Goal: Task Accomplishment & Management: Manage account settings

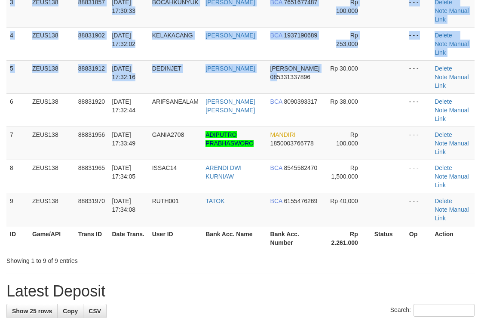
scroll to position [70, 0]
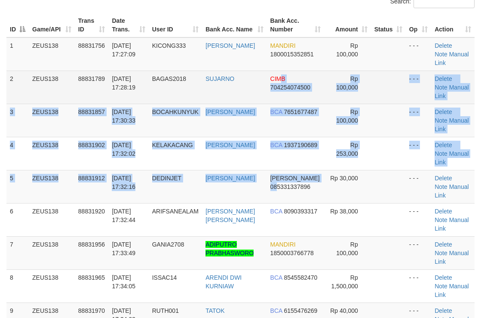
click at [283, 75] on tbody "1 ZEUS138 88831756 30/09/2025 17:27:09 KICONG333 FAIZAL RAMDAI MANDIRI 18000153…" at bounding box center [240, 186] width 468 height 299
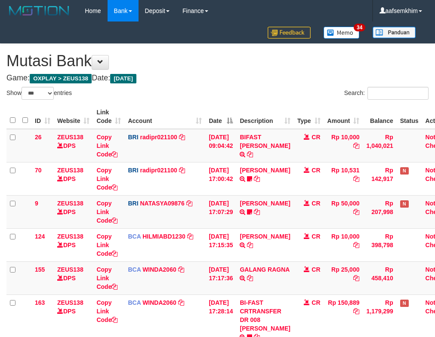
select select "***"
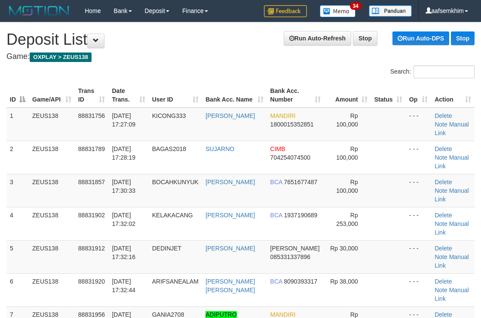
scroll to position [180, 0]
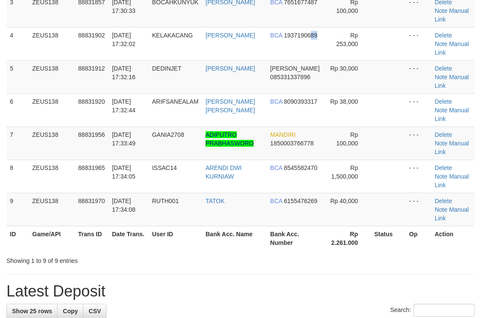
click at [309, 56] on td "BCA 1937190689" at bounding box center [295, 43] width 57 height 33
click at [328, 76] on tr "5 ZEUS138 88831912 30/09/2025 17:32:16 DEDINJET DEDI IRAWAN DANA 085331337896 R…" at bounding box center [240, 76] width 468 height 33
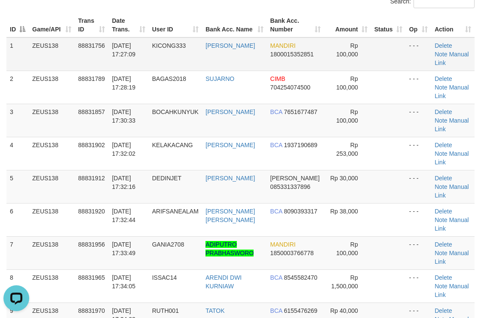
drag, startPoint x: 325, startPoint y: 54, endPoint x: 365, endPoint y: 59, distance: 40.7
click at [332, 53] on td "Rp 100,000" at bounding box center [347, 54] width 47 height 34
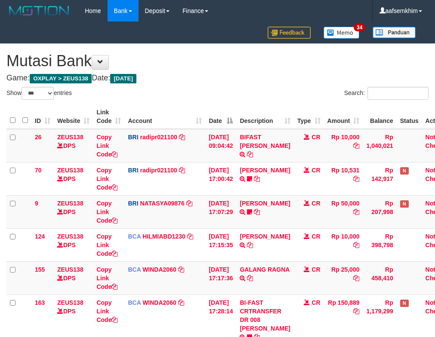
select select "***"
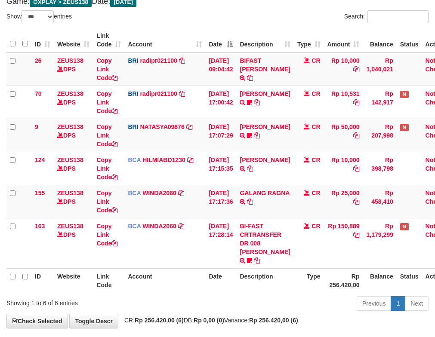
scroll to position [107, 0]
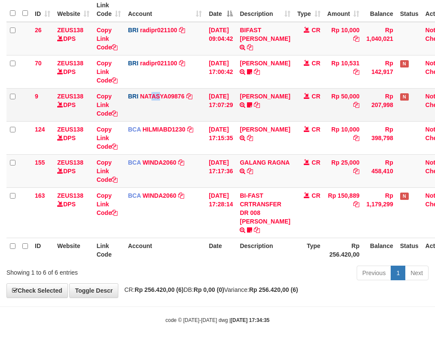
click at [161, 102] on td "BRI NATASYA09876 DPS SITI NURLITA SAPITRI mutasi_20250930_3126 | 9 mutasi_20250…" at bounding box center [164, 104] width 81 height 33
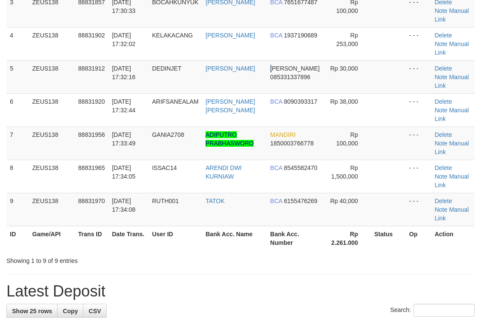
scroll to position [70, 0]
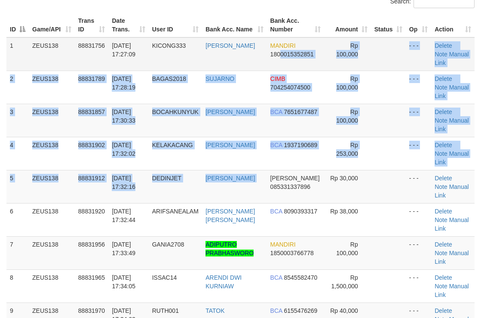
drag, startPoint x: 272, startPoint y: 62, endPoint x: 282, endPoint y: 63, distance: 10.0
click at [282, 63] on tbody "1 ZEUS138 88831756 30/09/2025 17:27:09 KICONG333 FAIZAL RAMDAI MANDIRI 18000153…" at bounding box center [240, 186] width 468 height 299
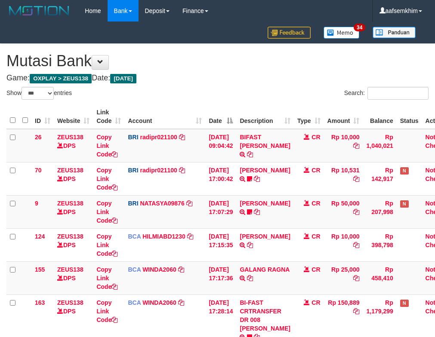
select select "***"
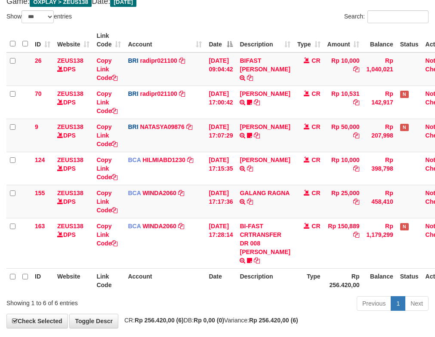
scroll to position [107, 0]
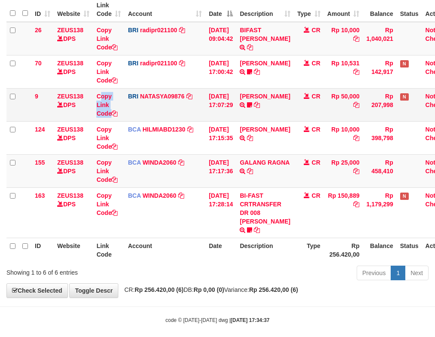
drag, startPoint x: 118, startPoint y: 90, endPoint x: 128, endPoint y: 90, distance: 9.9
click at [128, 90] on tr "9 ZEUS138 DPS Copy Link Code BRI NATASYA09876 DPS SITI NURLITA SAPITRI mutasi_2…" at bounding box center [231, 104] width 450 height 33
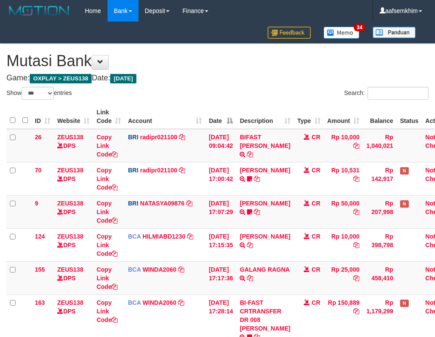
select select "***"
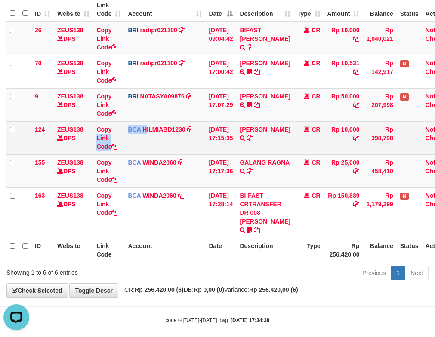
drag, startPoint x: 141, startPoint y: 124, endPoint x: 146, endPoint y: 123, distance: 5.2
click at [146, 123] on tr "124 ZEUS138 DPS Copy Link Code BCA HILMIABD1230 DPS HILMI ABDILLAH mutasi_20250…" at bounding box center [231, 137] width 450 height 33
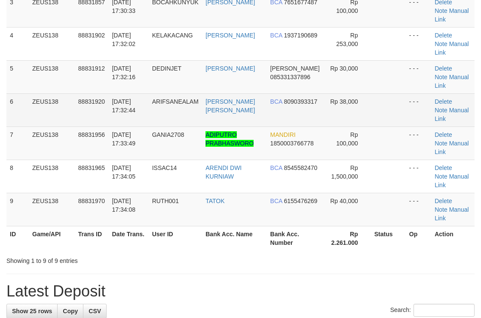
scroll to position [70, 0]
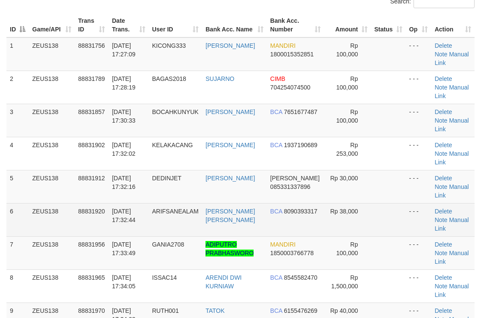
click at [265, 102] on tbody "1 ZEUS138 88831756 30/09/2025 17:27:09 KICONG333 FAIZAL RAMDAI MANDIRI 18000153…" at bounding box center [240, 186] width 468 height 299
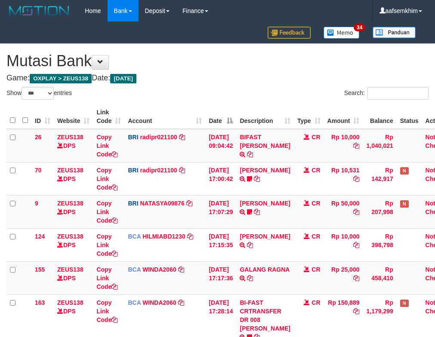
select select "***"
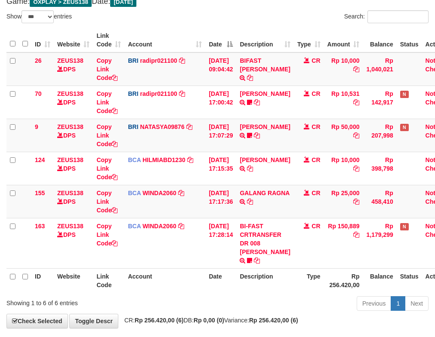
scroll to position [107, 0]
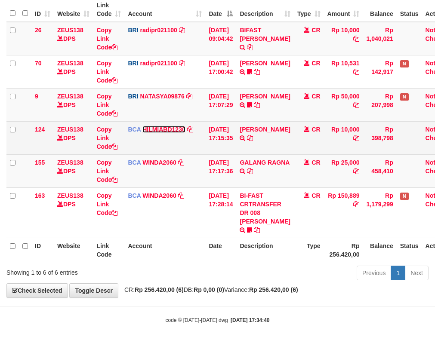
click at [167, 132] on link "HILMIABD1230" at bounding box center [163, 129] width 43 height 7
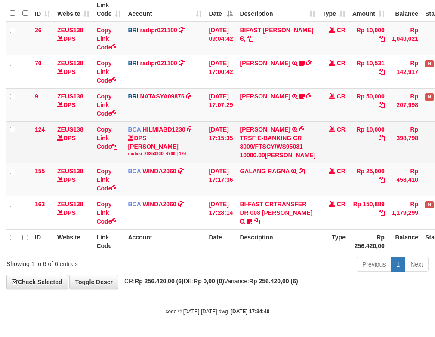
click at [209, 139] on td "30/09/2025 17:15:35" at bounding box center [220, 142] width 31 height 42
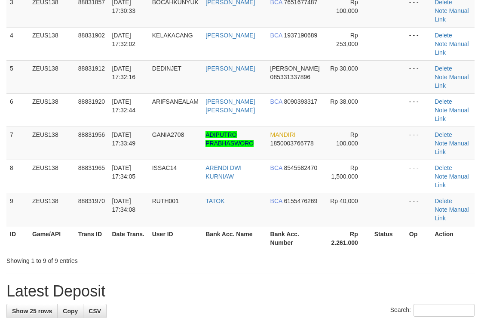
scroll to position [70, 0]
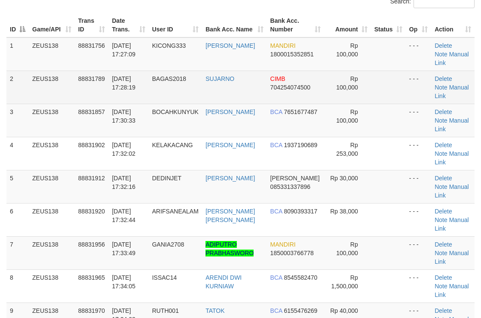
click at [325, 80] on td "Rp 100,000" at bounding box center [347, 87] width 47 height 33
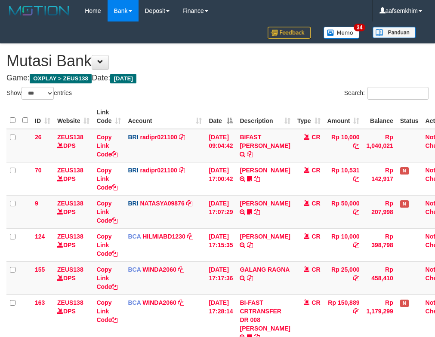
select select "***"
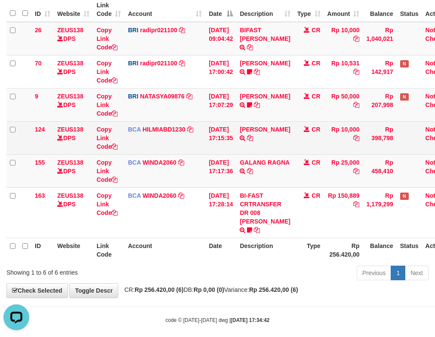
drag, startPoint x: 164, startPoint y: 156, endPoint x: 78, endPoint y: 123, distance: 92.2
click at [153, 148] on tbody "26 ZEUS138 DPS Copy Link Code BRI radipr021100 DPS REYNALDI ADI PRATAMA mutasi_…" at bounding box center [231, 130] width 450 height 216
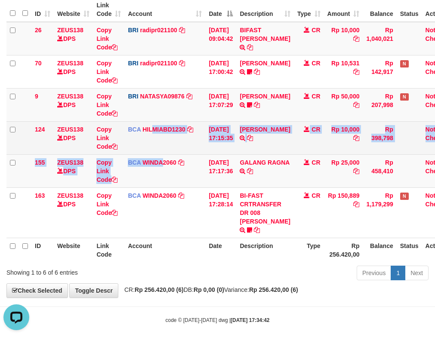
click at [274, 145] on td "DEDY WAHYUDI TRSF E-BANKING CR 3009/FTSCY/WS95031 10000.00DEDY WAHYUDI" at bounding box center [264, 137] width 57 height 33
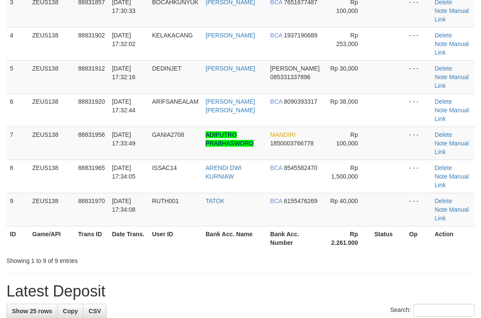
click at [412, 102] on td "- - -" at bounding box center [418, 109] width 25 height 33
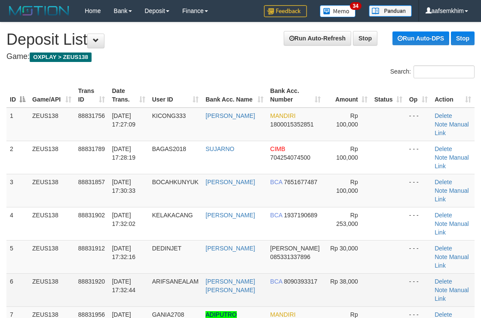
scroll to position [180, 0]
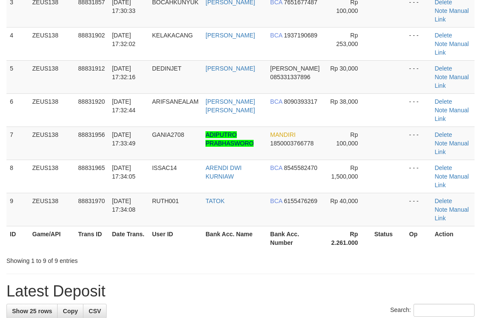
scroll to position [70, 0]
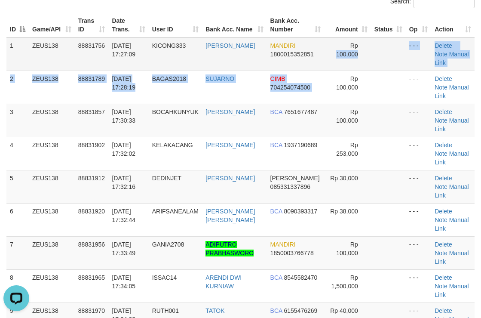
click at [324, 70] on tbody "1 ZEUS138 88831756 30/09/2025 17:27:09 KICONG333 FAIZAL RAMDAI MANDIRI 18000153…" at bounding box center [240, 186] width 468 height 299
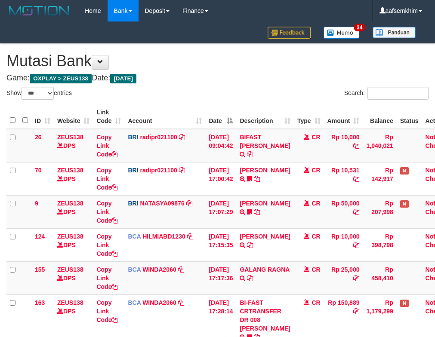
select select "***"
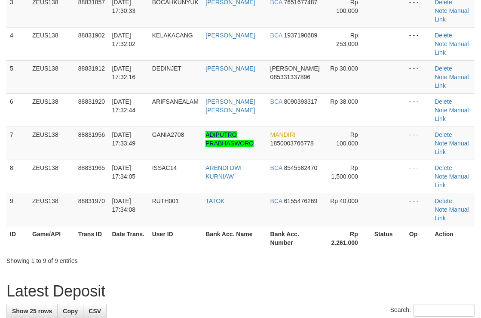
scroll to position [70, 0]
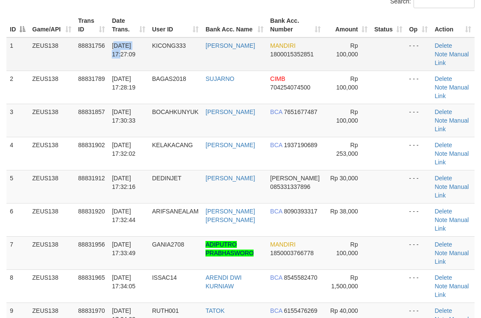
drag, startPoint x: 133, startPoint y: 45, endPoint x: 150, endPoint y: 43, distance: 16.9
click at [148, 43] on td "30/09/2025 17:27:09" at bounding box center [128, 54] width 40 height 34
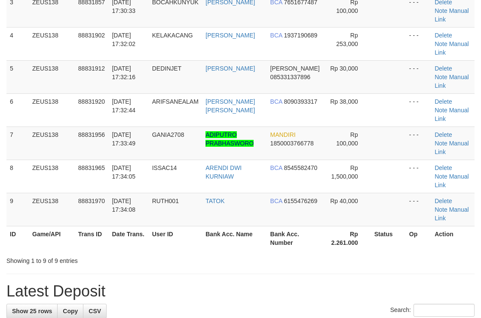
click at [80, 5] on span "88831857" at bounding box center [91, 2] width 27 height 7
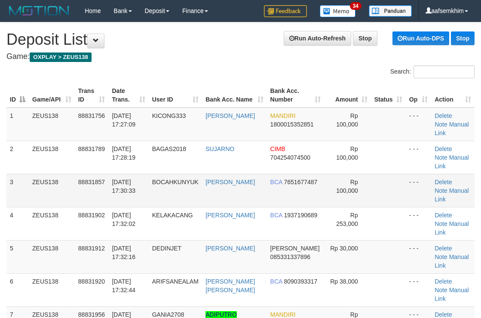
scroll to position [176, 0]
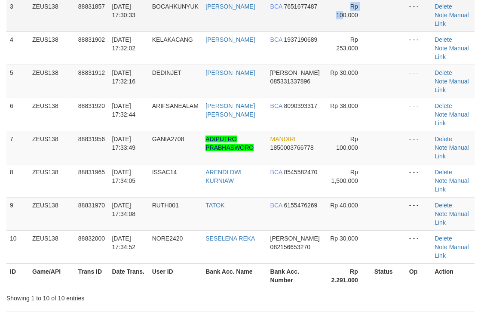
click at [340, 2] on td "Rp 100,000" at bounding box center [347, 14] width 47 height 33
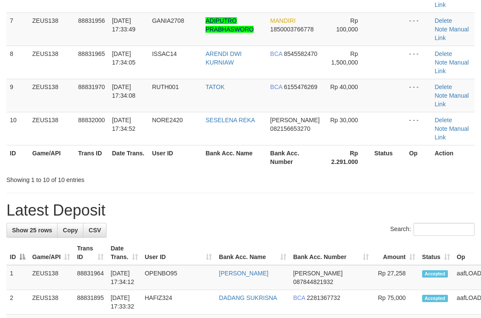
scroll to position [176, 0]
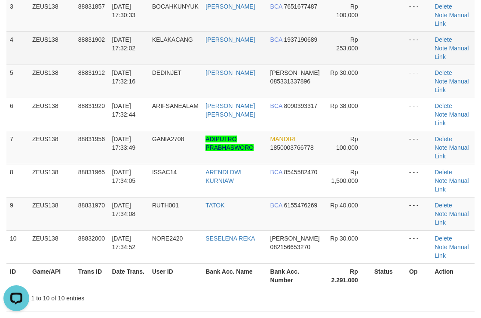
drag, startPoint x: 229, startPoint y: 75, endPoint x: 277, endPoint y: 59, distance: 50.5
click at [237, 69] on td "DEDI IRAWAN" at bounding box center [234, 81] width 65 height 33
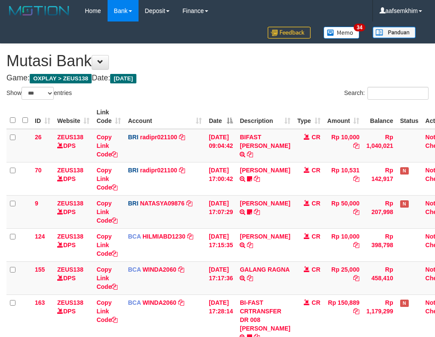
select select "***"
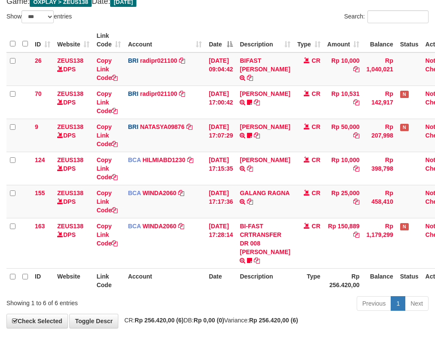
scroll to position [107, 0]
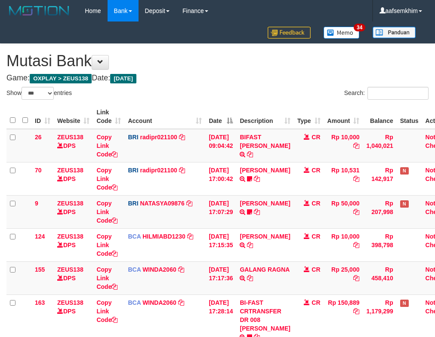
select select "***"
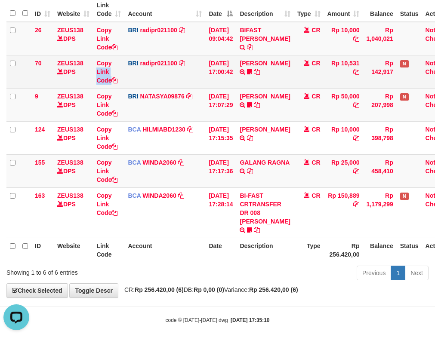
drag, startPoint x: 121, startPoint y: 65, endPoint x: 113, endPoint y: 68, distance: 8.7
click at [122, 66] on td "Copy Link Code" at bounding box center [108, 71] width 31 height 33
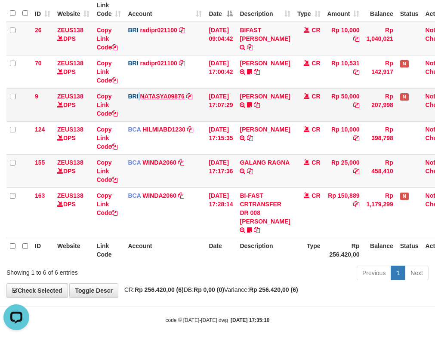
click at [141, 93] on td "BRI NATASYA09876 DPS SITI NURLITA SAPITRI mutasi_20250930_3126 | 9 mutasi_20250…" at bounding box center [164, 104] width 81 height 33
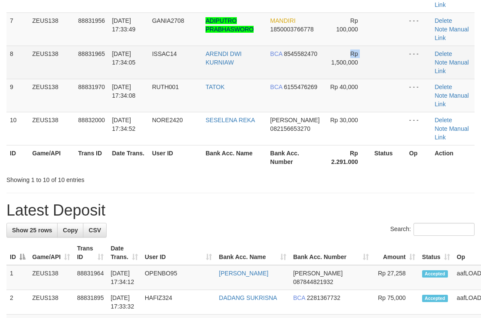
scroll to position [176, 0]
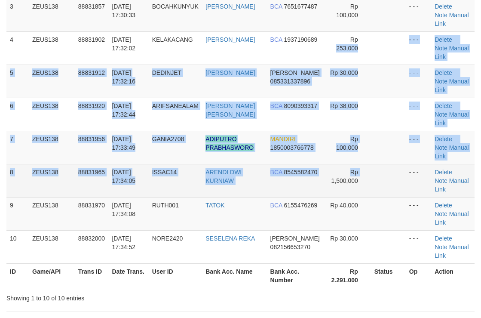
click at [333, 57] on tbody "1 ZEUS138 88831756 30/09/2025 17:27:09 KICONG333 FAIZAL RAMDAI MANDIRI 18000153…" at bounding box center [240, 98] width 468 height 332
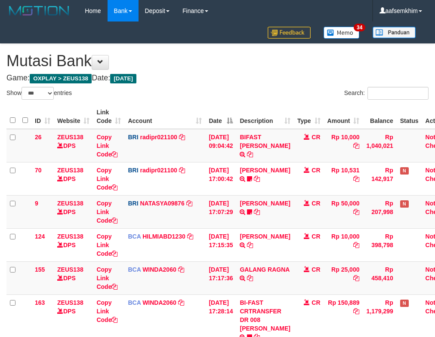
select select "***"
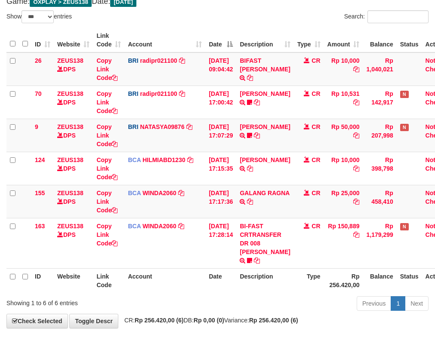
scroll to position [107, 0]
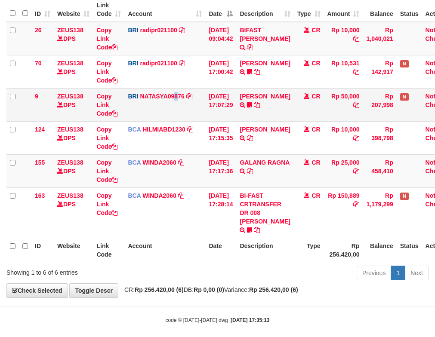
click at [178, 105] on td "BRI NATASYA09876 DPS SITI NURLITA SAPITRI mutasi_20250930_3126 | 9 mutasi_20250…" at bounding box center [164, 104] width 81 height 33
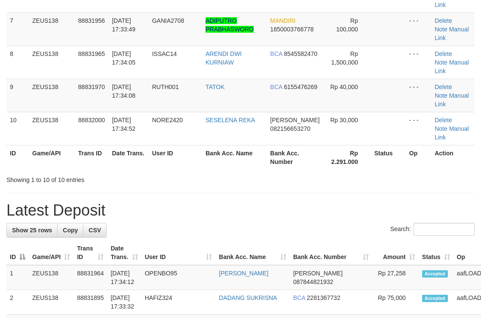
scroll to position [176, 0]
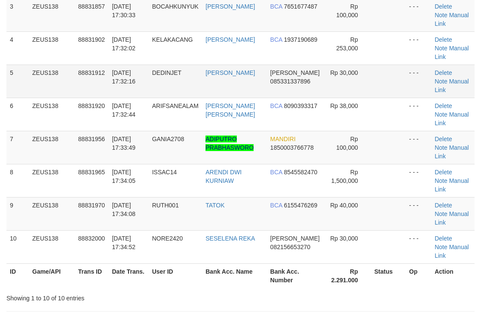
click at [415, 83] on td "- - -" at bounding box center [418, 81] width 25 height 33
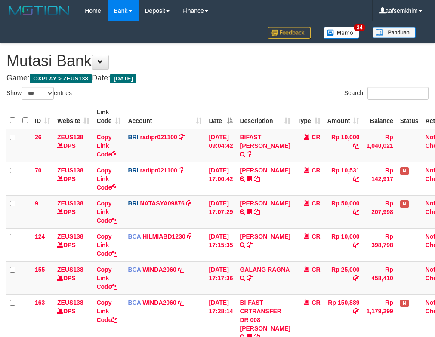
select select "***"
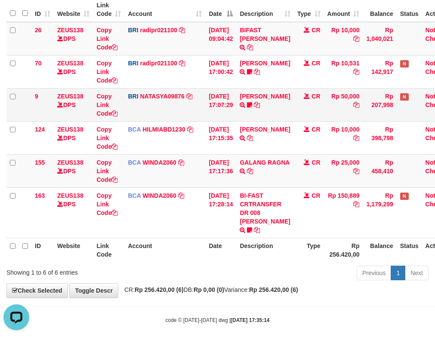
click at [87, 107] on td "ZEUS138 DPS" at bounding box center [73, 104] width 39 height 33
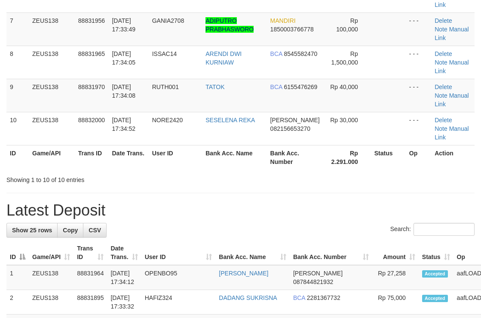
scroll to position [176, 0]
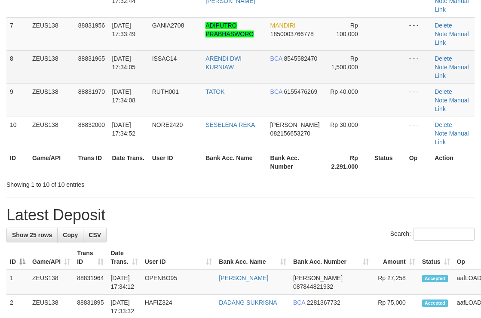
scroll to position [171, 0]
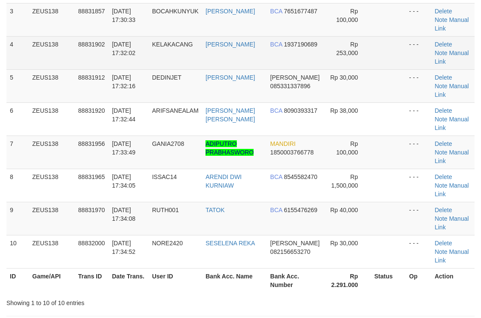
drag, startPoint x: 311, startPoint y: 56, endPoint x: 314, endPoint y: 52, distance: 5.0
click at [314, 52] on td "BCA 1937190689" at bounding box center [295, 52] width 57 height 33
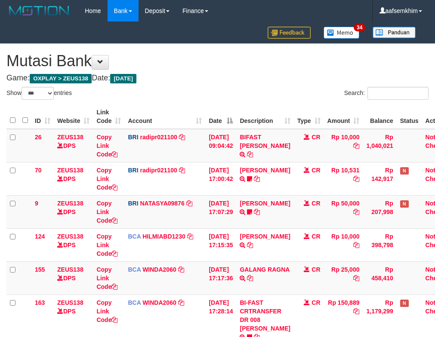
select select "***"
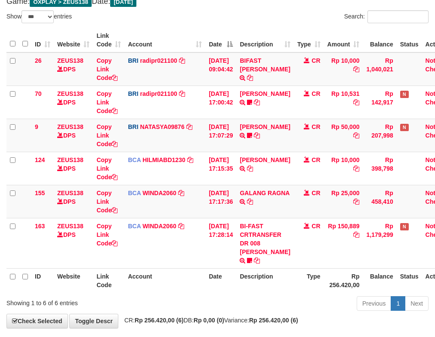
scroll to position [107, 0]
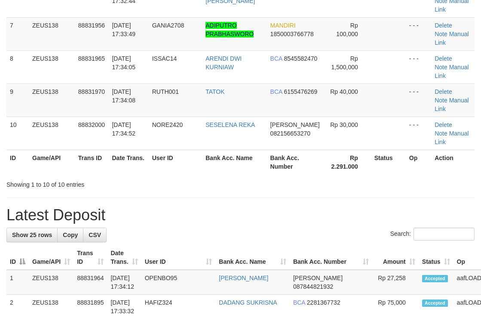
scroll to position [171, 0]
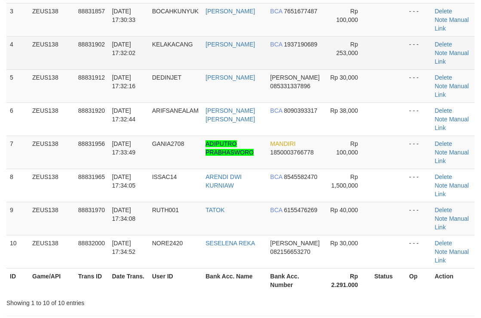
click at [395, 52] on td at bounding box center [388, 52] width 35 height 33
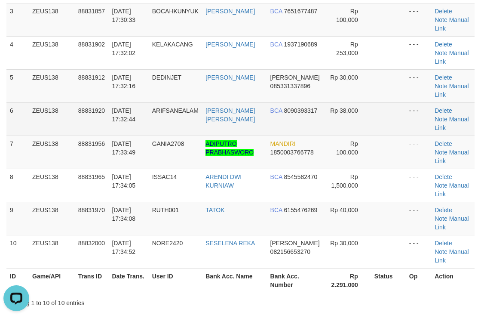
drag, startPoint x: 370, startPoint y: 120, endPoint x: 367, endPoint y: 132, distance: 11.6
click at [349, 133] on tbody "1 ZEUS138 88831756 30/09/2025 17:27:09 KICONG333 FAIZAL RAMDAI MANDIRI 18000153…" at bounding box center [240, 103] width 468 height 332
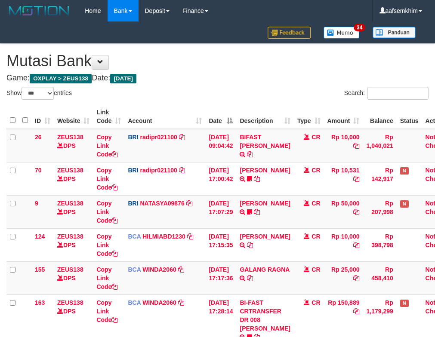
select select "***"
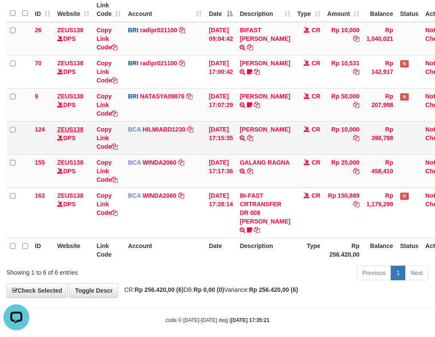
drag, startPoint x: 201, startPoint y: 184, endPoint x: 83, endPoint y: 126, distance: 131.6
click at [200, 185] on td "BCA WINDA2060 DPS WINDA mutasi_20250930_4644 | 155 mutasi_20250930_4644 | 155" at bounding box center [164, 170] width 81 height 33
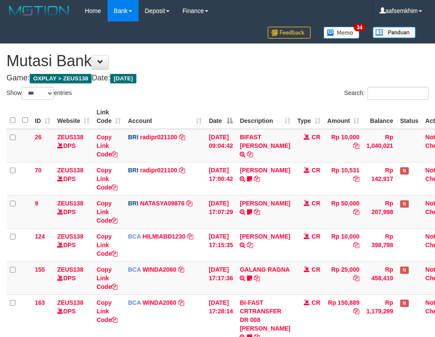
select select "***"
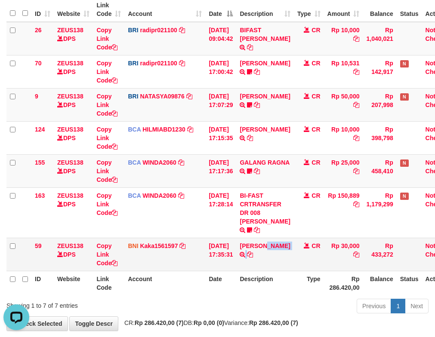
drag, startPoint x: 285, startPoint y: 253, endPoint x: 235, endPoint y: 241, distance: 51.3
click at [266, 248] on td "MARKUS NOVAN RIVALDO TRANSFER DARI SDR MARKUS NOVAN RIVALDO" at bounding box center [264, 254] width 57 height 33
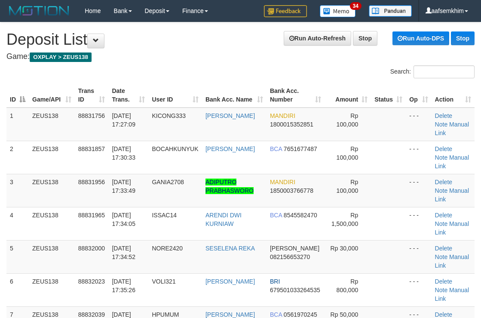
scroll to position [150, 0]
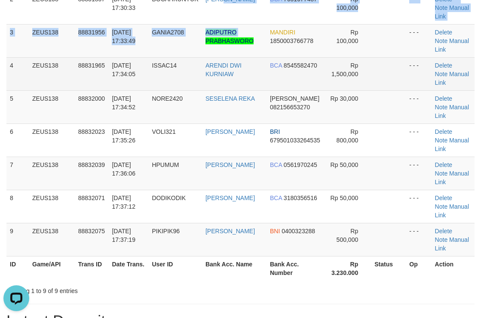
drag, startPoint x: 216, startPoint y: 46, endPoint x: 327, endPoint y: 77, distance: 115.8
click at [213, 46] on tbody "1 ZEUS138 88831756 30/09/2025 17:27:09 KICONG333 FAIZAL RAMDAI MANDIRI 18000153…" at bounding box center [240, 107] width 468 height 299
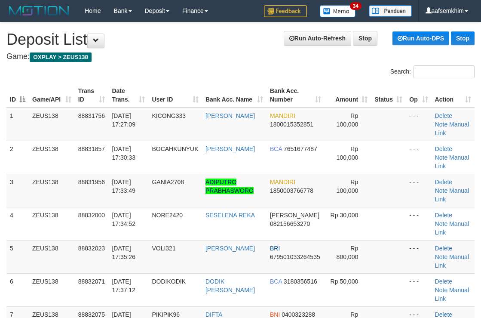
scroll to position [251, 0]
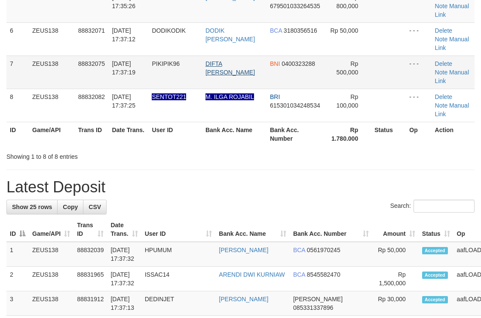
drag, startPoint x: 182, startPoint y: 65, endPoint x: 228, endPoint y: 64, distance: 46.9
click at [200, 59] on td "PIKIPIK96" at bounding box center [175, 71] width 54 height 33
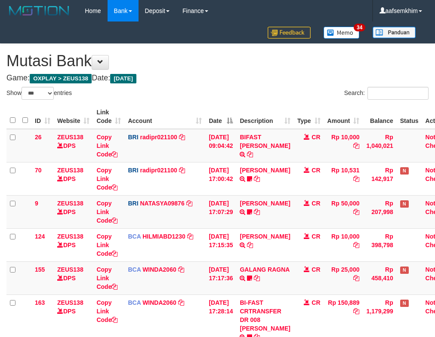
select select "***"
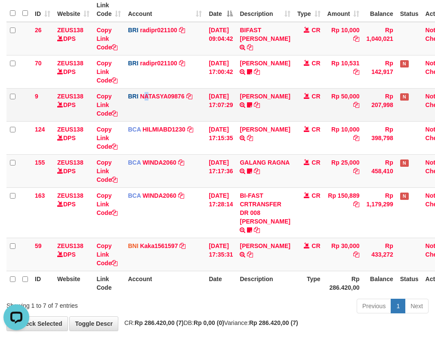
click at [146, 112] on td "BRI NATASYA09876 DPS SITI NURLITA SAPITRI mutasi_20250930_3126 | 9 mutasi_20250…" at bounding box center [164, 104] width 81 height 33
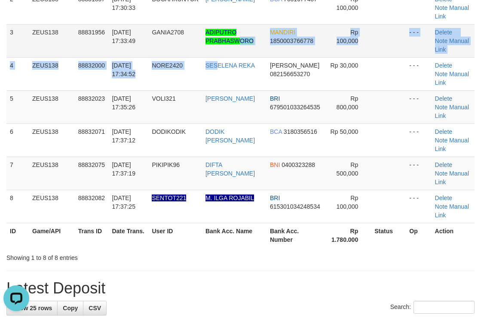
drag, startPoint x: 203, startPoint y: 62, endPoint x: 295, endPoint y: 57, distance: 92.2
click at [254, 55] on tbody "1 ZEUS138 88831756 30/09/2025 17:27:09 KICONG333 FAIZAL RAMDAI MANDIRI 18000153…" at bounding box center [240, 90] width 468 height 265
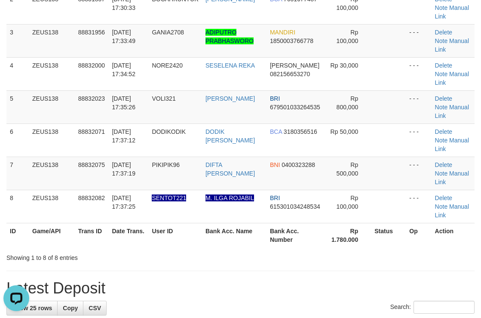
drag, startPoint x: 306, startPoint y: 79, endPoint x: 487, endPoint y: 97, distance: 181.6
click at [337, 74] on tr "4 ZEUS138 88832000 30/09/2025 17:34:52 NORE2420 SESELENA REKA DANA 082156653270…" at bounding box center [240, 73] width 468 height 33
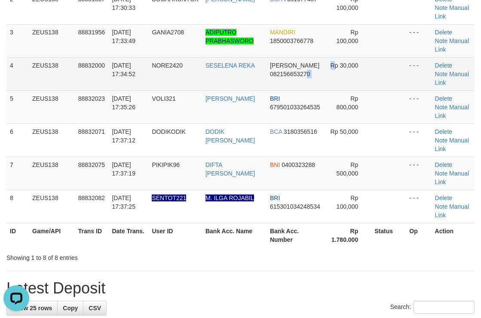
click at [334, 86] on td "Rp 30,000" at bounding box center [348, 73] width 47 height 33
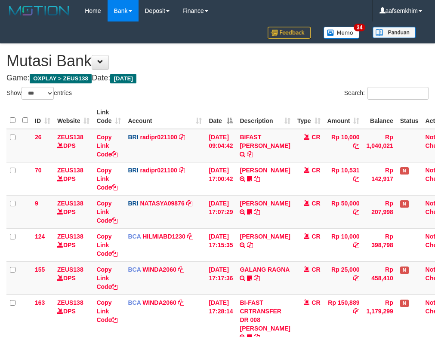
select select "***"
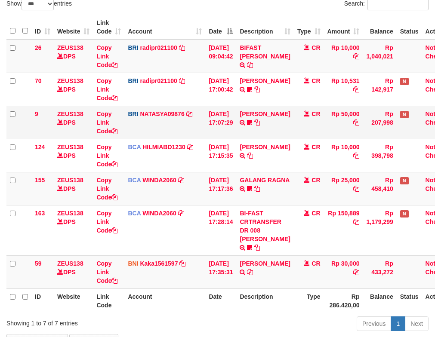
click at [68, 107] on td "ZEUS138 DPS" at bounding box center [73, 122] width 39 height 33
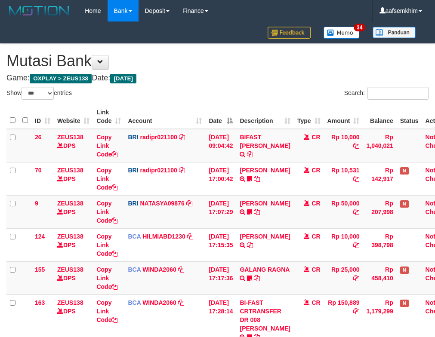
select select "***"
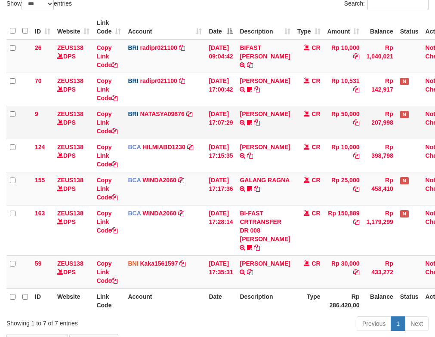
drag, startPoint x: 241, startPoint y: 137, endPoint x: 141, endPoint y: 130, distance: 100.0
click at [236, 137] on td "30/09/2025 17:07:29" at bounding box center [220, 122] width 31 height 33
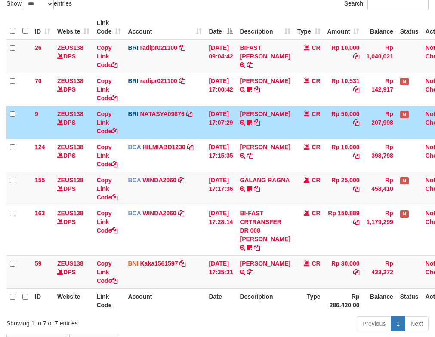
scroll to position [107, 0]
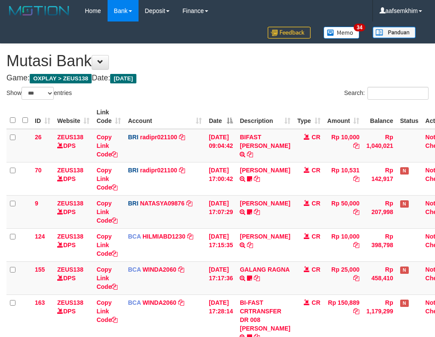
select select "***"
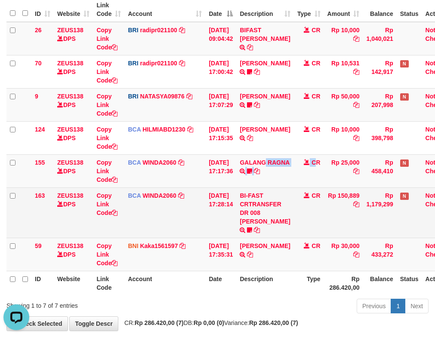
drag, startPoint x: 323, startPoint y: 183, endPoint x: 273, endPoint y: 191, distance: 50.9
click at [302, 193] on tbody "26 ZEUS138 DPS Copy Link Code BRI radipr021100 DPS REYNALDI ADI PRATAMA mutasi_…" at bounding box center [231, 146] width 450 height 249
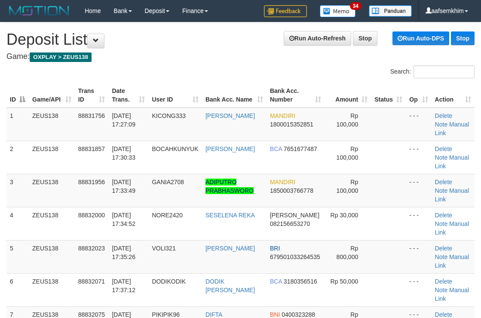
scroll to position [251, 0]
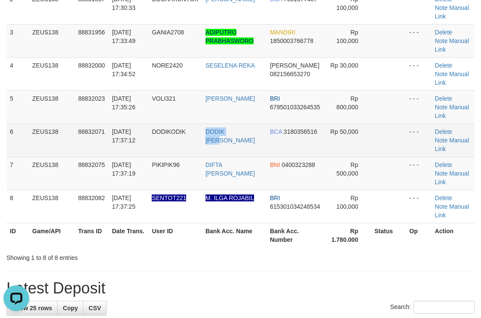
click at [207, 138] on tr "6 ZEUS138 88832071 [DATE] 17:37:12 DODIKODIK DODIK [PERSON_NAME] BCA 3180356516…" at bounding box center [240, 139] width 468 height 33
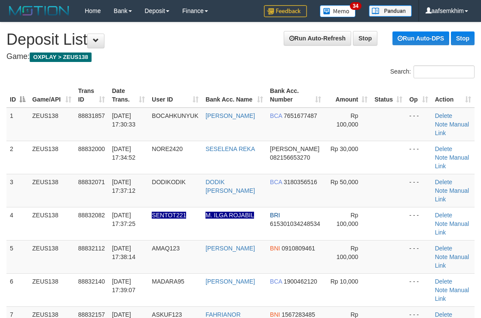
scroll to position [182, 0]
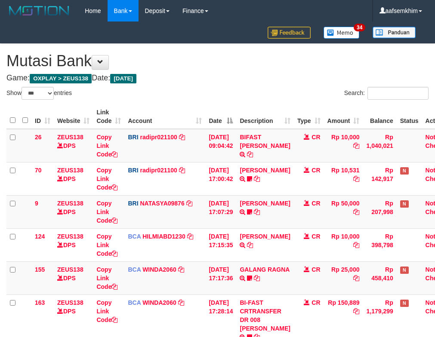
select select "***"
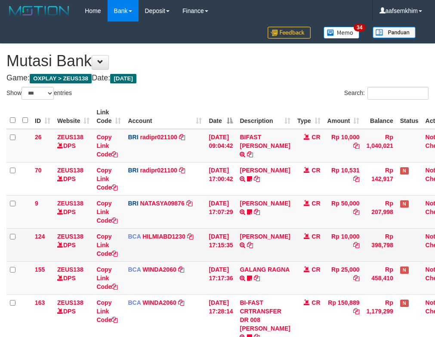
scroll to position [89, 0]
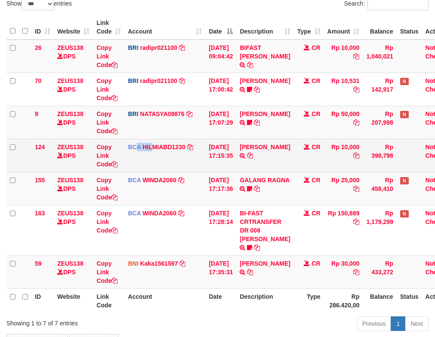
drag, startPoint x: 152, startPoint y: 152, endPoint x: 129, endPoint y: 148, distance: 24.0
click at [150, 153] on td "BCA HILMIABD1230 DPS HILMI ABDILLAH mutasi_20250930_4766 | 124 mutasi_20250930_…" at bounding box center [164, 155] width 81 height 33
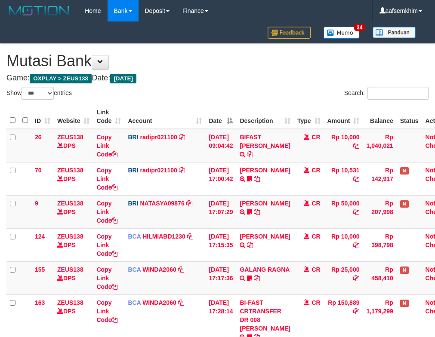
select select "***"
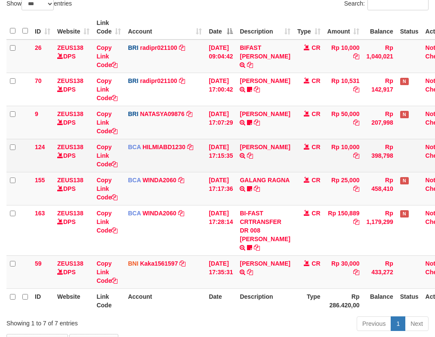
drag, startPoint x: 185, startPoint y: 179, endPoint x: 153, endPoint y: 170, distance: 33.0
click at [170, 176] on td "BCA WINDA2060 DPS WINDA mutasi_20250930_4644 | 155 mutasi_20250930_4644 | 155" at bounding box center [164, 188] width 81 height 33
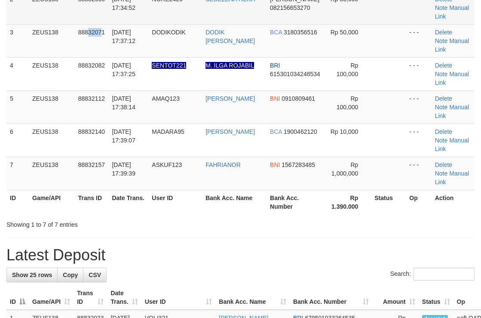
scroll to position [138, 0]
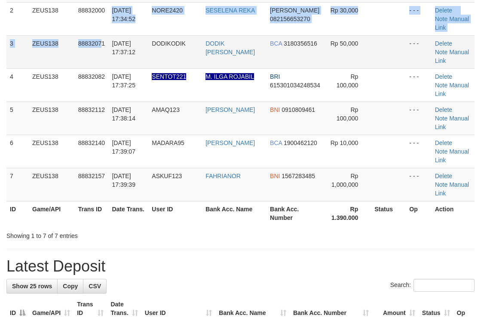
drag, startPoint x: 90, startPoint y: 10, endPoint x: 335, endPoint y: 38, distance: 246.4
click at [212, 14] on tbody "1 ZEUS138 88831857 30/09/2025 17:30:33 BOCAHKUNYUK AHMAD FADILLAH BCA 765167748…" at bounding box center [240, 85] width 468 height 232
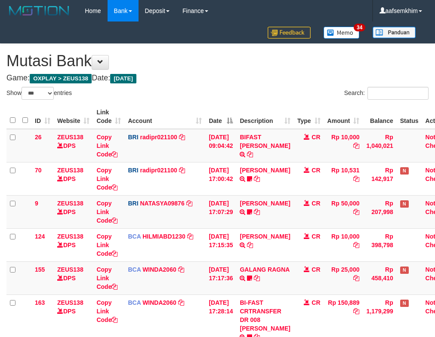
select select "***"
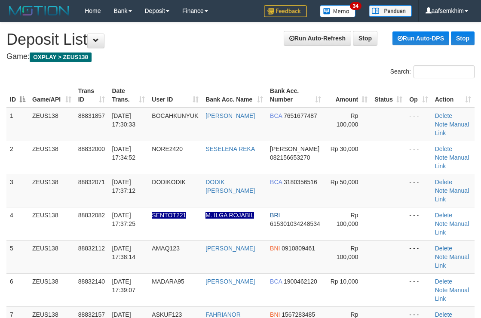
scroll to position [170, 0]
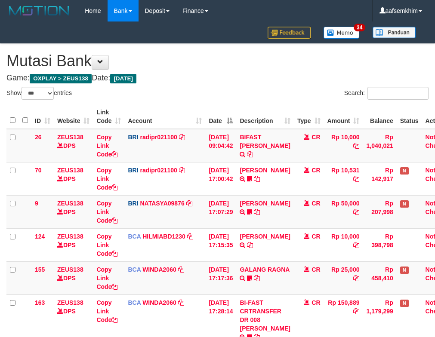
select select "***"
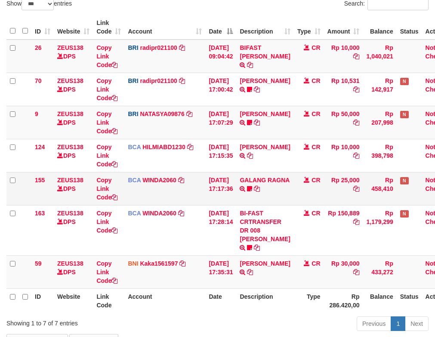
scroll to position [107, 0]
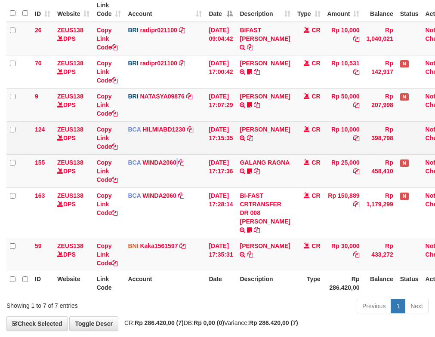
drag, startPoint x: 177, startPoint y: 167, endPoint x: 108, endPoint y: 153, distance: 70.7
click at [172, 165] on td "BCA WINDA2060 DPS WINDA mutasi_20250930_4644 | 155 mutasi_20250930_4644 | 155" at bounding box center [164, 170] width 81 height 33
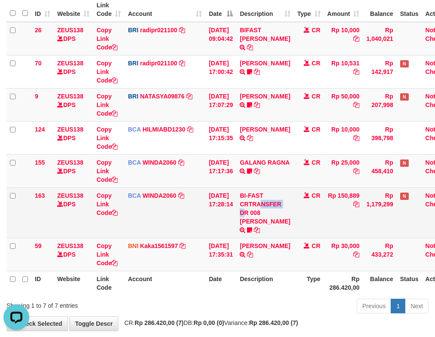
scroll to position [0, 0]
click at [266, 200] on td "BI-FAST CRTRANSFER DR 008 ALAN TANOF BELIMBING" at bounding box center [264, 213] width 57 height 50
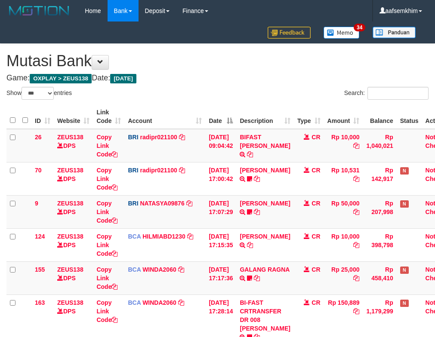
select select "***"
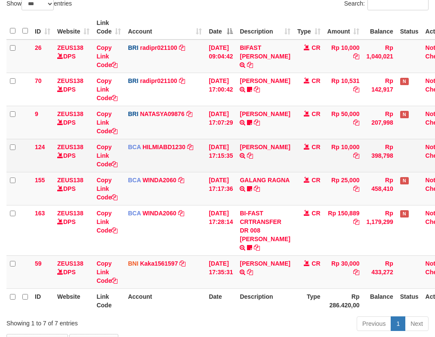
click at [213, 154] on td "30/09/2025 17:15:35" at bounding box center [220, 155] width 31 height 33
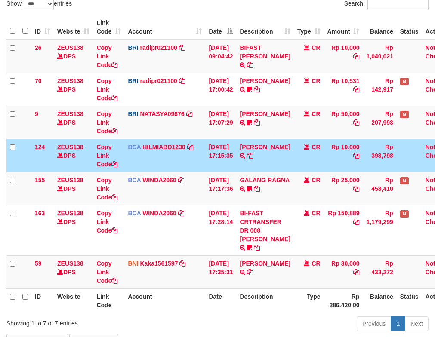
scroll to position [107, 0]
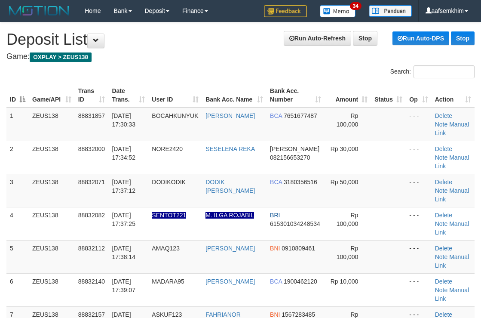
scroll to position [170, 0]
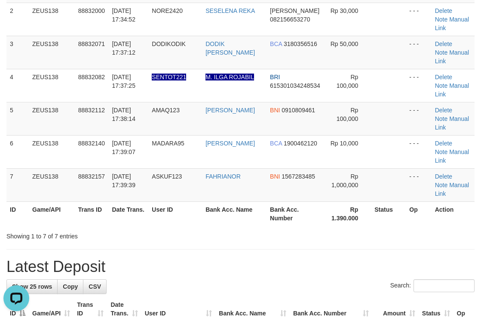
drag, startPoint x: 358, startPoint y: 149, endPoint x: 486, endPoint y: 157, distance: 128.5
click at [400, 140] on table "ID Game/API Trans ID Date Trans. User ID Bank Acc. Name Bank Acc. Number Amount…" at bounding box center [240, 85] width 468 height 281
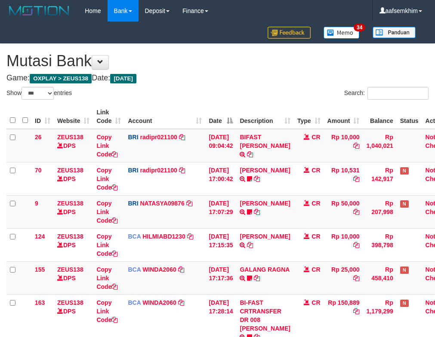
select select "***"
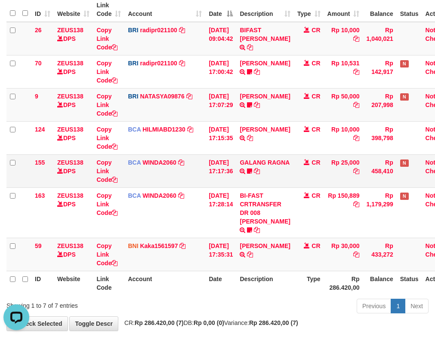
drag, startPoint x: 213, startPoint y: 210, endPoint x: 34, endPoint y: 172, distance: 183.0
click at [186, 207] on tr "163 ZEUS138 DPS Copy Link Code BCA WINDA2060 DPS WINDA mutasi_20250930_4644 | 1…" at bounding box center [231, 213] width 450 height 50
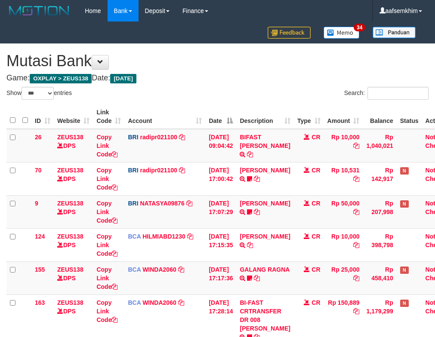
select select "***"
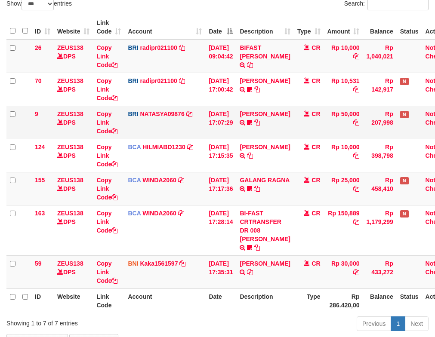
drag, startPoint x: 192, startPoint y: 142, endPoint x: 144, endPoint y: 132, distance: 49.4
click at [188, 140] on td "BCA HILMIABD1230 DPS HILMI ABDILLAH mutasi_20250930_4766 | 124 mutasi_20250930_…" at bounding box center [164, 155] width 81 height 33
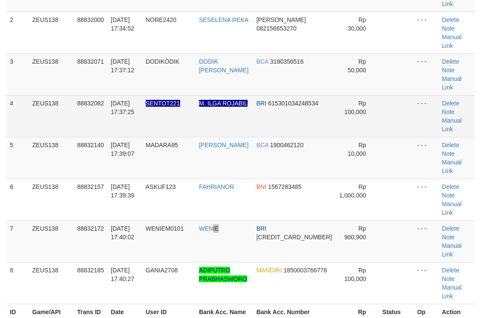
scroll to position [99, 0]
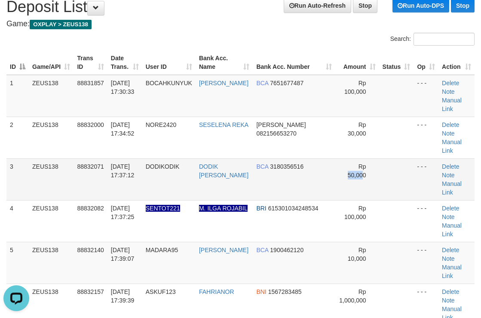
click at [355, 167] on td "Rp 50,000" at bounding box center [357, 179] width 43 height 42
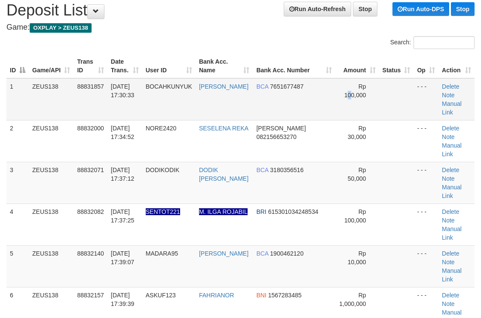
scroll to position [29, 0]
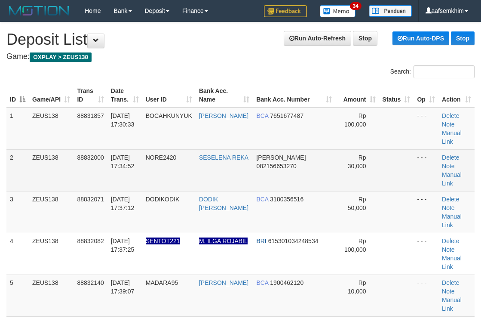
scroll to position [29, 0]
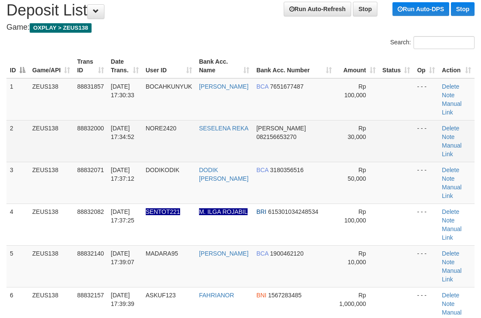
click at [383, 134] on td at bounding box center [396, 141] width 35 height 42
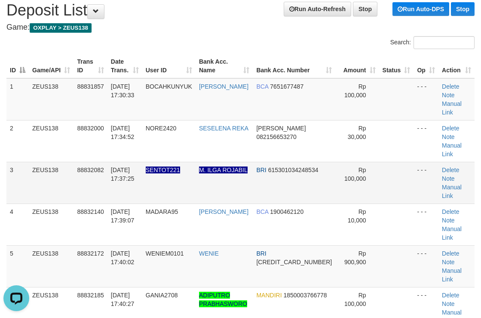
drag, startPoint x: 0, startPoint y: 0, endPoint x: 293, endPoint y: 151, distance: 329.8
click at [293, 162] on td "BRI 615301034248534" at bounding box center [294, 183] width 83 height 42
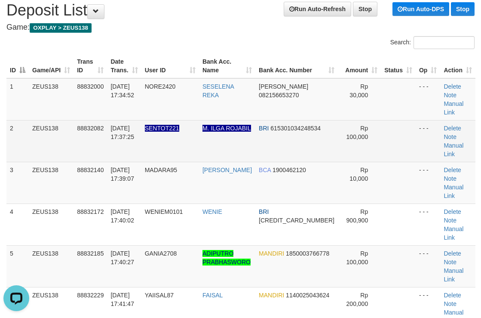
drag, startPoint x: 302, startPoint y: 115, endPoint x: 307, endPoint y: 115, distance: 4.8
click at [307, 120] on td "BRI 615301034248534" at bounding box center [297, 141] width 83 height 42
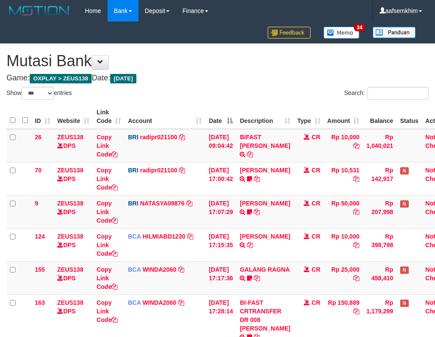
select select "***"
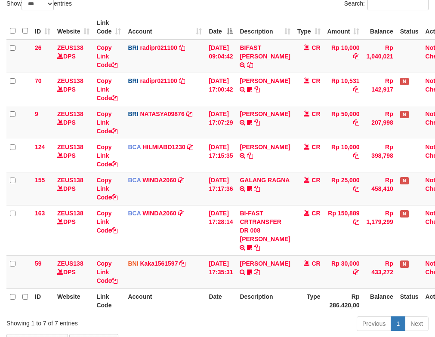
scroll to position [107, 0]
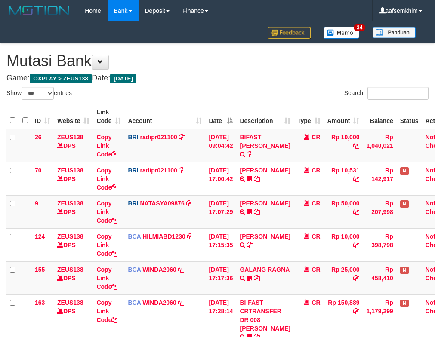
select select "***"
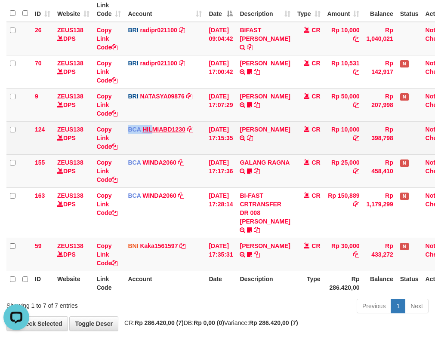
drag, startPoint x: 139, startPoint y: 132, endPoint x: 151, endPoint y: 126, distance: 13.9
click at [152, 126] on td "BCA HILMIABD1230 DPS HILMI ABDILLAH mutasi_20250930_4766 | 124 mutasi_20250930_…" at bounding box center [164, 137] width 81 height 33
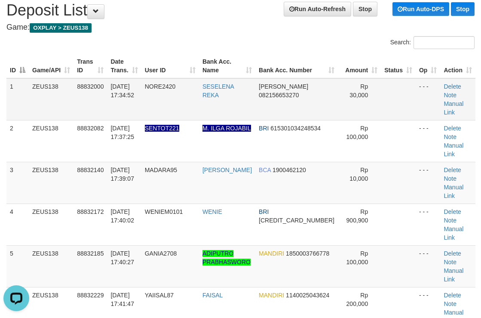
click at [172, 97] on td "NORE2420" at bounding box center [171, 99] width 58 height 42
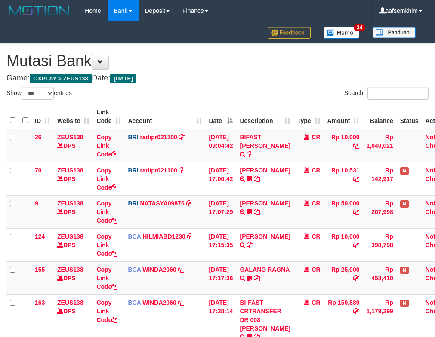
select select "***"
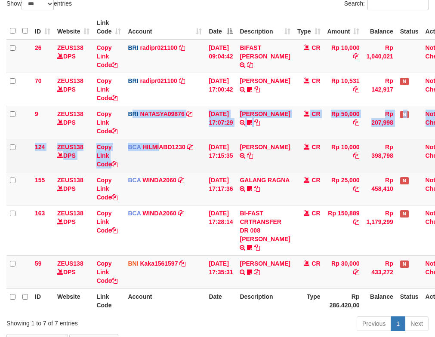
drag, startPoint x: 156, startPoint y: 144, endPoint x: 135, endPoint y: 158, distance: 25.4
click at [158, 154] on tbody "26 ZEUS138 DPS Copy Link Code BRI radipr021100 DPS REYNALDI ADI PRATAMA mutasi_…" at bounding box center [231, 164] width 450 height 249
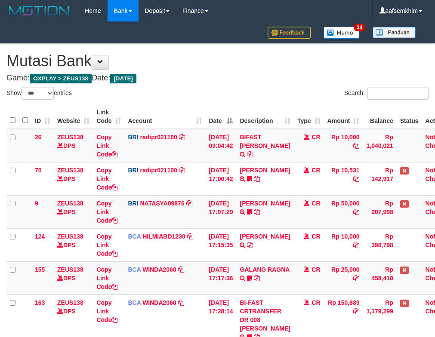
select select "***"
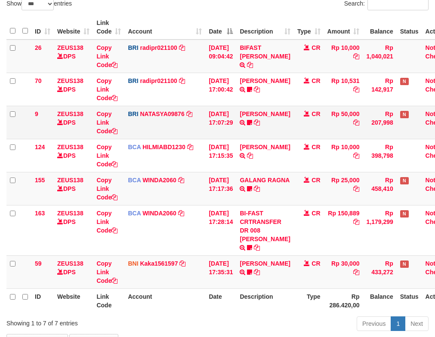
scroll to position [107, 0]
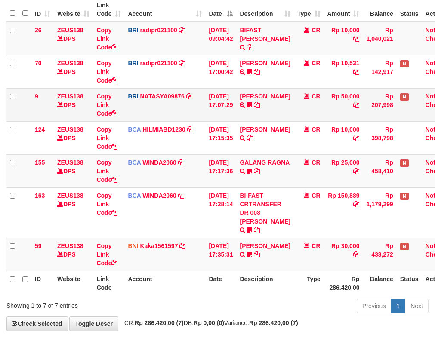
drag, startPoint x: 229, startPoint y: 111, endPoint x: 186, endPoint y: 102, distance: 44.0
click at [228, 111] on td "[DATE] 17:07:29" at bounding box center [220, 104] width 31 height 33
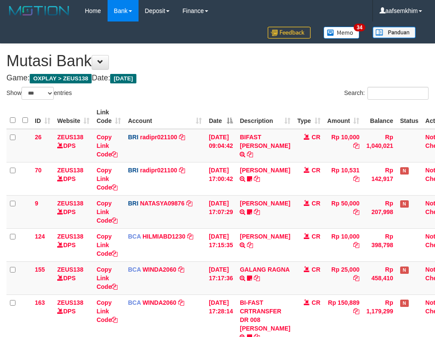
select select "***"
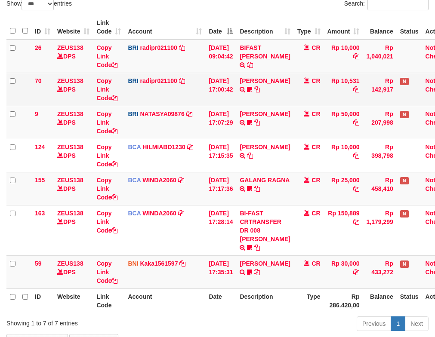
click at [113, 90] on td "Copy Link Code" at bounding box center [108, 89] width 31 height 33
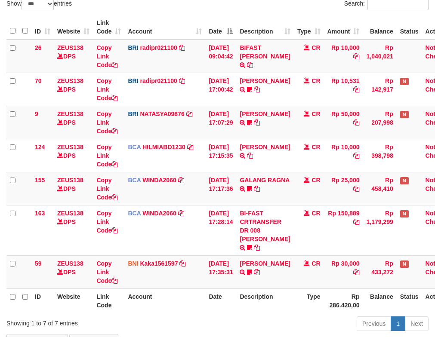
scroll to position [107, 0]
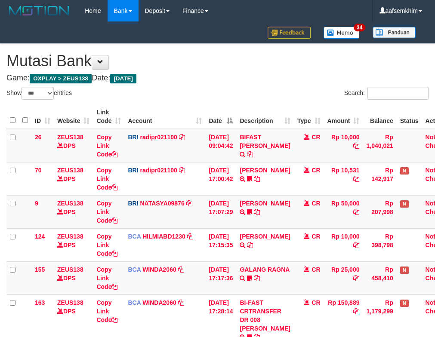
select select "***"
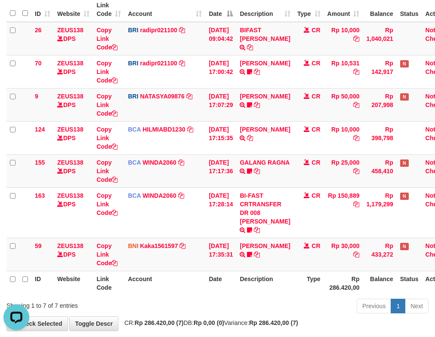
drag, startPoint x: 152, startPoint y: 101, endPoint x: 1, endPoint y: 109, distance: 150.8
click at [146, 102] on td "BRI NATASYA09876 DPS SITI NURLITA SAPITRI mutasi_20250930_3126 | 9 mutasi_20250…" at bounding box center [164, 104] width 81 height 33
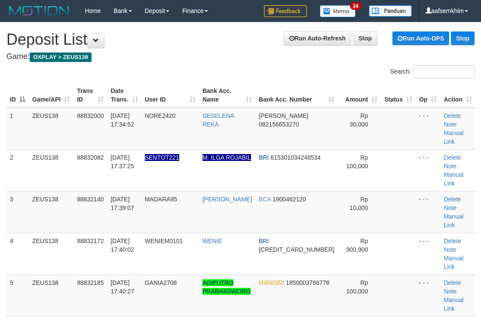
drag, startPoint x: 256, startPoint y: 62, endPoint x: 485, endPoint y: 78, distance: 229.4
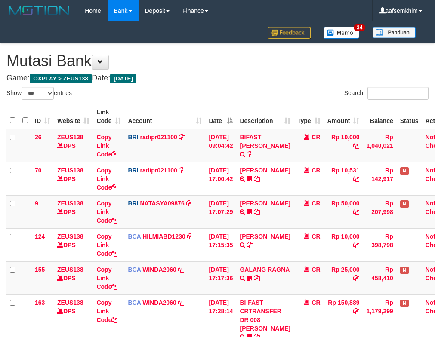
select select "***"
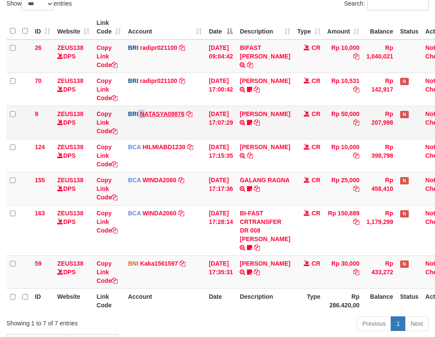
click at [142, 113] on td "BRI NATASYA09876 DPS SITI NURLITA SAPITRI mutasi_20250930_3126 | 9 mutasi_20250…" at bounding box center [164, 122] width 81 height 33
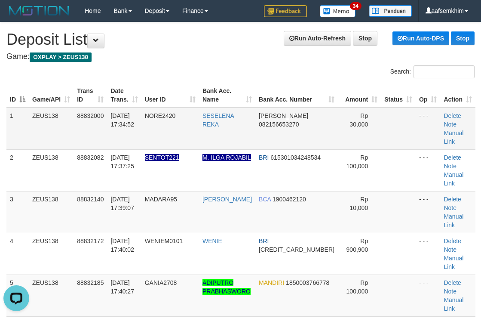
drag, startPoint x: 258, startPoint y: 134, endPoint x: 285, endPoint y: 131, distance: 27.2
click at [278, 131] on tr "1 ZEUS138 88832000 30/09/2025 17:34:52 NORE2420 SESELENA REKA DANA 082156653270…" at bounding box center [240, 129] width 469 height 42
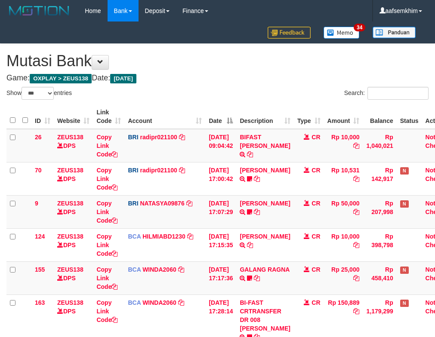
select select "***"
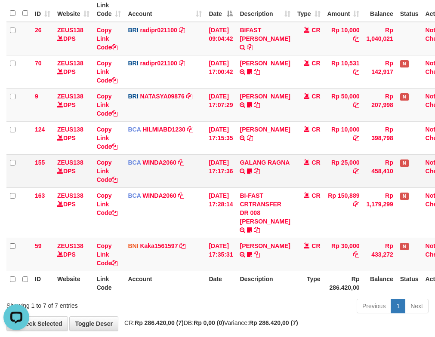
drag, startPoint x: 190, startPoint y: 173, endPoint x: 182, endPoint y: 172, distance: 8.2
click at [185, 173] on td "BCA WINDA2060 DPS WINDA mutasi_20250930_4644 | 155 mutasi_20250930_4644 | 155" at bounding box center [164, 170] width 81 height 33
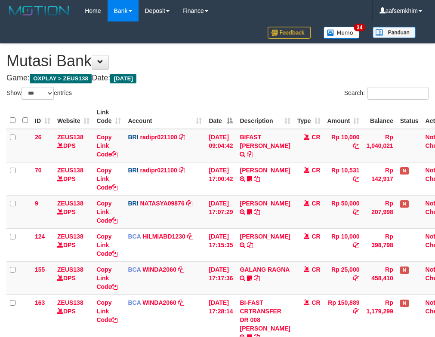
select select "***"
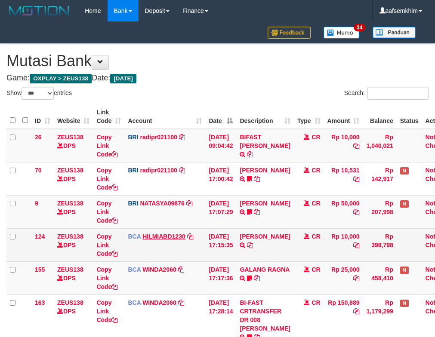
scroll to position [89, 0]
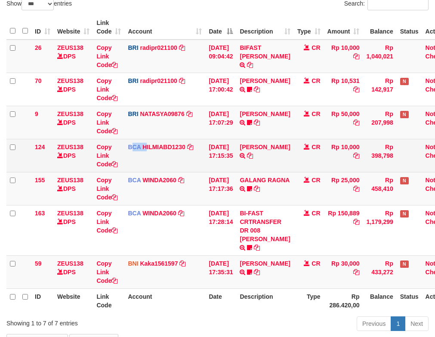
drag, startPoint x: 146, startPoint y: 146, endPoint x: 165, endPoint y: 156, distance: 21.6
click at [149, 145] on td "BCA HILMIABD1230 DPS HILMI ABDILLAH mutasi_20250930_4766 | 124 mutasi_20250930_…" at bounding box center [164, 155] width 81 height 33
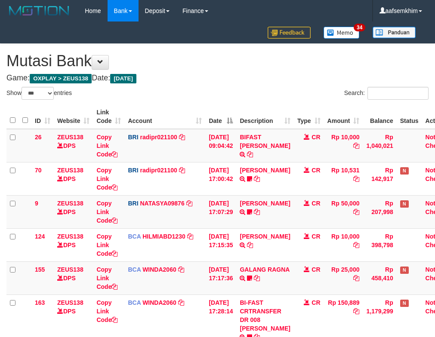
select select "***"
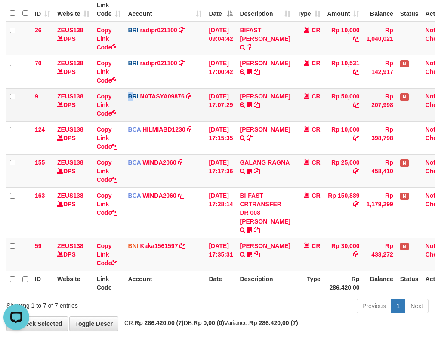
drag, startPoint x: 134, startPoint y: 118, endPoint x: 123, endPoint y: 119, distance: 11.3
click at [123, 119] on tr "9 ZEUS138 DPS Copy Link Code BRI NATASYA09876 DPS SITI NURLITA SAPITRI mutasi_2…" at bounding box center [231, 104] width 450 height 33
drag, startPoint x: 86, startPoint y: 278, endPoint x: 87, endPoint y: 288, distance: 10.0
click at [88, 288] on th "Website" at bounding box center [73, 283] width 39 height 25
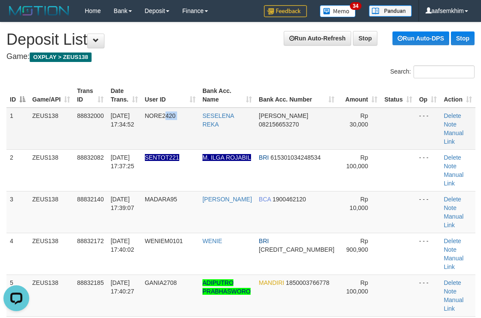
drag, startPoint x: 181, startPoint y: 125, endPoint x: 146, endPoint y: 118, distance: 35.9
click at [152, 120] on tr "1 ZEUS138 88832000 30/09/2025 17:34:52 NORE2420 SESELENA REKA DANA 082156653270…" at bounding box center [240, 129] width 469 height 42
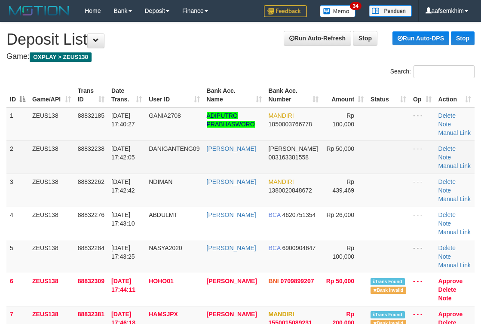
click at [168, 147] on span "DANIGANTENG09" at bounding box center [174, 148] width 51 height 7
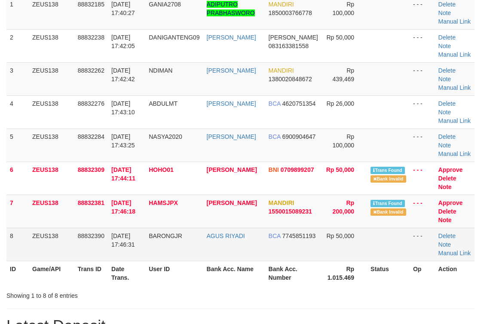
scroll to position [215, 0]
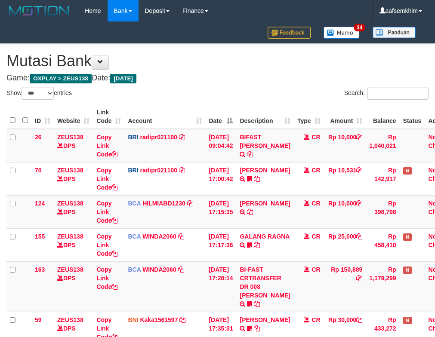
select select "***"
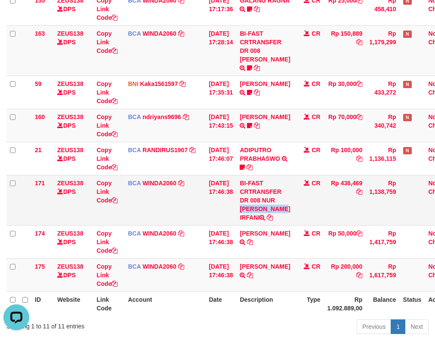
drag, startPoint x: 265, startPoint y: 203, endPoint x: 276, endPoint y: 210, distance: 12.8
click at [276, 210] on td "BI-FAST CRTRANSFER DR 008 NUR ROHMAN IRFANI" at bounding box center [264, 200] width 57 height 50
click at [268, 200] on td "BI-FAST CRTRANSFER DR 008 NUR ROHMAN IRFANI" at bounding box center [264, 200] width 57 height 50
click at [269, 208] on td "BI-FAST CRTRANSFER DR 008 NUR ROHMAN IRFANI" at bounding box center [264, 200] width 57 height 50
click at [106, 183] on link "Copy Link Code" at bounding box center [106, 192] width 21 height 24
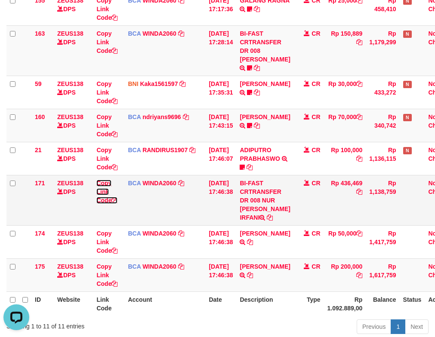
click at [106, 183] on link "Copy Link Code" at bounding box center [106, 192] width 21 height 24
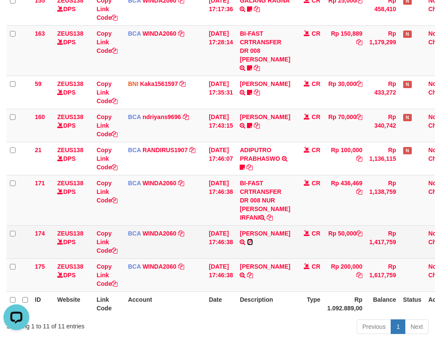
click at [250, 245] on icon at bounding box center [250, 242] width 6 height 6
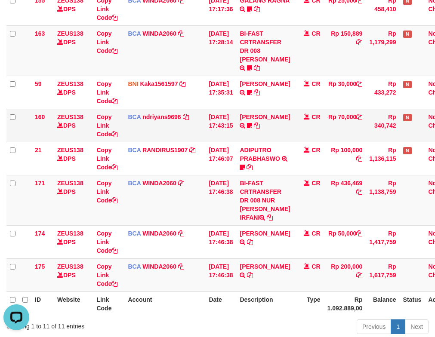
drag, startPoint x: 109, startPoint y: 111, endPoint x: 97, endPoint y: 115, distance: 12.9
click at [119, 116] on td "Copy Link Code" at bounding box center [108, 125] width 31 height 33
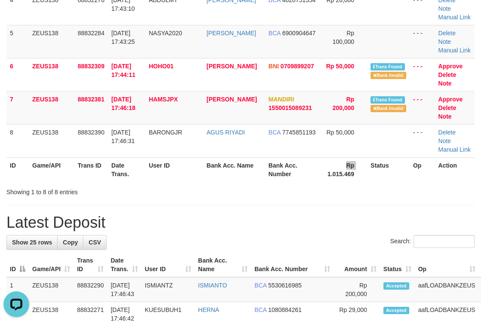
drag, startPoint x: 323, startPoint y: 176, endPoint x: 360, endPoint y: 135, distance: 55.5
click at [318, 176] on tr "ID Game/API Trans ID Date Trans. User ID Bank Acc. Name Bank Acc. Number Rp 1.0…" at bounding box center [240, 169] width 468 height 25
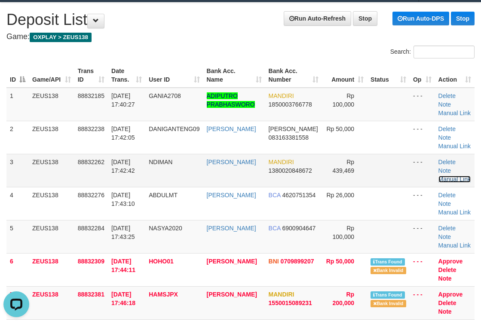
click at [455, 179] on link "Manual Link" at bounding box center [455, 179] width 33 height 7
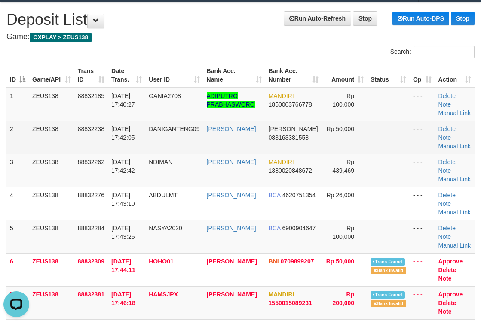
click at [374, 151] on td at bounding box center [388, 137] width 43 height 33
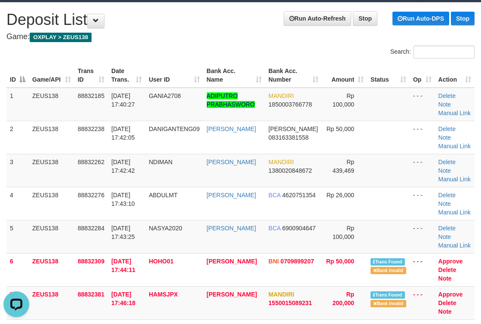
click at [450, 182] on td "Delete Note Manual Link" at bounding box center [455, 170] width 40 height 33
drag, startPoint x: 390, startPoint y: 146, endPoint x: 487, endPoint y: 144, distance: 96.8
click at [425, 146] on tr "2 ZEUS138 88832238 30/09/2025 17:42:05 DANIGANTENG09 DANY ERLANGGA DANA 0831633…" at bounding box center [240, 137] width 468 height 33
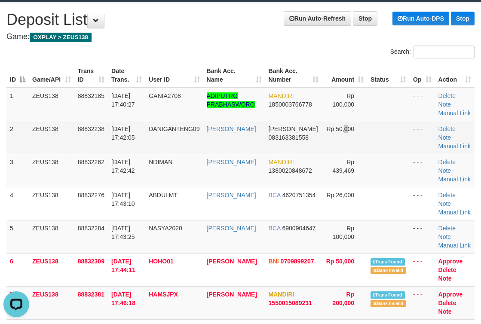
click at [343, 126] on span "Rp 50,000" at bounding box center [341, 129] width 28 height 7
drag, startPoint x: 319, startPoint y: 140, endPoint x: 360, endPoint y: 138, distance: 41.8
click at [349, 139] on tr "2 ZEUS138 88832238 30/09/2025 17:42:05 DANIGANTENG09 DANY ERLANGGA DANA 0831633…" at bounding box center [240, 137] width 468 height 33
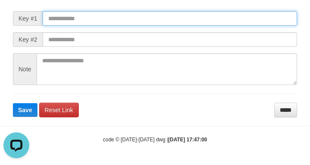
paste input "**********"
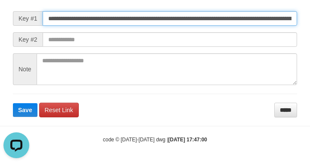
click at [214, 19] on input "**********" at bounding box center [170, 18] width 254 height 15
type input "**********"
click at [13, 103] on button "Save" at bounding box center [25, 110] width 25 height 14
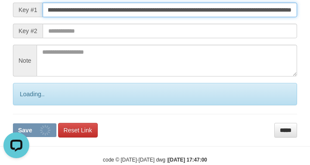
click at [13, 123] on button "Save" at bounding box center [34, 130] width 43 height 14
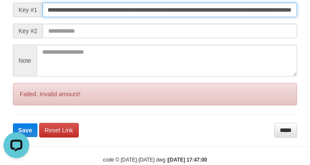
click at [13, 123] on button "Save" at bounding box center [25, 130] width 25 height 14
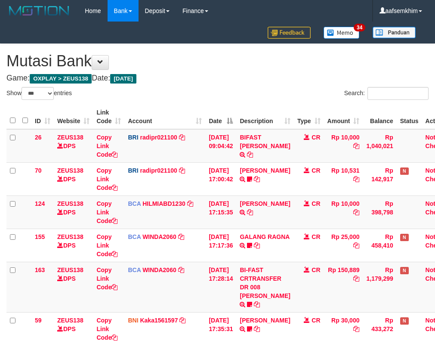
select select "***"
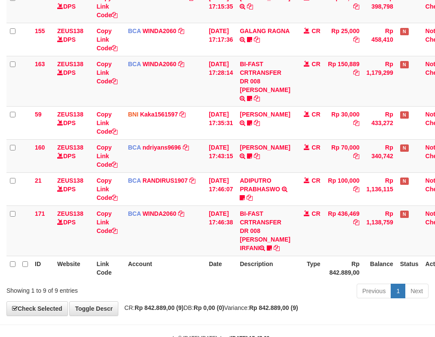
scroll to position [232, 0]
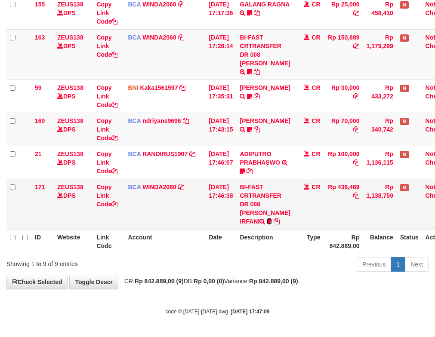
click at [272, 222] on icon at bounding box center [269, 222] width 5 height 6
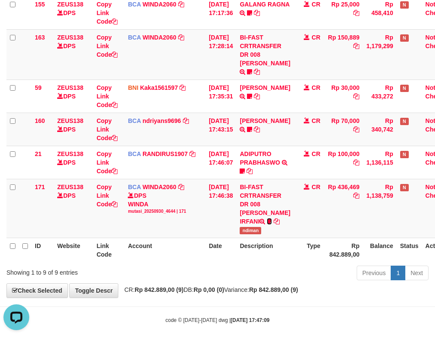
scroll to position [0, 0]
drag, startPoint x: 261, startPoint y: 233, endPoint x: 273, endPoint y: 232, distance: 12.1
click at [274, 232] on td "BI-FAST CRTRANSFER DR 008 NUR ROHMAN IRFANI ndiman" at bounding box center [264, 208] width 57 height 59
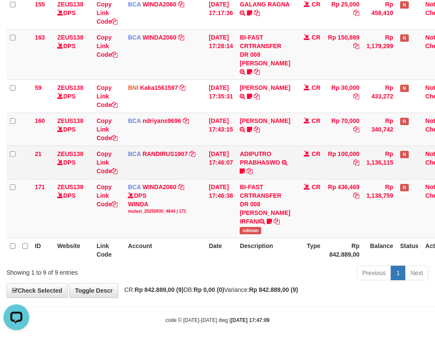
click at [258, 173] on td "ADIPUTRO PRABHASWO TRSF E-BANKING CR 3009/FTSCY/WS95271 100000.00ADIPUTRO PRABH…" at bounding box center [264, 162] width 57 height 33
click at [258, 169] on td "ADIPUTRO PRABHASWO TRSF E-BANKING CR 3009/FTSCY/WS95271 100000.00ADIPUTRO PRABH…" at bounding box center [264, 162] width 57 height 33
click at [245, 172] on icon at bounding box center [242, 171] width 5 height 6
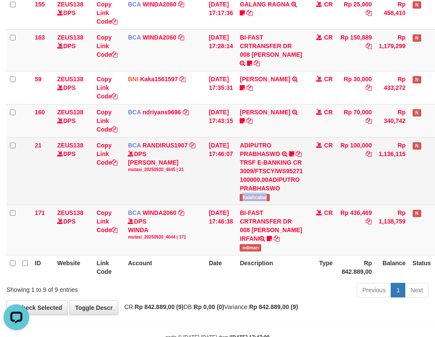
drag, startPoint x: 243, startPoint y: 197, endPoint x: 48, endPoint y: 169, distance: 196.6
click at [285, 194] on td "ADIPUTRO PRABHASWO TRSF E-BANKING CR 3009/FTSCY/WS95271 100000.00ADIPUTRO PRABH…" at bounding box center [271, 171] width 70 height 68
copy span "Kalahcabut"
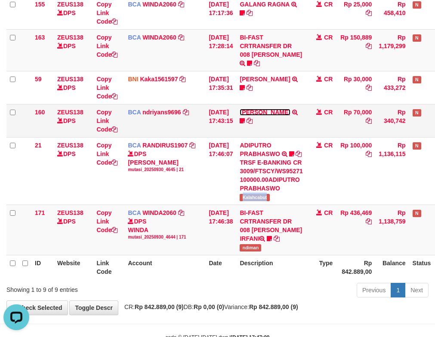
click at [262, 113] on link "HERU SANTOSO" at bounding box center [265, 112] width 50 height 7
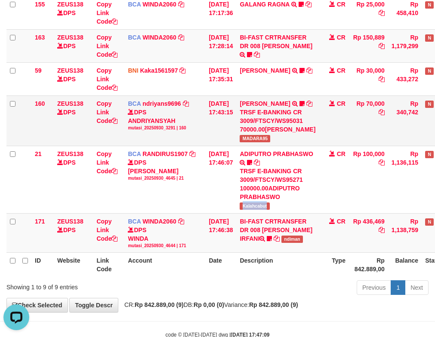
drag, startPoint x: 241, startPoint y: 157, endPoint x: 277, endPoint y: 162, distance: 36.1
click at [280, 146] on tr "160 ZEUS138 DPS Copy Link Code BCA ndriyans9696 DPS ANDRIYANSYAH mutasi_2025093…" at bounding box center [243, 120] width 475 height 50
click at [264, 142] on span "MADARA95" at bounding box center [255, 138] width 31 height 7
drag, startPoint x: 264, startPoint y: 166, endPoint x: 234, endPoint y: 166, distance: 29.7
click at [262, 142] on span "MADARA95" at bounding box center [255, 138] width 31 height 7
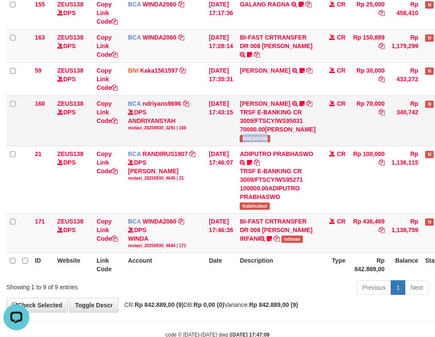
drag, startPoint x: 94, startPoint y: 129, endPoint x: 54, endPoint y: 120, distance: 41.4
click at [91, 127] on td "ZEUS138 DPS" at bounding box center [73, 120] width 39 height 50
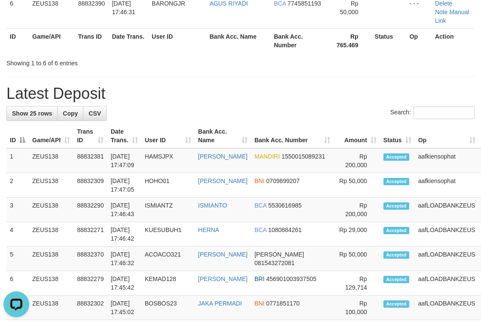
drag, startPoint x: 281, startPoint y: 71, endPoint x: 294, endPoint y: 70, distance: 13.0
click at [292, 71] on div "**********" at bounding box center [240, 281] width 481 height 1075
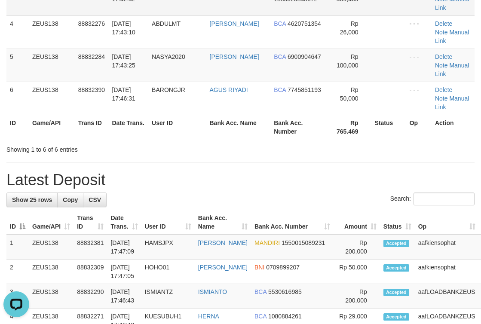
scroll to position [25, 0]
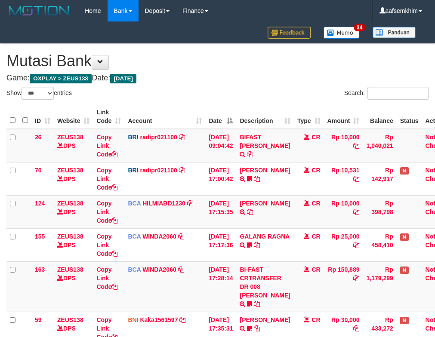
select select "***"
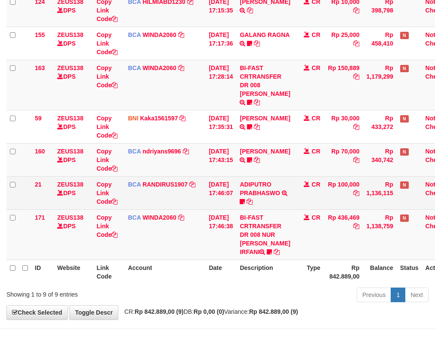
scroll to position [232, 0]
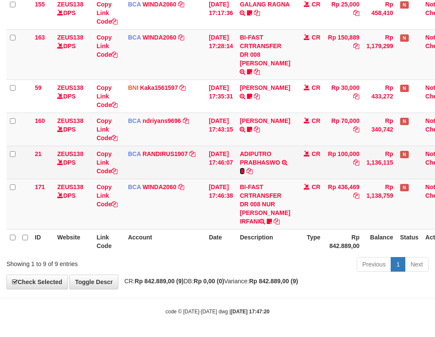
click at [245, 174] on icon at bounding box center [242, 171] width 5 height 6
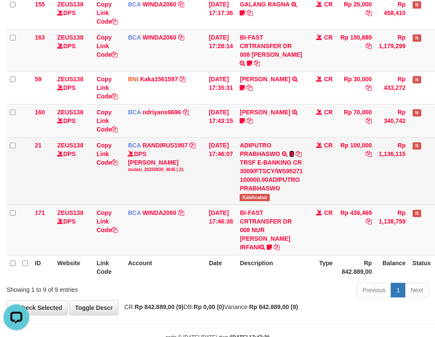
scroll to position [0, 0]
drag, startPoint x: 296, startPoint y: 192, endPoint x: 261, endPoint y: 194, distance: 34.9
click at [296, 192] on td "ADIPUTRO PRABHASWO TRSF E-BANKING CR 3009/FTSCY/WS95271 100000.00ADIPUTRO PRABH…" at bounding box center [271, 171] width 70 height 68
click at [257, 194] on span "Kalahcabut" at bounding box center [255, 197] width 30 height 7
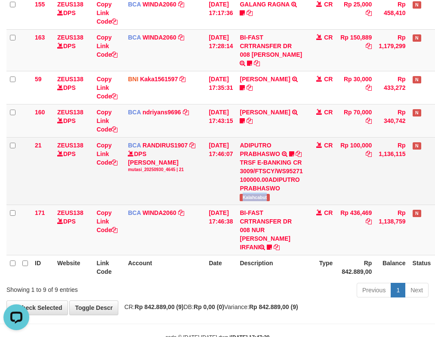
copy span "Kalahcabut"
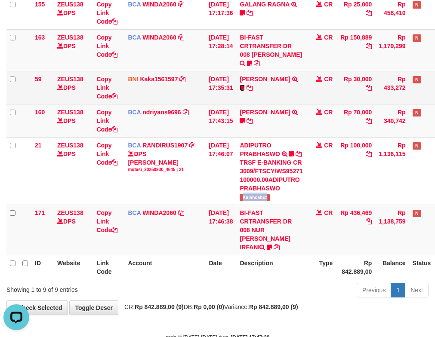
click at [245, 87] on icon at bounding box center [242, 88] width 5 height 6
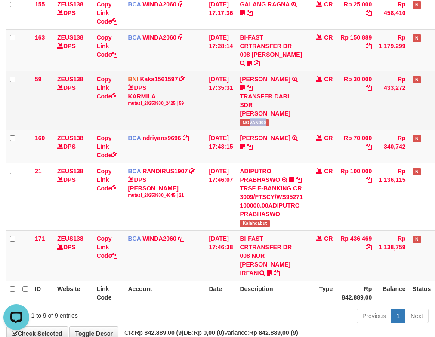
drag, startPoint x: 256, startPoint y: 124, endPoint x: 293, endPoint y: 121, distance: 37.1
click at [295, 121] on td "MARKUS NOVAN RIVALDO TRANSFER DARI SDR MARKUS NOVAN RIVALDO NOVAN000" at bounding box center [271, 100] width 70 height 59
copy span "VAN000"
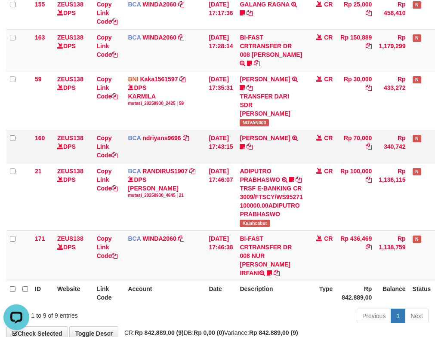
click at [268, 142] on td "HERU SANTOSO TRSF E-BANKING CR 3009/FTSCY/WS95031 70000.00HERU SANTOSO MADARA95" at bounding box center [271, 146] width 70 height 33
click at [271, 144] on td "HERU SANTOSO TRSF E-BANKING CR 3009/FTSCY/WS95031 70000.00HERU SANTOSO MADARA95" at bounding box center [271, 146] width 70 height 33
click at [277, 139] on link "HERU SANTOSO" at bounding box center [265, 138] width 50 height 7
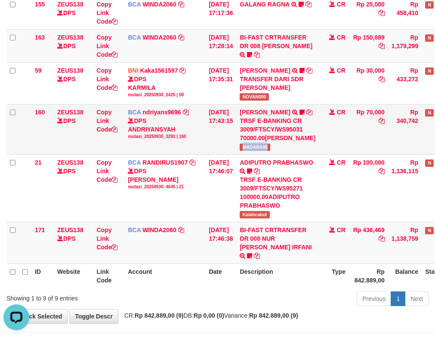
drag, startPoint x: 267, startPoint y: 190, endPoint x: 120, endPoint y: 158, distance: 150.1
click at [296, 154] on td "HERU SANTOSO TRSF E-BANKING CR 3009/FTSCY/WS95031 70000.00HERU SANTOSO MADARA95" at bounding box center [277, 129] width 83 height 50
copy span "MADARA95"
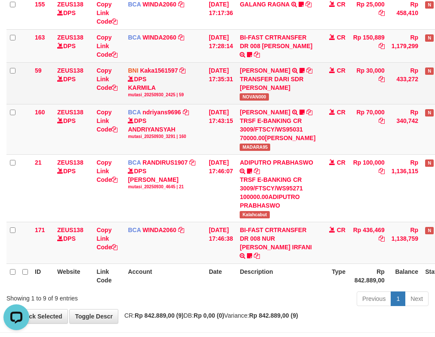
drag, startPoint x: 225, startPoint y: 121, endPoint x: 216, endPoint y: 126, distance: 10.2
click at [221, 104] on td "[DATE] 17:35:31" at bounding box center [220, 83] width 31 height 42
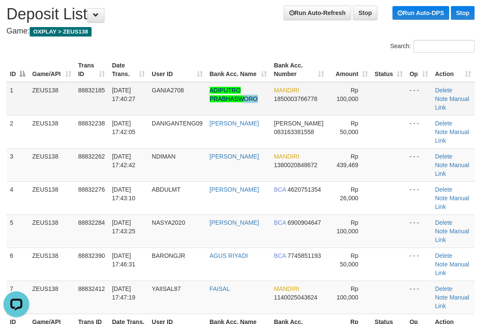
drag, startPoint x: 260, startPoint y: 107, endPoint x: 309, endPoint y: 100, distance: 49.9
click at [263, 106] on td "ADIPUTRO PRABHASWORO" at bounding box center [238, 99] width 65 height 34
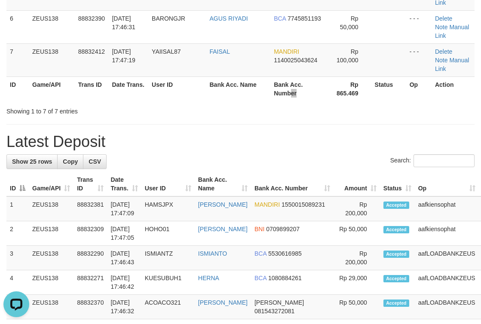
drag, startPoint x: 295, startPoint y: 96, endPoint x: 484, endPoint y: 88, distance: 188.6
click at [299, 96] on th "Bank Acc. Number" at bounding box center [299, 89] width 57 height 25
click at [390, 131] on div "**********" at bounding box center [240, 314] width 481 height 1108
drag, startPoint x: 272, startPoint y: 104, endPoint x: 487, endPoint y: 91, distance: 215.1
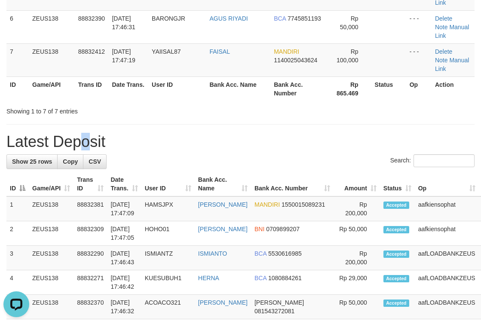
drag, startPoint x: 47, startPoint y: 134, endPoint x: 186, endPoint y: 102, distance: 142.7
click at [75, 125] on div "**********" at bounding box center [240, 314] width 481 height 1108
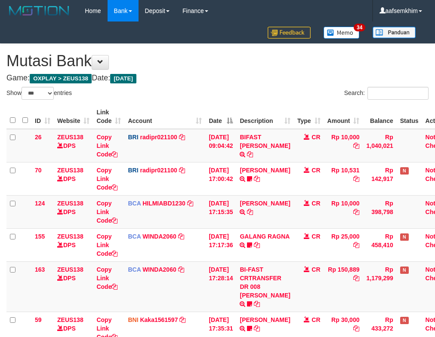
select select "***"
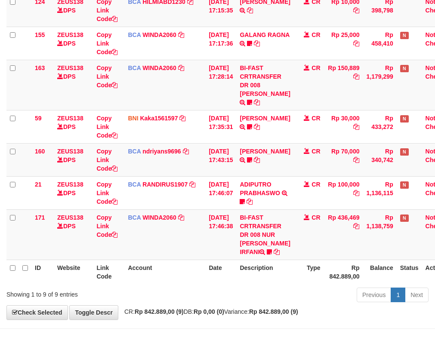
click at [173, 115] on link "Kaka1561597" at bounding box center [159, 118] width 38 height 7
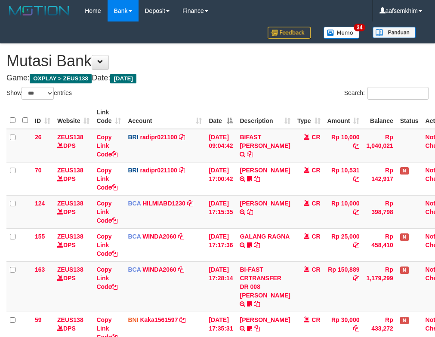
select select "***"
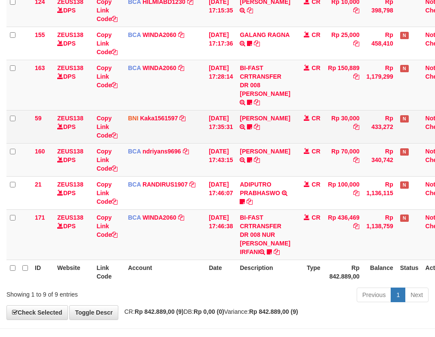
scroll to position [232, 0]
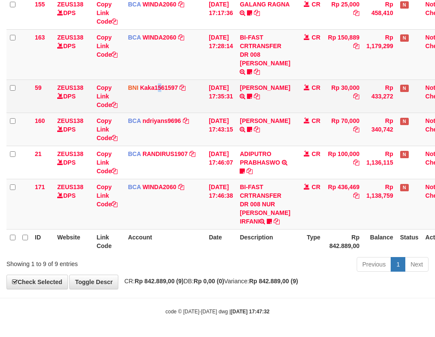
click at [160, 103] on td "BNI Kaka1561597 DPS KARMILA mutasi_20250930_2425 | 59 mutasi_20250930_2425 | 59" at bounding box center [164, 96] width 81 height 33
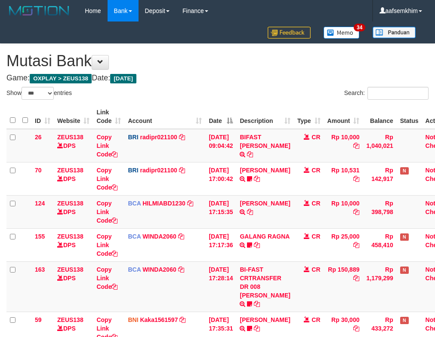
select select "***"
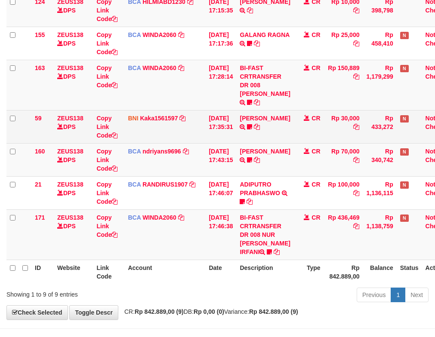
click at [20, 127] on tbody "26 ZEUS138 DPS Copy Link Code BRI radipr021100 DPS REYNALDI ADI PRATAMA mutasi_…" at bounding box center [231, 93] width 450 height 333
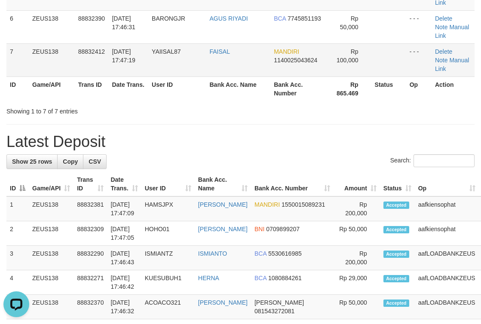
drag, startPoint x: 254, startPoint y: 44, endPoint x: 311, endPoint y: 52, distance: 57.3
click at [270, 43] on td "FAISAL" at bounding box center [238, 59] width 65 height 33
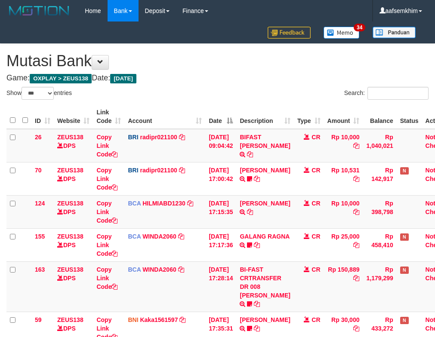
select select "***"
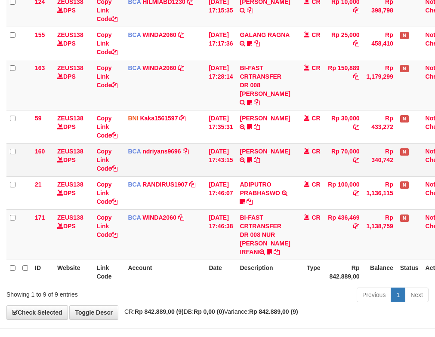
click at [193, 144] on td "BCA ndriyans9696 DPS ANDRIYANSYAH mutasi_20250930_3291 | 160 mutasi_20250930_32…" at bounding box center [164, 159] width 81 height 33
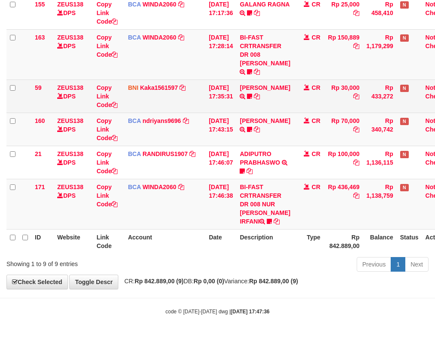
click at [149, 106] on td "BNI Kaka1561597 DPS KARMILA mutasi_20250930_2425 | 59 mutasi_20250930_2425 | 59" at bounding box center [164, 96] width 81 height 33
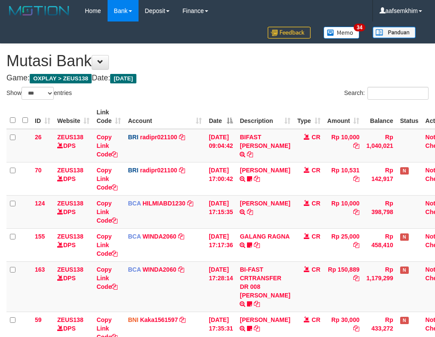
select select "***"
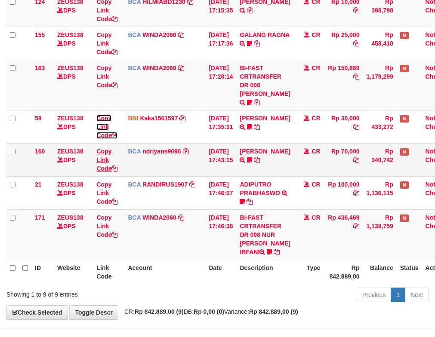
scroll to position [232, 0]
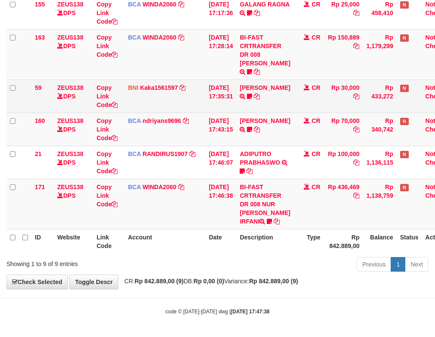
click at [229, 109] on td "30/09/2025 17:35:31" at bounding box center [220, 96] width 31 height 33
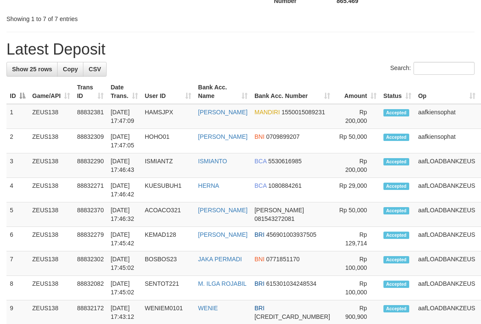
drag, startPoint x: 293, startPoint y: 62, endPoint x: 483, endPoint y: 64, distance: 189.7
click at [323, 63] on div "Search:" at bounding box center [240, 69] width 468 height 15
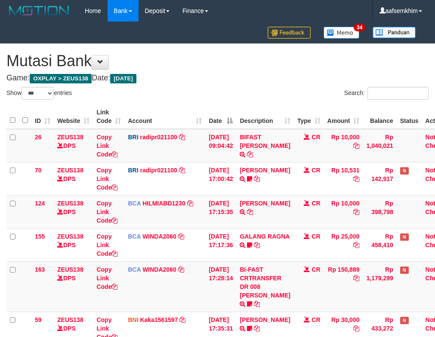
select select "***"
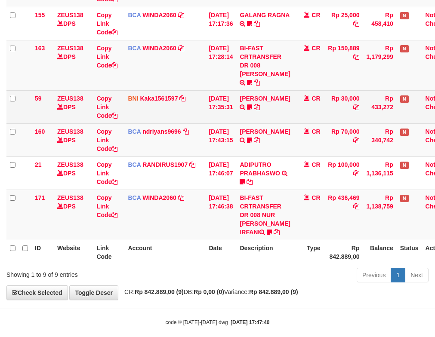
scroll to position [232, 0]
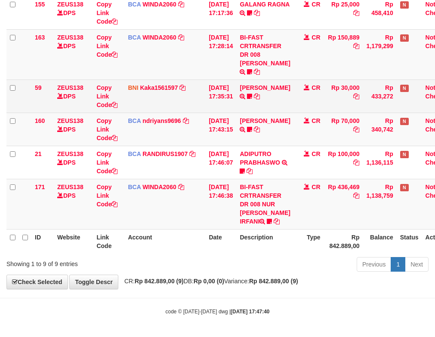
click at [219, 108] on td "[DATE] 17:35:31" at bounding box center [220, 96] width 31 height 33
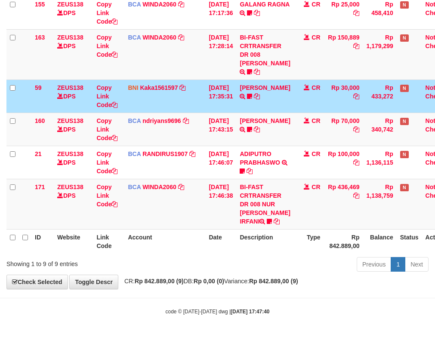
click at [214, 108] on td "30/09/2025 17:35:31" at bounding box center [220, 96] width 31 height 33
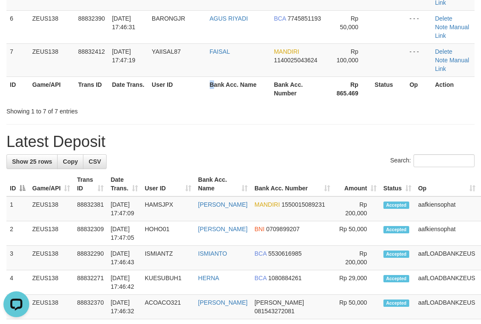
drag, startPoint x: 212, startPoint y: 92, endPoint x: 251, endPoint y: 78, distance: 40.9
click at [225, 85] on th "Bank Acc. Name" at bounding box center [238, 89] width 65 height 25
drag, startPoint x: 312, startPoint y: 93, endPoint x: 340, endPoint y: 89, distance: 28.2
click at [333, 90] on tr "ID Game/API Trans ID Date Trans. User ID Bank Acc. Name Bank Acc. Number Rp 865…" at bounding box center [240, 89] width 468 height 25
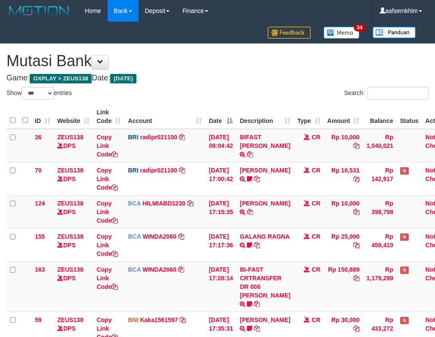
select select "***"
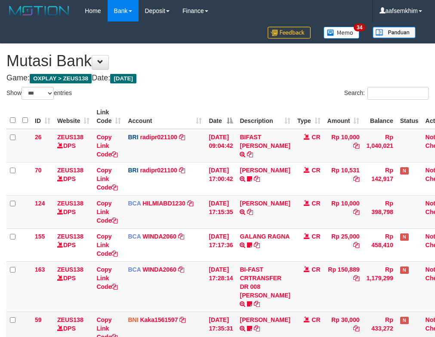
scroll to position [202, 0]
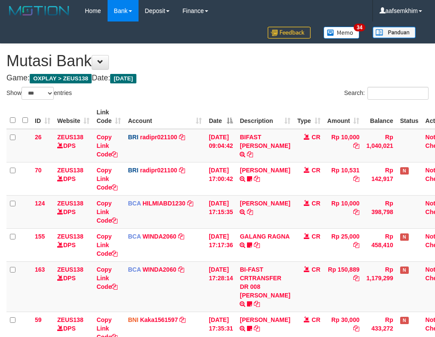
select select "***"
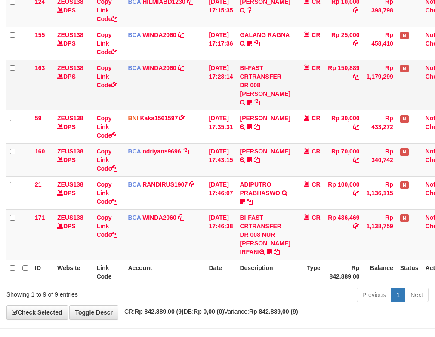
click at [195, 101] on td "BCA WINDA2060 DPS WINDA mutasi_20250930_4644 | 163 mutasi_20250930_4644 | 163" at bounding box center [164, 85] width 81 height 50
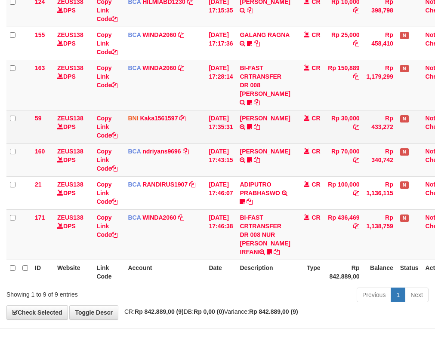
scroll to position [232, 0]
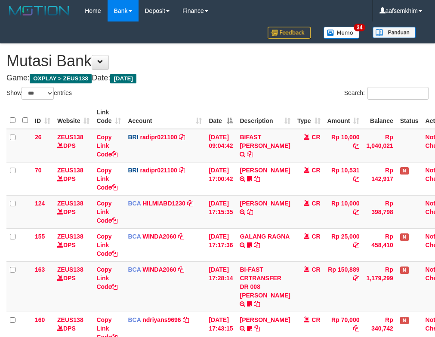
select select "***"
click at [182, 97] on div "Show ** ** ** *** entries" at bounding box center [108, 94] width 205 height 15
select select "***"
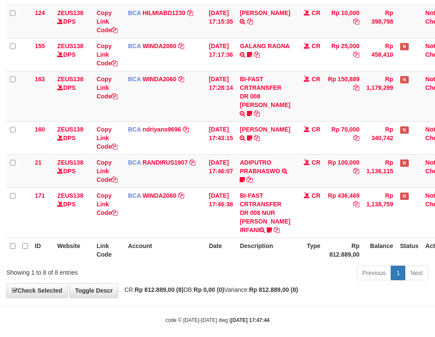
click at [182, 97] on div "Show ** ** ** *** entries Search: ID Website Link Code Account Date Description…" at bounding box center [217, 89] width 422 height 387
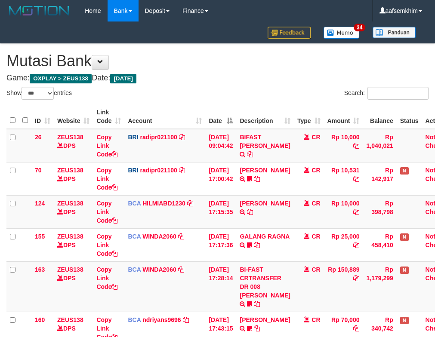
select select "***"
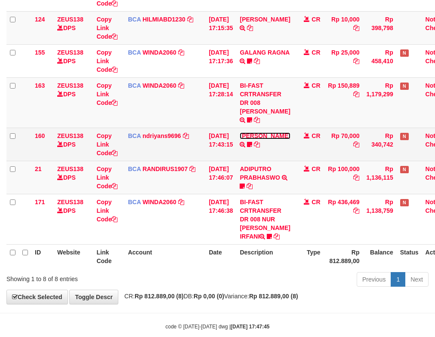
drag, startPoint x: 251, startPoint y: 132, endPoint x: 214, endPoint y: 130, distance: 36.6
click at [249, 132] on link "HERU SANTOSO" at bounding box center [265, 135] width 50 height 7
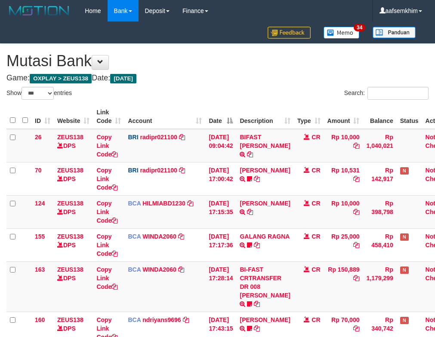
select select "***"
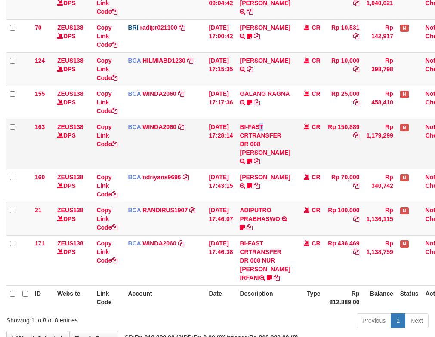
click at [246, 129] on td "BI-FAST CRTRANSFER DR 008 ALAN TANOF BELIMBING" at bounding box center [264, 144] width 57 height 50
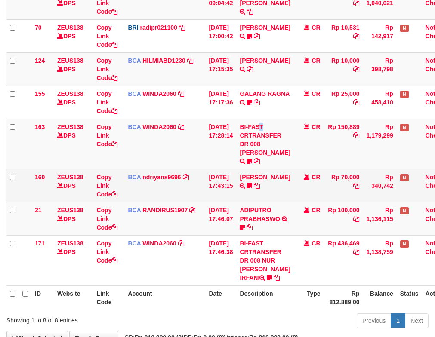
scroll to position [191, 0]
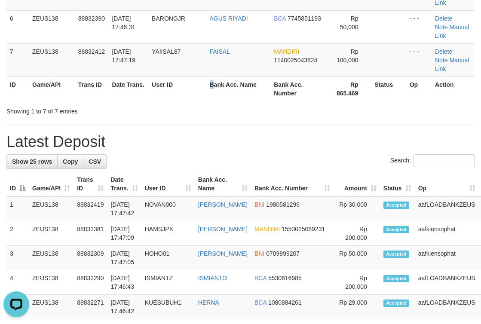
drag, startPoint x: 201, startPoint y: 95, endPoint x: 249, endPoint y: 91, distance: 47.5
click at [222, 95] on tr "ID Game/API Trans ID Date Trans. User ID Bank Acc. Name Bank Acc. Number Rp 865…" at bounding box center [240, 89] width 468 height 25
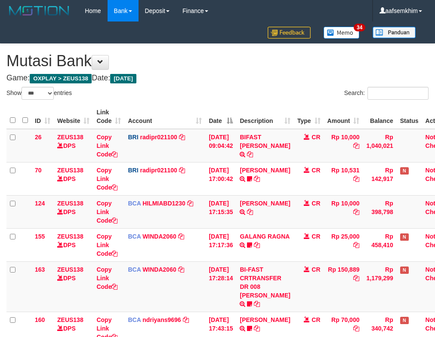
select select "***"
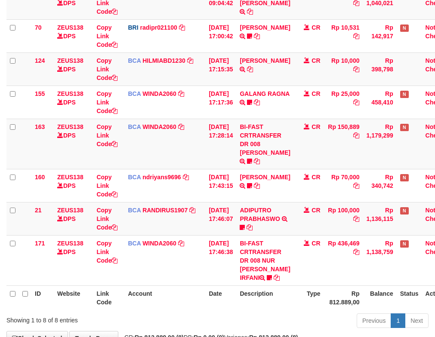
click at [188, 98] on td "BCA WINDA2060 DPS WINDA mutasi_20250930_4644 | 155 mutasi_20250930_4644 | 155" at bounding box center [164, 102] width 81 height 33
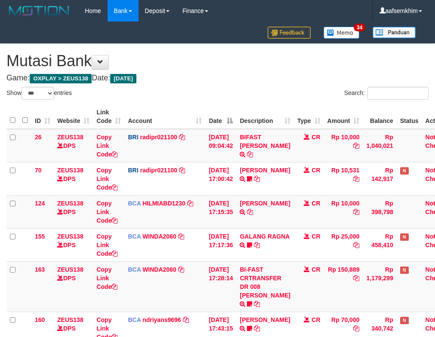
select select "***"
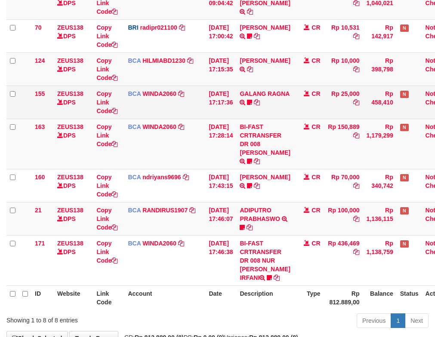
click at [187, 94] on td "BCA WINDA2060 DPS WINDA mutasi_20250930_4644 | 155 mutasi_20250930_4644 | 155" at bounding box center [164, 102] width 81 height 33
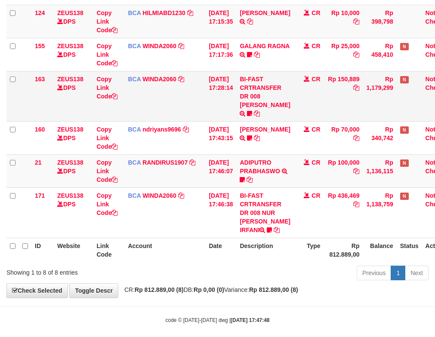
click at [185, 94] on td "BCA WINDA2060 DPS WINDA mutasi_20250930_4644 | 163 mutasi_20250930_4644 | 163" at bounding box center [164, 96] width 81 height 50
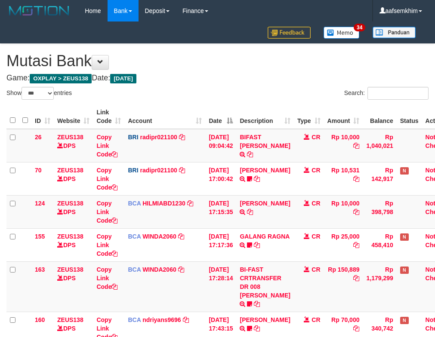
select select "***"
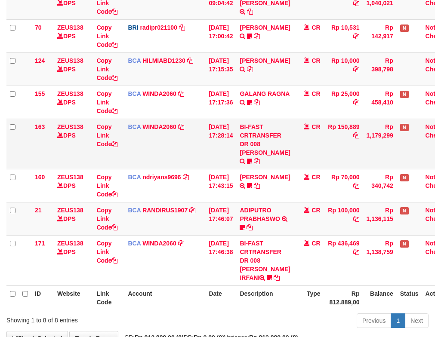
scroll to position [191, 0]
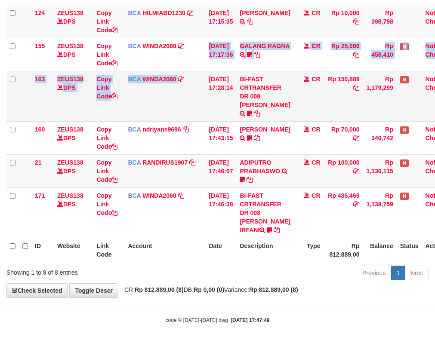
click at [187, 95] on tbody "26 ZEUS138 DPS Copy Link Code BRI radipr021100 DPS REYNALDI ADI PRATAMA mutasi_…" at bounding box center [231, 88] width 450 height 300
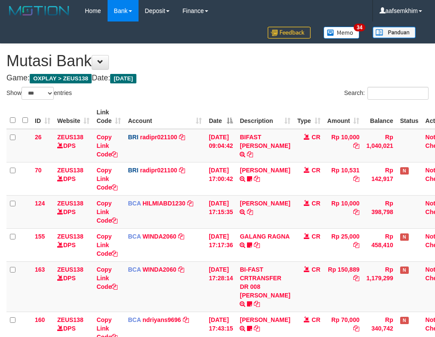
select select "***"
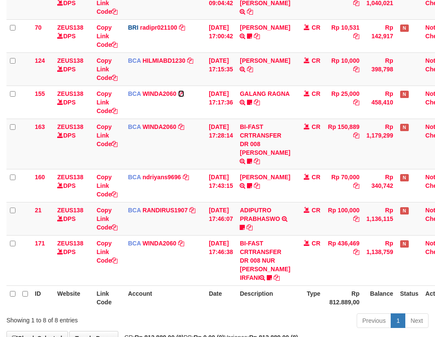
click at [183, 97] on link at bounding box center [181, 93] width 6 height 7
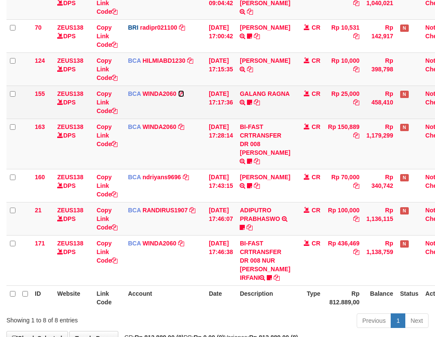
drag, startPoint x: 0, startPoint y: 0, endPoint x: 183, endPoint y: 98, distance: 207.3
click at [185, 97] on td "BCA WINDA2060 DPS WINDA mutasi_20250930_4644 | 155 mutasi_20250930_4644 | 155" at bounding box center [164, 102] width 81 height 33
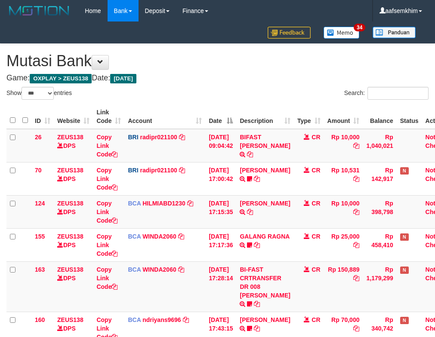
select select "***"
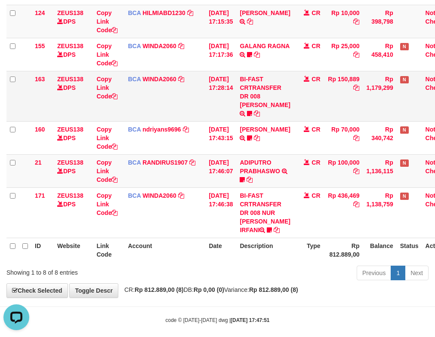
click at [161, 106] on td "BCA WINDA2060 DPS WINDA mutasi_20250930_4644 | 163 mutasi_20250930_4644 | 163" at bounding box center [164, 96] width 81 height 50
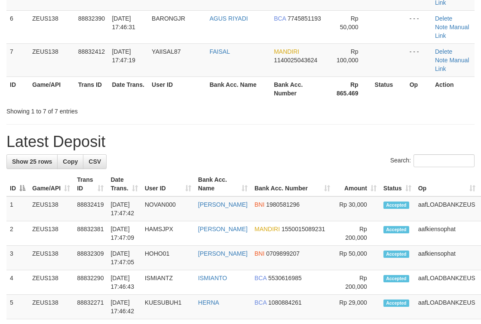
drag, startPoint x: 232, startPoint y: 94, endPoint x: 233, endPoint y: 89, distance: 5.6
click at [243, 97] on div "**********" at bounding box center [240, 314] width 481 height 1108
drag, startPoint x: 204, startPoint y: 65, endPoint x: 229, endPoint y: 71, distance: 26.1
click at [214, 70] on tr "7 ZEUS138 88832412 30/09/2025 17:47:19 YAIISAL87 FAISAL MANDIRI 1140025043624 R…" at bounding box center [240, 59] width 468 height 33
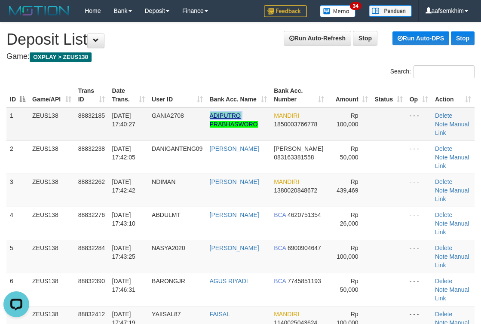
drag, startPoint x: 198, startPoint y: 129, endPoint x: 221, endPoint y: 117, distance: 25.2
click at [211, 121] on td "ADIPUTRO PRABHASWORO" at bounding box center [238, 125] width 65 height 34
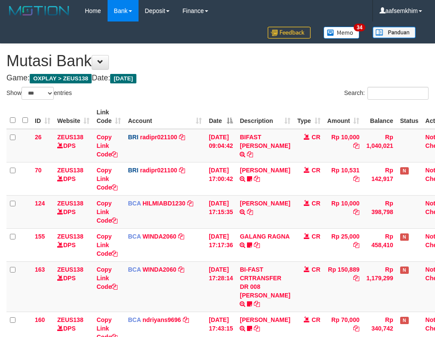
select select "***"
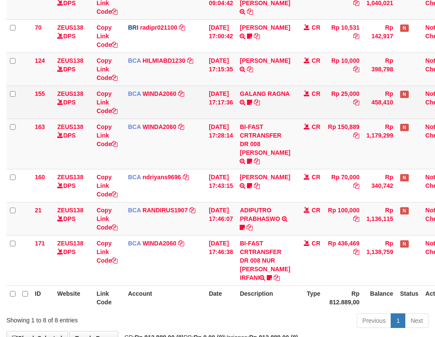
drag, startPoint x: 0, startPoint y: 0, endPoint x: 158, endPoint y: 118, distance: 197.6
click at [159, 118] on td "BCA WINDA2060 DPS WINDA mutasi_20250930_4644 | 155 mutasi_20250930_4644 | 155" at bounding box center [164, 102] width 81 height 33
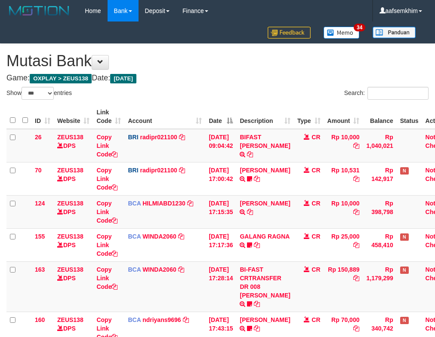
select select "***"
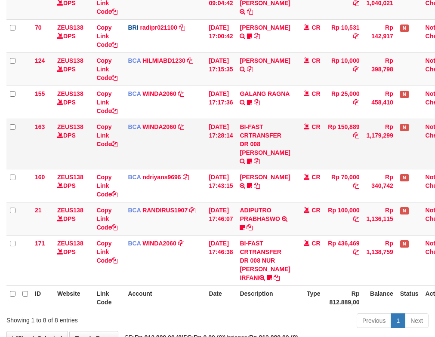
click at [155, 120] on td "BCA WINDA2060 DPS WINDA mutasi_20250930_4644 | 163 mutasi_20250930_4644 | 163" at bounding box center [164, 144] width 81 height 50
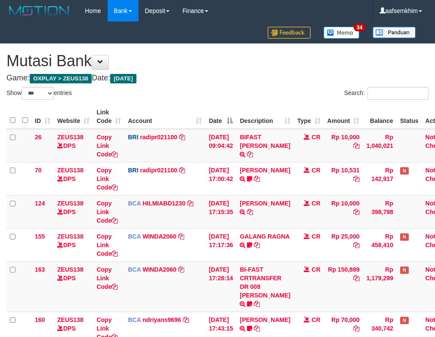
select select "***"
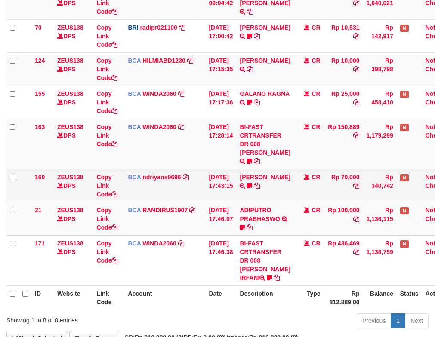
drag, startPoint x: 219, startPoint y: 152, endPoint x: 128, endPoint y: 137, distance: 91.5
click at [221, 147] on tbody "26 ZEUS138 DPS Copy Link Code BRI radipr021100 DPS REYNALDI ADI PRATAMA mutasi_…" at bounding box center [231, 136] width 450 height 300
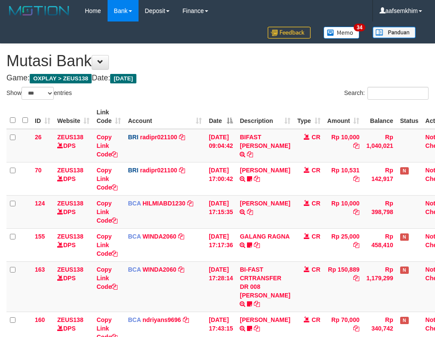
select select "***"
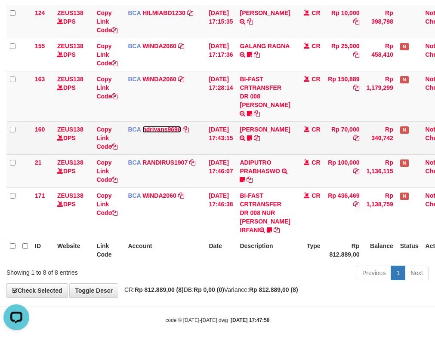
click at [142, 126] on link "ndriyans9696" at bounding box center [161, 129] width 39 height 7
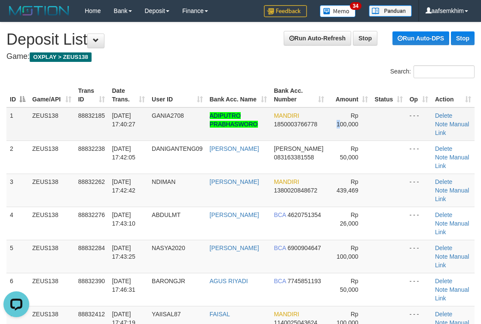
drag, startPoint x: 339, startPoint y: 136, endPoint x: 391, endPoint y: 123, distance: 54.3
click at [342, 137] on td "Rp 100,000" at bounding box center [349, 125] width 43 height 34
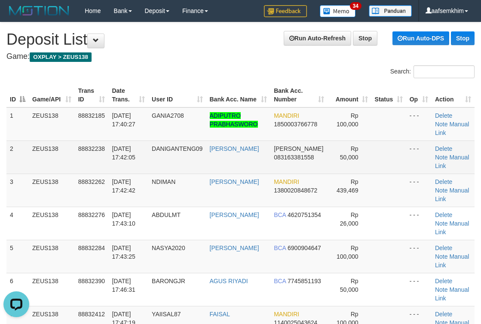
drag, startPoint x: 360, startPoint y: 156, endPoint x: 487, endPoint y: 141, distance: 127.4
click at [360, 157] on tr "2 ZEUS138 88832238 30/09/2025 17:42:05 DANIGANTENG09 DANY ERLANGGA DANA 0831633…" at bounding box center [240, 157] width 468 height 33
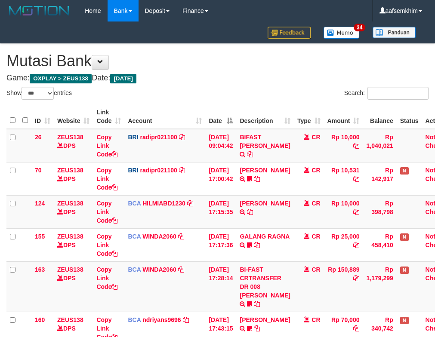
select select "***"
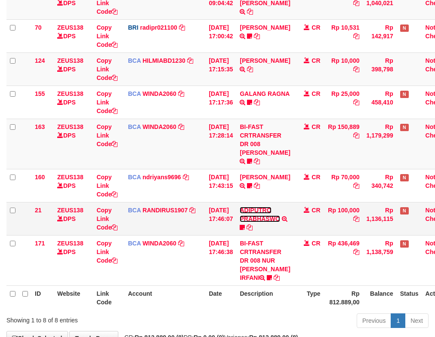
click at [272, 207] on link "ADIPUTRO PRABHASWO" at bounding box center [260, 214] width 40 height 15
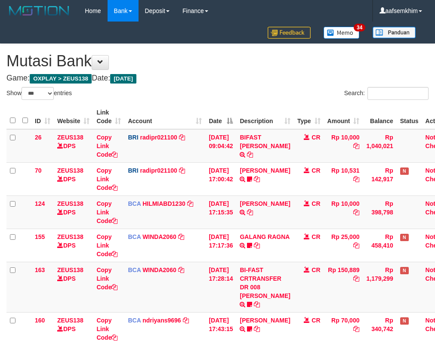
select select "***"
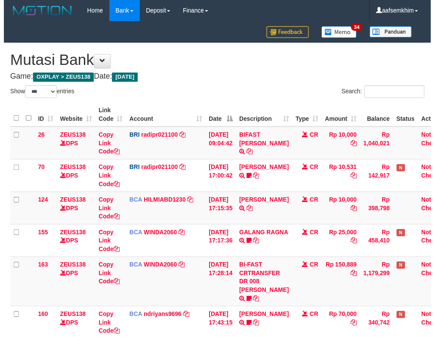
scroll to position [143, 0]
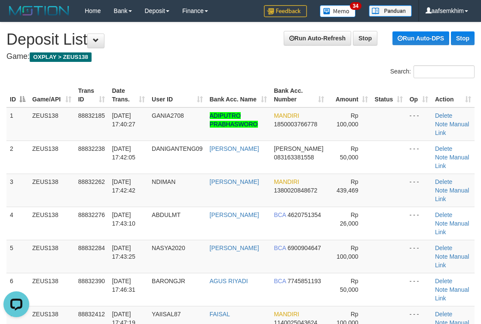
drag, startPoint x: 214, startPoint y: 108, endPoint x: 486, endPoint y: 122, distance: 272.7
click at [268, 109] on table "ID Game/API Trans ID Date Trans. User ID Bank Acc. Name Bank Acc. Number Amount…" at bounding box center [240, 223] width 468 height 281
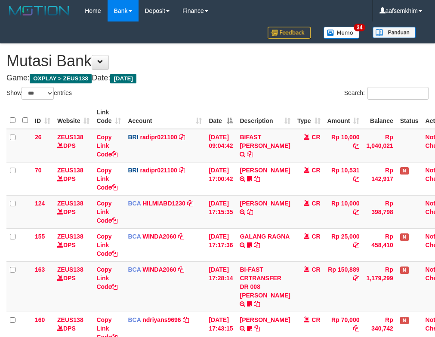
select select "***"
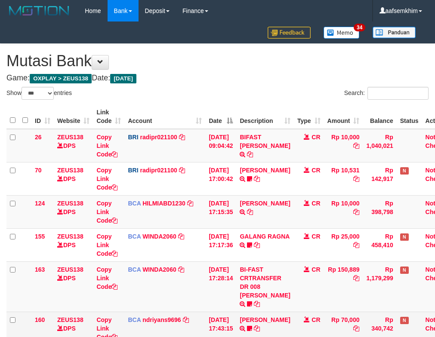
scroll to position [143, 0]
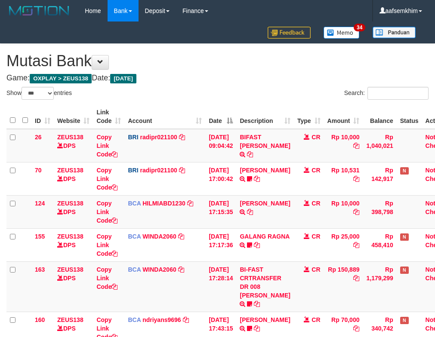
select select "***"
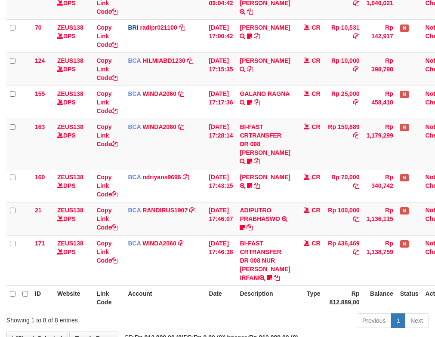
scroll to position [191, 0]
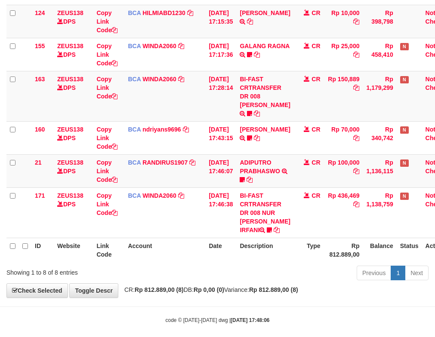
click at [220, 176] on td "[DATE] 17:46:07" at bounding box center [220, 170] width 31 height 33
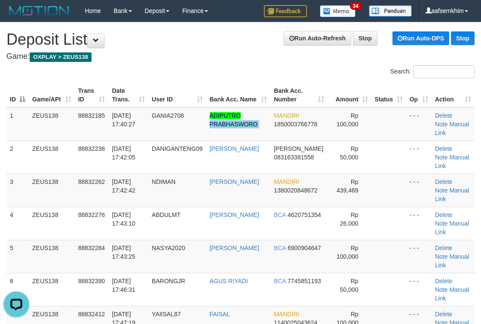
drag, startPoint x: 265, startPoint y: 112, endPoint x: 484, endPoint y: 136, distance: 220.3
click at [300, 112] on tr "1 ZEUS138 88832185 30/09/2025 17:40:27 GANIA2708 ADIPUTRO PRABHASWORO MANDIRI 1…" at bounding box center [240, 125] width 468 height 34
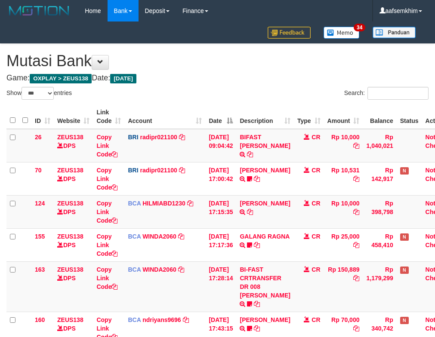
select select "***"
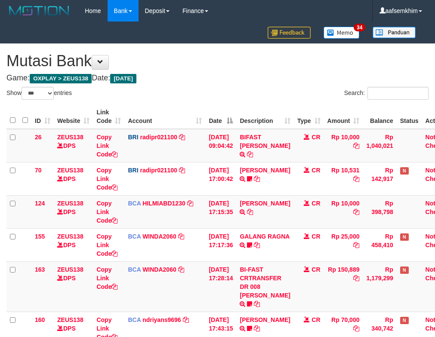
scroll to position [143, 0]
select select "***"
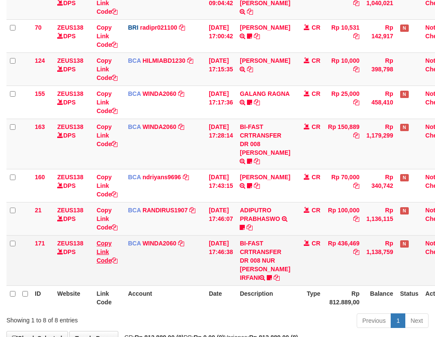
scroll to position [191, 0]
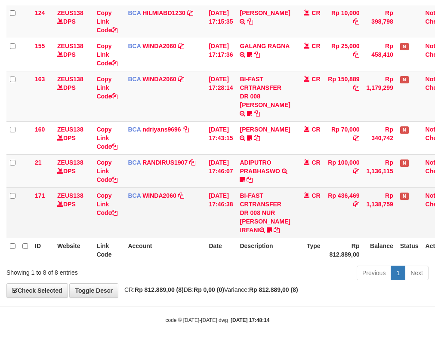
click at [121, 202] on td "Copy Link Code" at bounding box center [108, 213] width 31 height 50
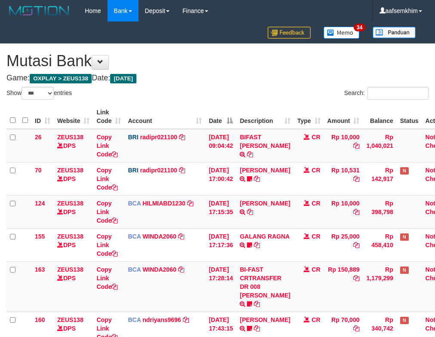
select select "***"
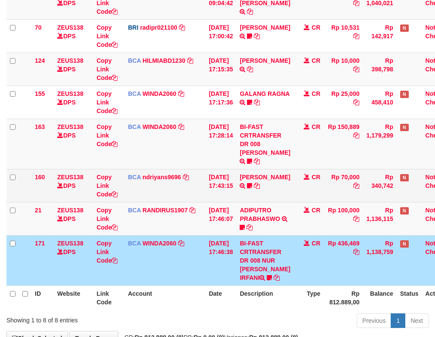
drag, startPoint x: 230, startPoint y: 200, endPoint x: 176, endPoint y: 187, distance: 54.9
click at [226, 202] on td "[DATE] 17:46:07" at bounding box center [220, 218] width 31 height 33
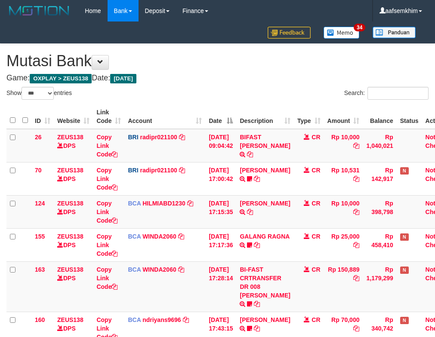
select select "***"
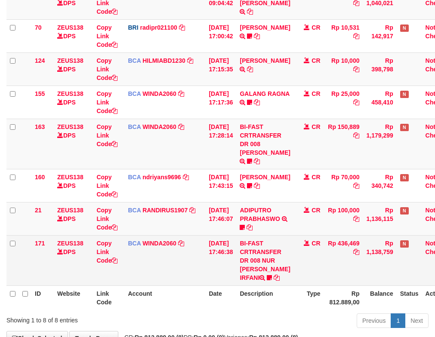
scroll to position [191, 0]
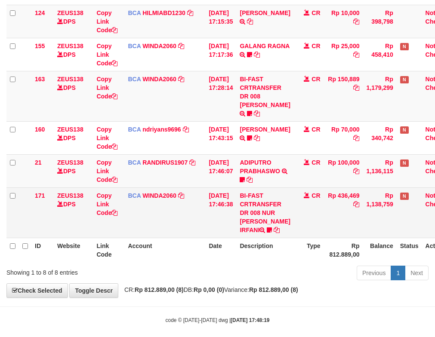
drag, startPoint x: 198, startPoint y: 200, endPoint x: 186, endPoint y: 199, distance: 12.2
click at [194, 200] on td "BCA WINDA2060 DPS WINDA mutasi_20250930_4644 | 171 mutasi_20250930_4644 | 171" at bounding box center [164, 213] width 81 height 50
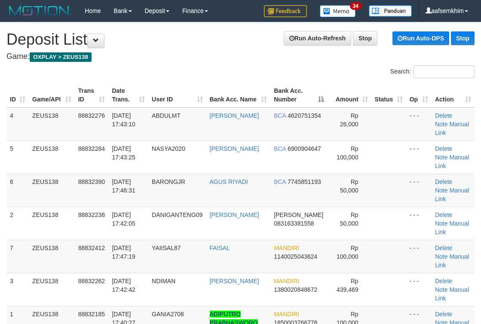
drag, startPoint x: 240, startPoint y: 74, endPoint x: 274, endPoint y: 83, distance: 36.1
click at [262, 80] on div "Search: ID Game/API Trans ID Date Trans. User ID Bank Acc. Name Bank Acc. Numbe…" at bounding box center [240, 221] width 468 height 313
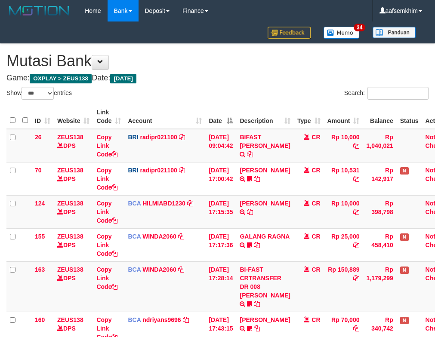
select select "***"
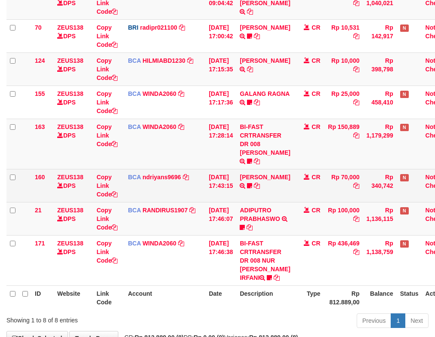
click at [222, 191] on td "30/09/2025 17:43:15" at bounding box center [220, 185] width 31 height 33
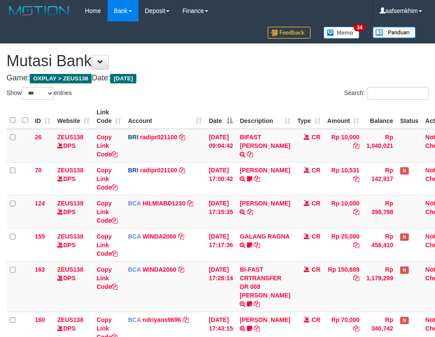
select select "***"
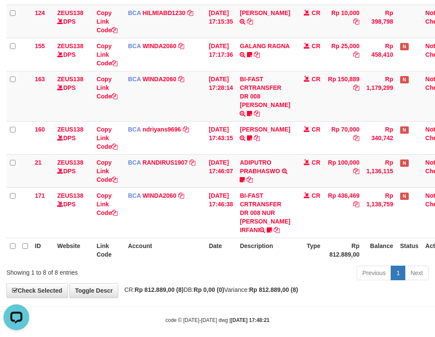
drag, startPoint x: 196, startPoint y: 137, endPoint x: 0, endPoint y: 141, distance: 195.3
click at [178, 145] on td "BCA ndriyans9696 DPS ANDRIYANSYAH mutasi_20250930_3291 | 160 mutasi_20250930_32…" at bounding box center [164, 137] width 81 height 33
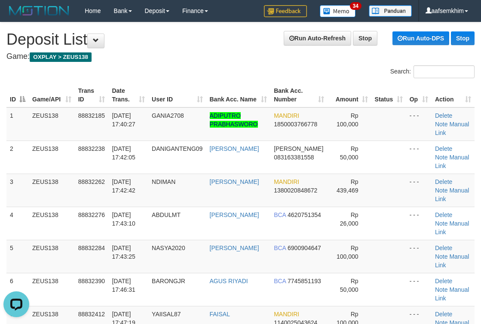
drag, startPoint x: 231, startPoint y: 86, endPoint x: 487, endPoint y: 89, distance: 255.5
click at [357, 81] on div "ID Game/API Trans ID Date Trans. User ID Bank Acc. Name Bank Acc. Number Amount…" at bounding box center [240, 223] width 481 height 286
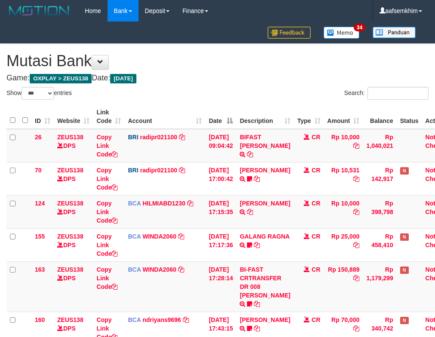
select select "***"
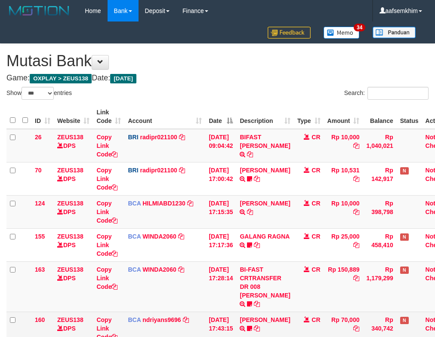
scroll to position [143, 0]
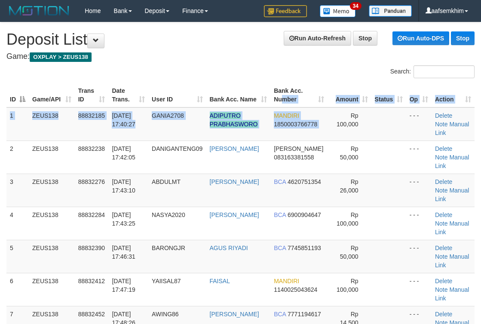
click at [283, 107] on table "ID Game/API Trans ID Date Trans. User ID Bank Acc. Name Bank Acc. Number Amount…" at bounding box center [240, 223] width 468 height 281
click at [283, 95] on th "Bank Acc. Number" at bounding box center [299, 95] width 57 height 25
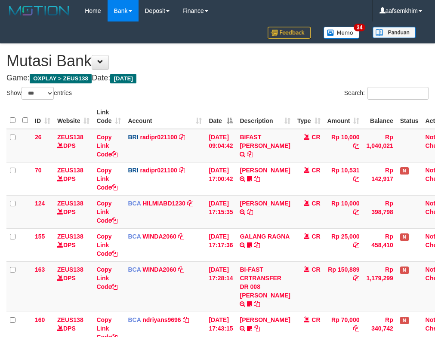
select select "***"
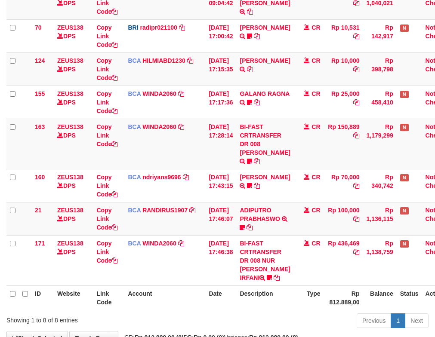
scroll to position [191, 0]
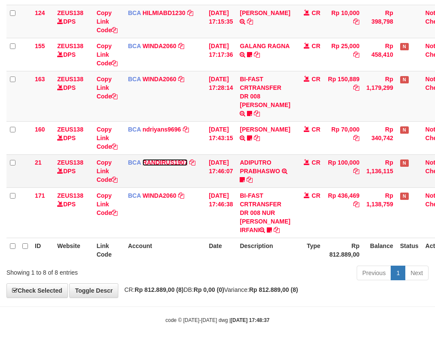
click at [166, 159] on link "RANDIRUS1907" at bounding box center [164, 162] width 45 height 7
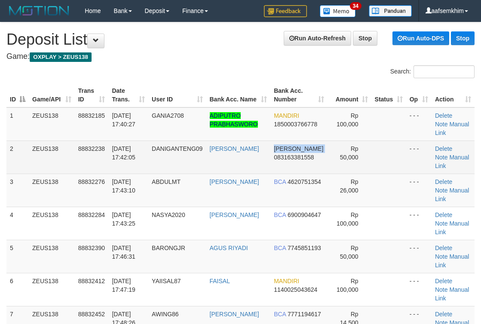
drag, startPoint x: 270, startPoint y: 145, endPoint x: 274, endPoint y: 161, distance: 17.1
click at [274, 161] on tr "2 ZEUS138 88832238 30/09/2025 17:42:05 DANIGANTENG09 DANY ERLANGGA DANA 0831633…" at bounding box center [240, 157] width 468 height 33
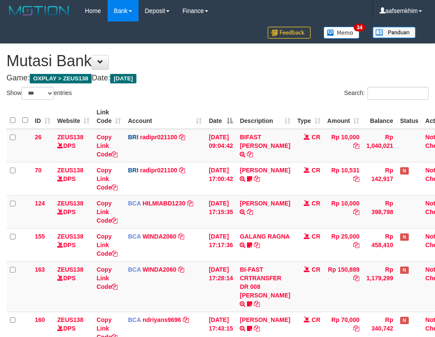
select select "***"
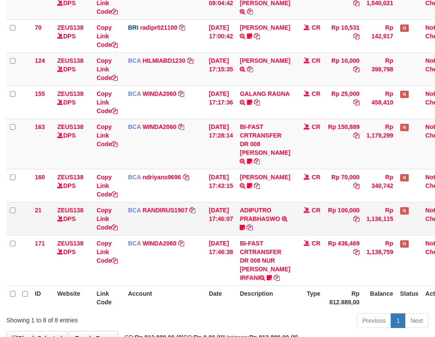
scroll to position [191, 0]
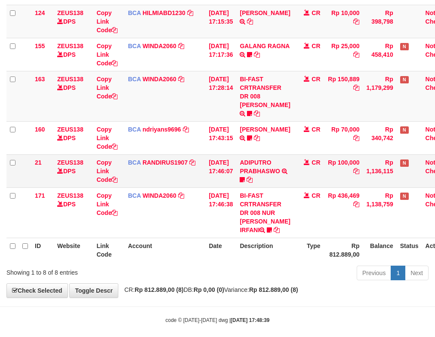
click at [345, 159] on td "Rp 100,000" at bounding box center [343, 170] width 39 height 33
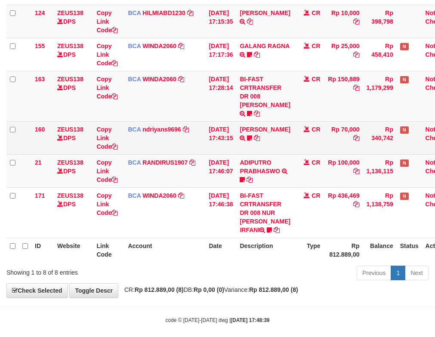
click at [171, 137] on td "BCA ndriyans9696 DPS ANDRIYANSYAH mutasi_20250930_3291 | 160 mutasi_20250930_32…" at bounding box center [164, 137] width 81 height 33
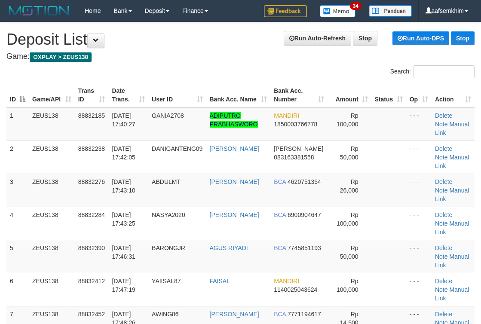
drag, startPoint x: 169, startPoint y: 61, endPoint x: 211, endPoint y: 67, distance: 42.1
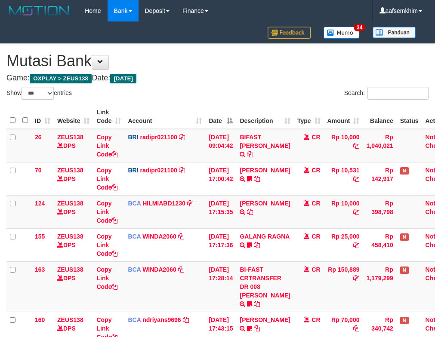
select select "***"
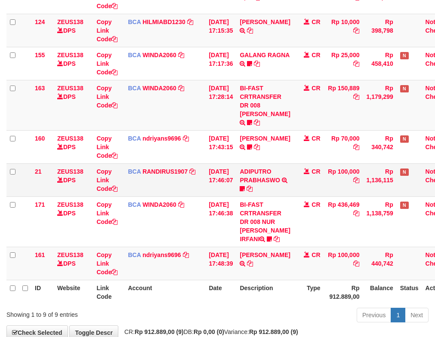
scroll to position [191, 0]
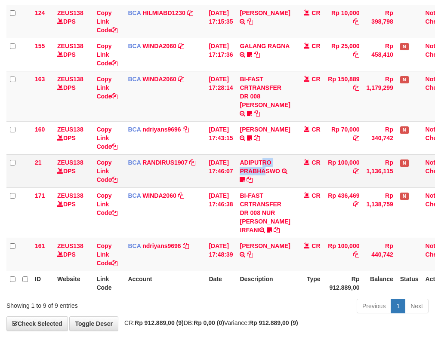
drag, startPoint x: 267, startPoint y: 156, endPoint x: 265, endPoint y: 167, distance: 11.4
click at [270, 166] on td "ADIPUTRO PRABHASWO TRSF E-BANKING CR 3009/FTSCY/WS95271 100000.00ADIPUTRO PRABH…" at bounding box center [264, 170] width 57 height 33
click at [280, 246] on td "ANDRY WIBOWO TRSF E-BANKING CR 3009/FTSCY/WS95031 100000.00ANDRY WIBOWO" at bounding box center [264, 254] width 57 height 33
click at [253, 252] on icon at bounding box center [250, 255] width 6 height 6
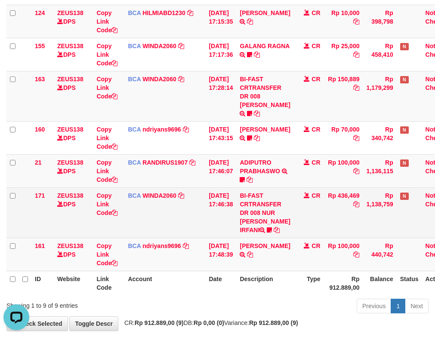
scroll to position [0, 0]
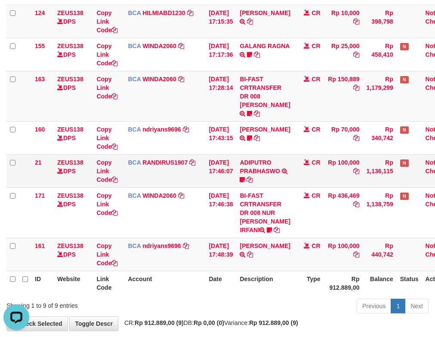
drag, startPoint x: 208, startPoint y: 159, endPoint x: 229, endPoint y: 152, distance: 22.6
click at [229, 154] on td "[DATE] 17:46:07" at bounding box center [220, 170] width 31 height 33
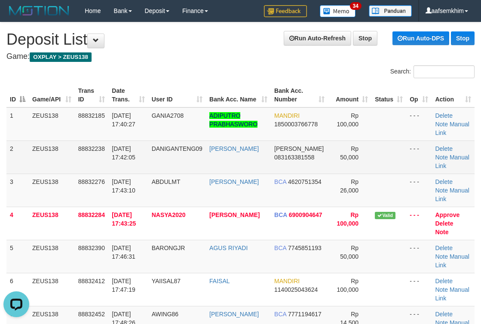
click at [335, 152] on td "Rp 50,000" at bounding box center [349, 157] width 43 height 33
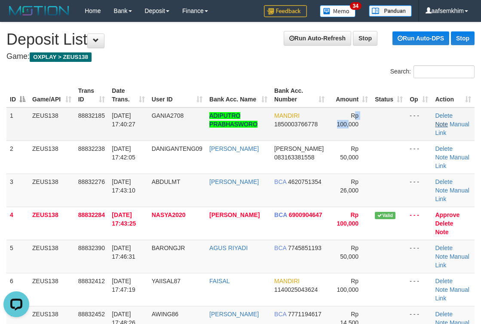
drag, startPoint x: 333, startPoint y: 118, endPoint x: 439, endPoint y: 122, distance: 105.9
click at [364, 114] on td "Rp 100,000" at bounding box center [349, 125] width 43 height 34
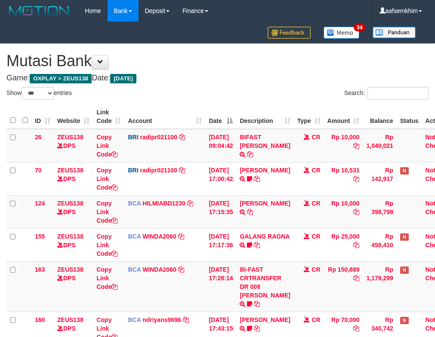
select select "***"
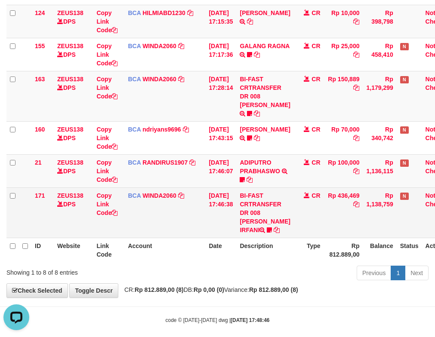
drag, startPoint x: 231, startPoint y: 215, endPoint x: 181, endPoint y: 206, distance: 51.1
click at [220, 215] on tr "171 ZEUS138 DPS Copy Link Code BCA WINDA2060 DPS WINDA mutasi_20250930_4644 | 1…" at bounding box center [231, 213] width 450 height 50
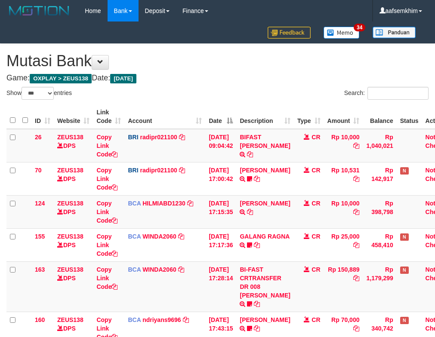
select select "***"
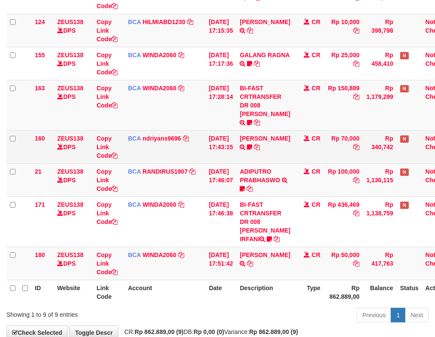
scroll to position [191, 0]
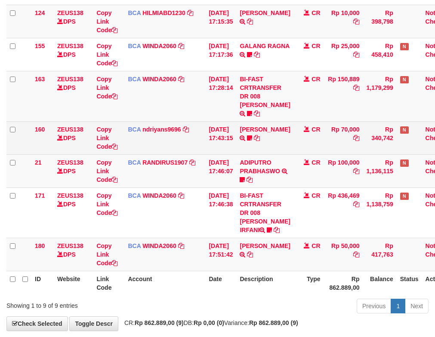
click at [322, 147] on tbody "26 ZEUS138 DPS Copy Link Code BRI radipr021100 DPS [PERSON_NAME] mutasi_2025093…" at bounding box center [231, 104] width 450 height 333
drag, startPoint x: 207, startPoint y: 108, endPoint x: 287, endPoint y: 116, distance: 80.8
click at [212, 106] on td "30/09/2025 17:28:14" at bounding box center [220, 96] width 31 height 50
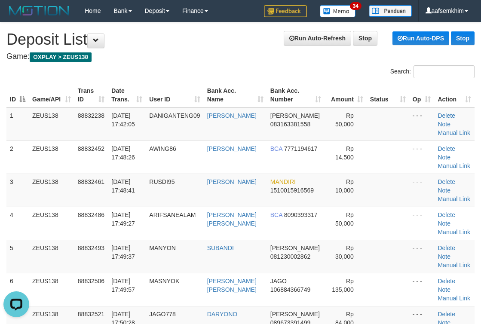
drag, startPoint x: 224, startPoint y: 105, endPoint x: 262, endPoint y: 99, distance: 38.3
click at [235, 107] on th "Bank Acc. Name" at bounding box center [235, 95] width 63 height 25
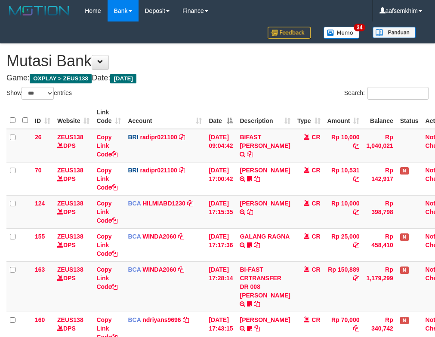
select select "***"
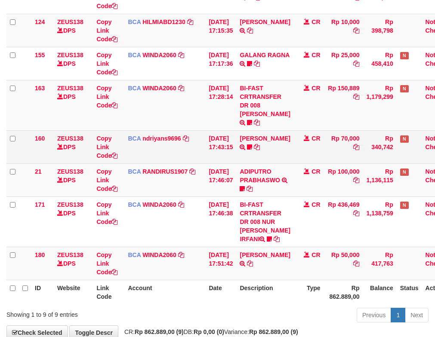
scroll to position [191, 0]
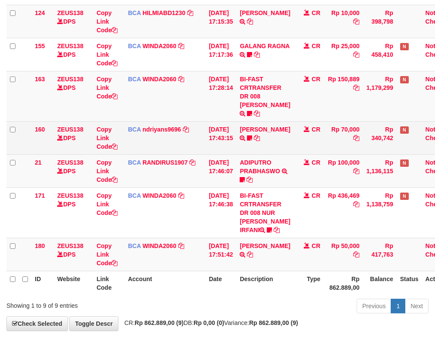
click at [274, 121] on td "HERU SANTOSO TRSF E-BANKING CR 3009/FTSCY/WS95031 70000.00HERU SANTOSO MADARA95" at bounding box center [264, 137] width 57 height 33
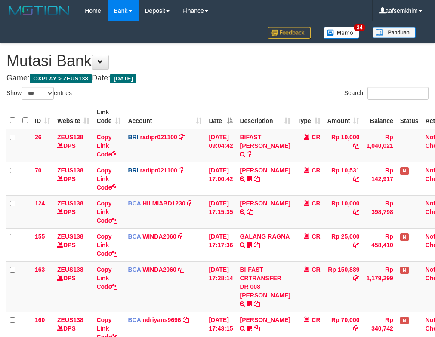
select select "***"
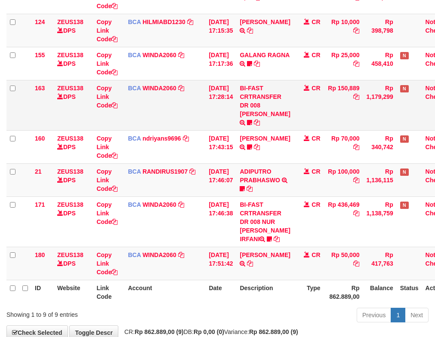
drag, startPoint x: 207, startPoint y: 95, endPoint x: 181, endPoint y: 117, distance: 34.5
click at [208, 95] on tr "163 ZEUS138 DPS Copy Link Code BCA WINDA2060 DPS WINDA mutasi_20250930_4644 | 1…" at bounding box center [231, 105] width 450 height 50
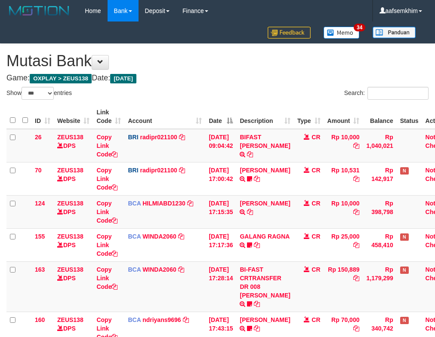
select select "***"
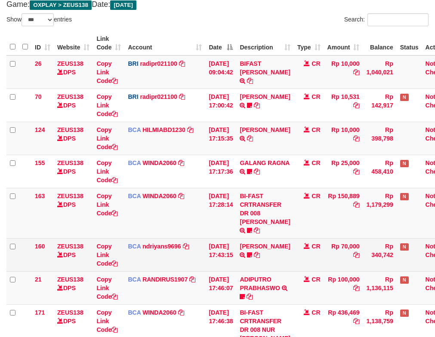
scroll to position [191, 0]
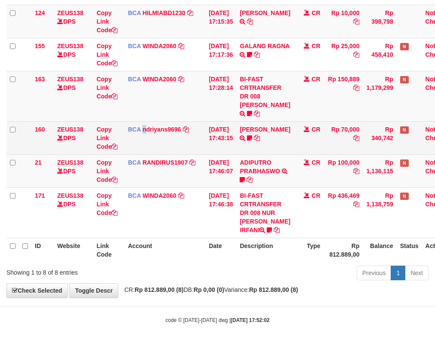
drag, startPoint x: 142, startPoint y: 132, endPoint x: 146, endPoint y: 129, distance: 4.9
click at [146, 129] on td "BCA ndriyans9696 DPS ANDRIYANSYAH mutasi_20250930_3291 | 160 mutasi_20250930_32…" at bounding box center [164, 137] width 81 height 33
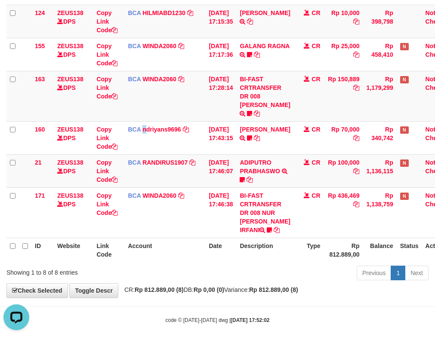
scroll to position [0, 0]
click at [189, 96] on td "BCA WINDA2060 DPS WINDA mutasi_20250930_4644 | 163 mutasi_20250930_4644 | 163" at bounding box center [164, 96] width 81 height 50
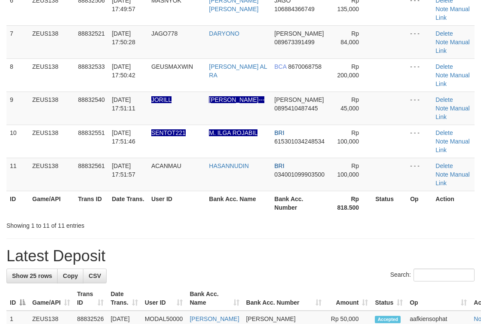
scroll to position [301, 0]
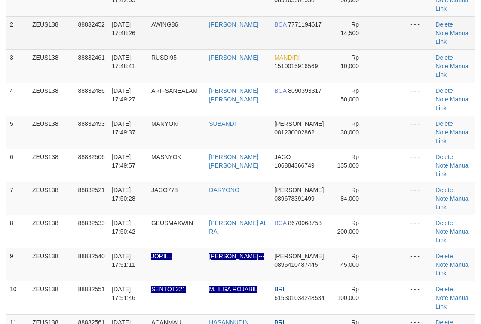
scroll to position [41, 0]
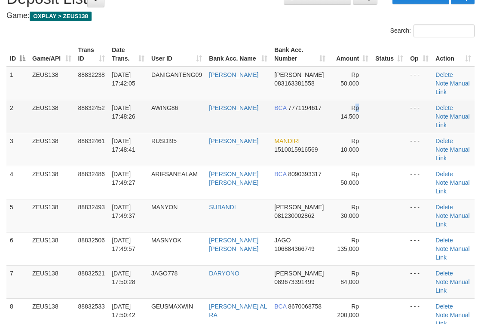
click at [341, 106] on span "Rp 14,500" at bounding box center [350, 112] width 18 height 15
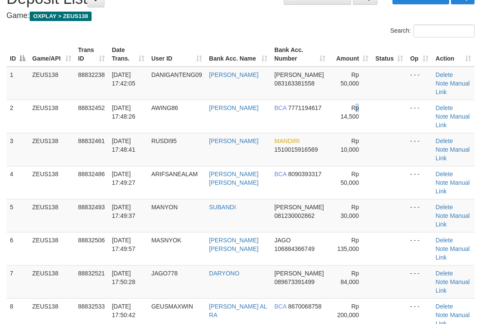
click at [254, 43] on th "Bank Acc. Name" at bounding box center [238, 54] width 65 height 25
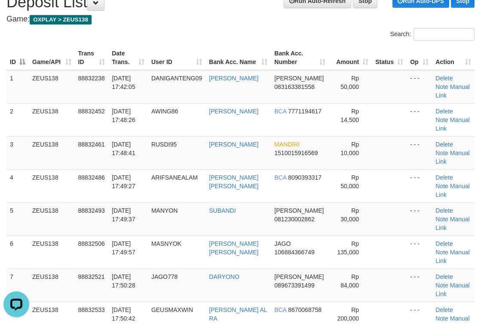
drag, startPoint x: 320, startPoint y: 70, endPoint x: 343, endPoint y: 68, distance: 23.7
click at [331, 70] on table "ID Game/API Trans ID Date Trans. User ID Bank Acc. Name Bank Acc. Number Amount…" at bounding box center [240, 252] width 468 height 413
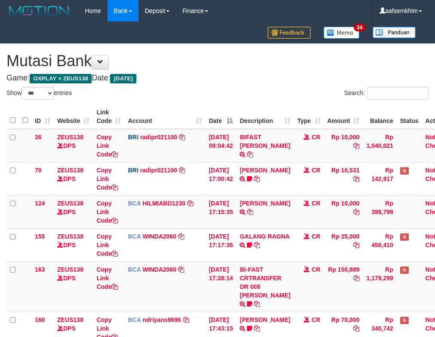
select select "***"
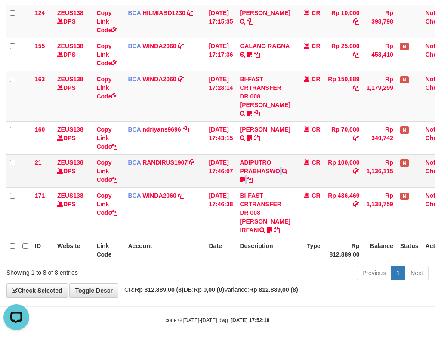
drag, startPoint x: 295, startPoint y: 160, endPoint x: 268, endPoint y: 147, distance: 30.0
click at [282, 156] on tr "21 ZEUS138 DPS Copy Link Code BCA RANDIRUS1907 DPS [PERSON_NAME] mutasi_2025093…" at bounding box center [231, 170] width 450 height 33
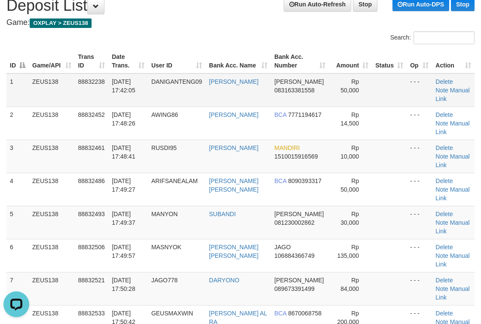
drag, startPoint x: 323, startPoint y: 75, endPoint x: 485, endPoint y: 72, distance: 162.2
click at [397, 74] on tr "1 ZEUS138 88832238 30/09/2025 17:42:05 DANIGANTENG09 DANY ERLANGGA DANA 0831633…" at bounding box center [240, 91] width 468 height 34
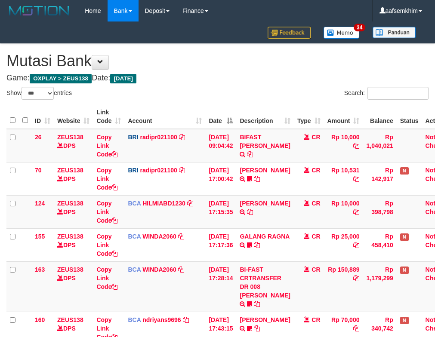
select select "***"
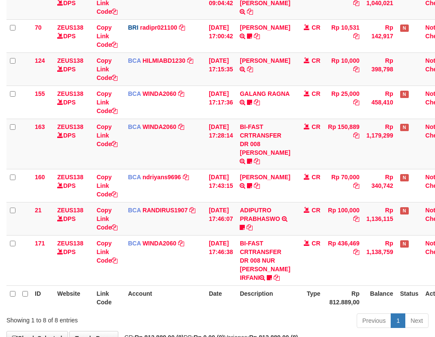
scroll to position [191, 0]
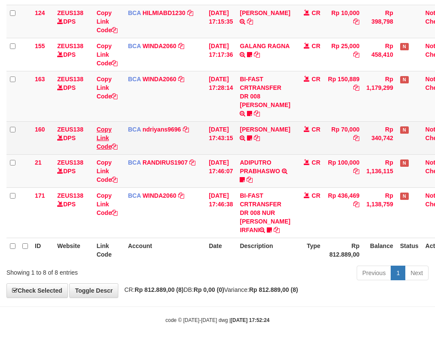
drag, startPoint x: 127, startPoint y: 115, endPoint x: 107, endPoint y: 118, distance: 20.4
click at [129, 121] on td "BCA ndriyans9696 DPS ANDRIYANSYAH mutasi_20250930_3291 | 160 mutasi_20250930_32…" at bounding box center [164, 137] width 81 height 33
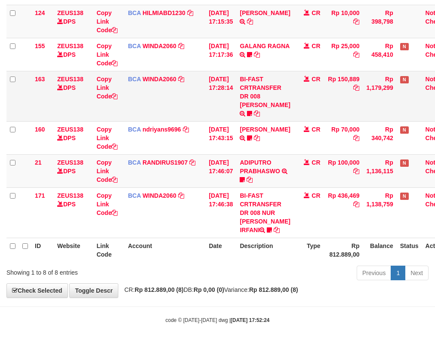
drag, startPoint x: 229, startPoint y: 95, endPoint x: 202, endPoint y: 95, distance: 27.1
click at [209, 95] on td "30/09/2025 17:28:14" at bounding box center [220, 96] width 31 height 50
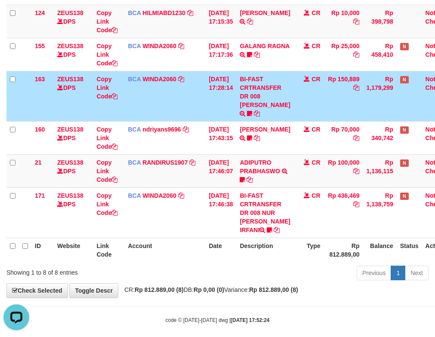
scroll to position [0, 0]
drag, startPoint x: 252, startPoint y: 98, endPoint x: 267, endPoint y: 97, distance: 15.1
click at [259, 98] on td "BI-FAST CRTRANSFER DR 008 ALAN TANOF BELIMBING" at bounding box center [264, 96] width 57 height 50
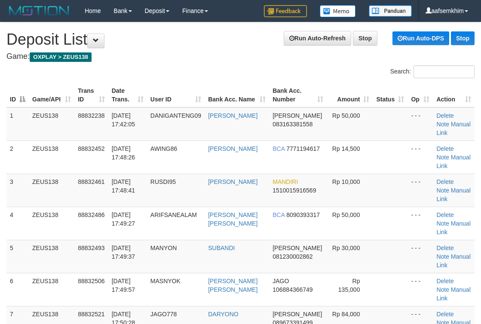
scroll to position [31, 0]
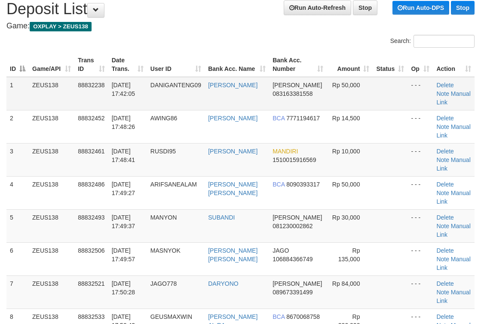
drag, startPoint x: 302, startPoint y: 89, endPoint x: 366, endPoint y: 83, distance: 64.4
click at [324, 89] on td "[PERSON_NAME] 083163381558" at bounding box center [298, 94] width 58 height 34
drag, startPoint x: 378, startPoint y: 113, endPoint x: 486, endPoint y: 103, distance: 108.4
click at [416, 108] on tbody "1 ZEUS138 88832238 30/09/2025 17:42:05 DANIGANTENG09 DANY ERLANGGA DANA 0831633…" at bounding box center [240, 292] width 468 height 431
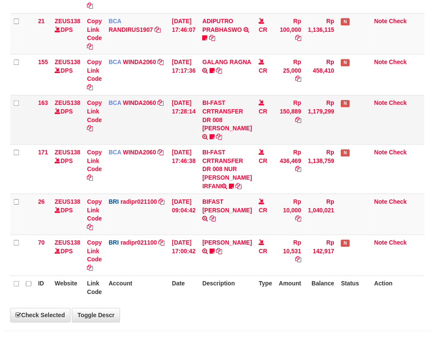
scroll to position [191, 0]
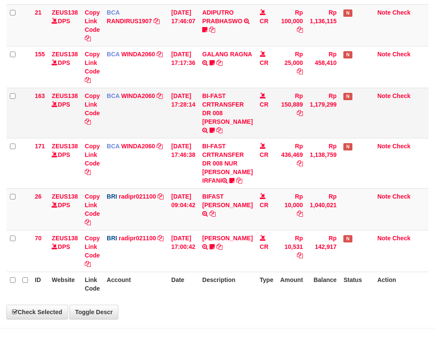
select select "***"
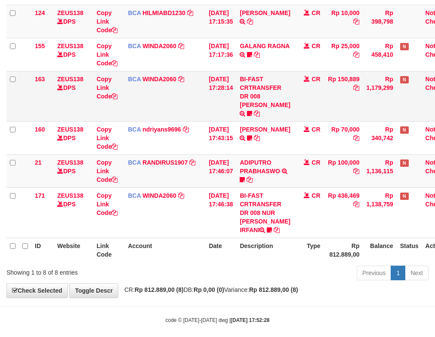
click at [289, 92] on td "BI-FAST CRTRANSFER DR 008 ALAN TANOF BELIMBING" at bounding box center [264, 96] width 57 height 50
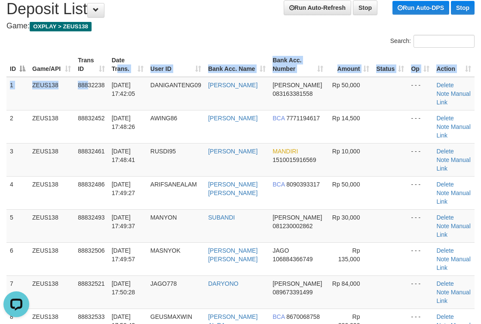
drag, startPoint x: 101, startPoint y: 77, endPoint x: 125, endPoint y: 74, distance: 23.9
click at [123, 74] on table "ID Game/API Trans ID Date Trans. User ID Bank Acc. Name Bank Acc. Number Amount…" at bounding box center [240, 292] width 468 height 480
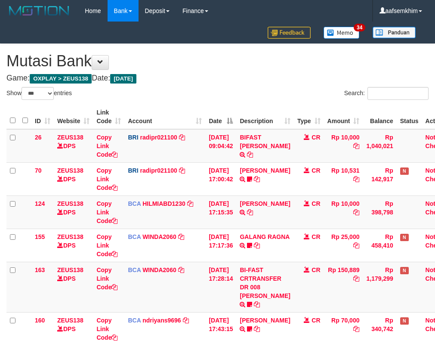
select select "***"
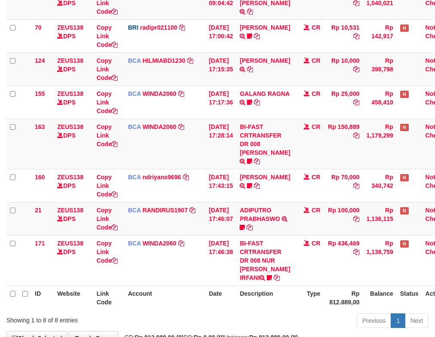
scroll to position [191, 0]
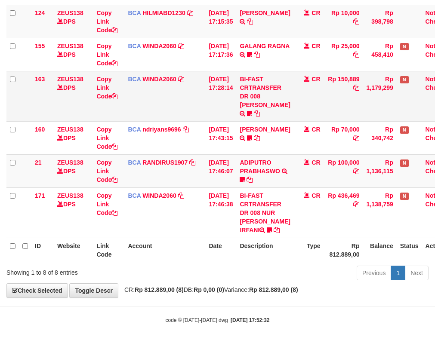
drag, startPoint x: 156, startPoint y: 85, endPoint x: 0, endPoint y: 83, distance: 155.7
click at [156, 85] on td "BCA WINDA2060 DPS WINDA mutasi_20250930_4644 | 163 mutasi_20250930_4644 | 163" at bounding box center [164, 96] width 81 height 50
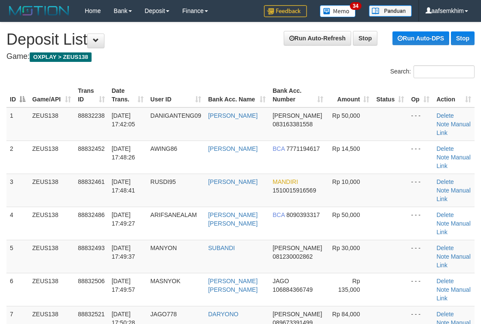
scroll to position [31, 0]
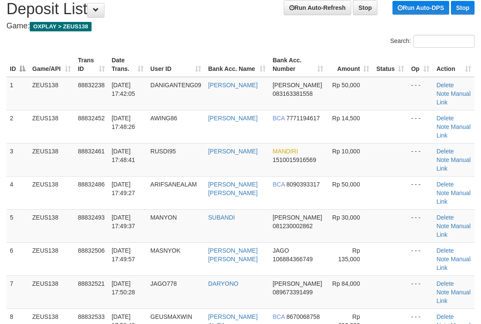
click at [230, 61] on th "Bank Acc. Name" at bounding box center [237, 64] width 65 height 25
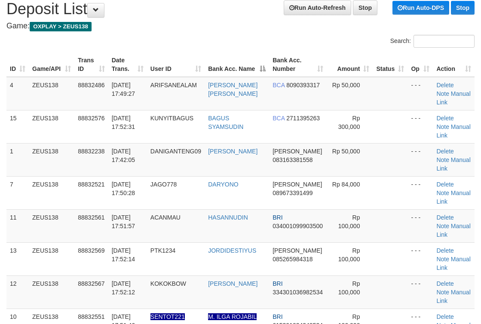
click at [237, 38] on div "Search:" at bounding box center [240, 42] width 481 height 15
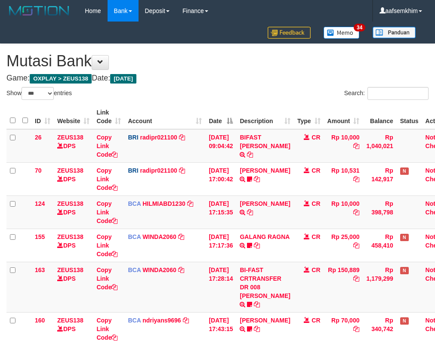
select select "***"
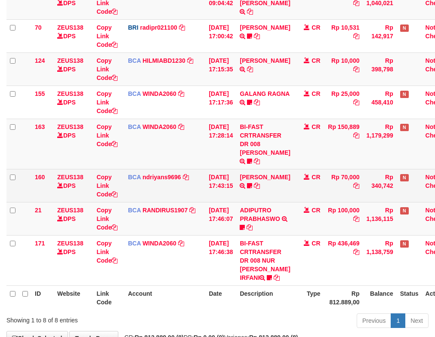
scroll to position [191, 0]
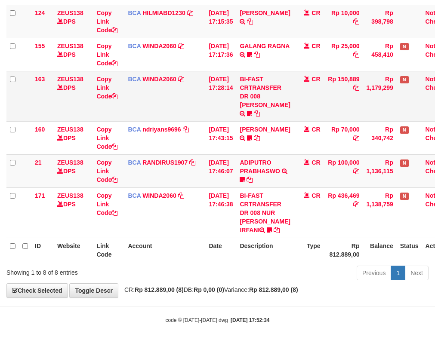
drag, startPoint x: 211, startPoint y: 114, endPoint x: 202, endPoint y: 102, distance: 14.7
click at [211, 121] on td "30/09/2025 17:43:15" at bounding box center [220, 137] width 31 height 33
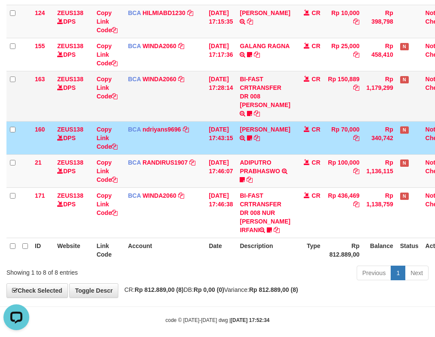
scroll to position [0, 0]
drag, startPoint x: 191, startPoint y: 93, endPoint x: 49, endPoint y: 89, distance: 142.0
click at [191, 93] on td "BCA WINDA2060 DPS WINDA mutasi_20250930_4644 | 163 mutasi_20250930_4644 | 163" at bounding box center [164, 96] width 81 height 50
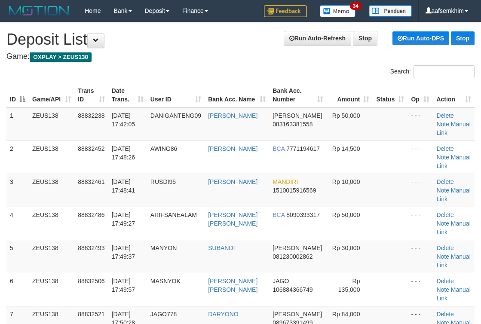
scroll to position [31, 0]
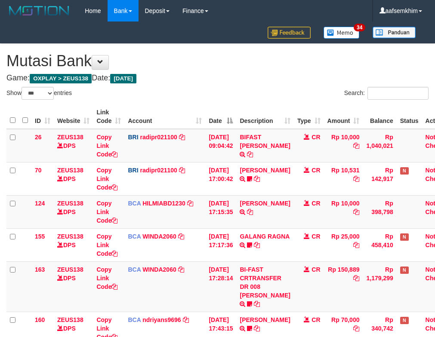
select select "***"
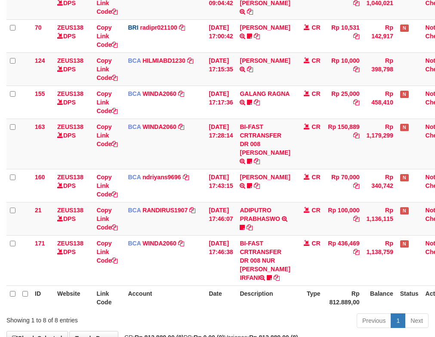
scroll to position [191, 0]
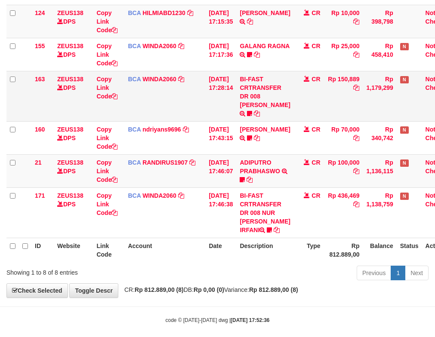
click at [301, 74] on td "CR" at bounding box center [309, 96] width 30 height 50
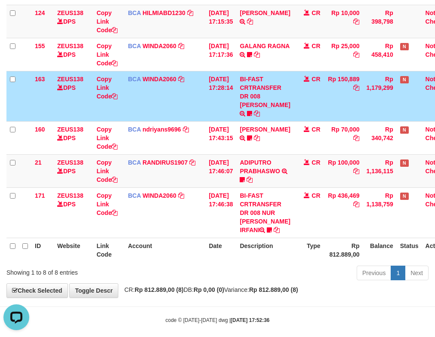
scroll to position [0, 0]
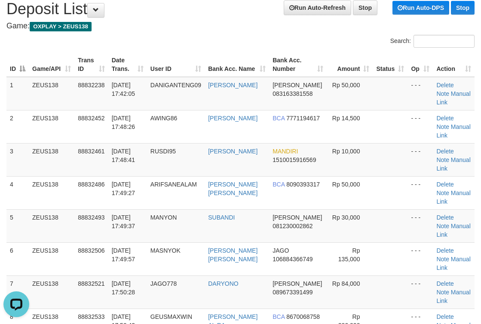
drag, startPoint x: 162, startPoint y: 77, endPoint x: 469, endPoint y: 24, distance: 311.7
click at [197, 61] on th "User ID" at bounding box center [176, 64] width 58 height 25
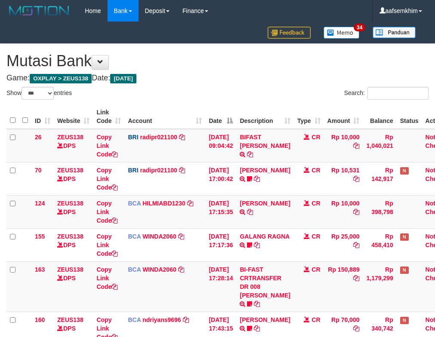
select select "***"
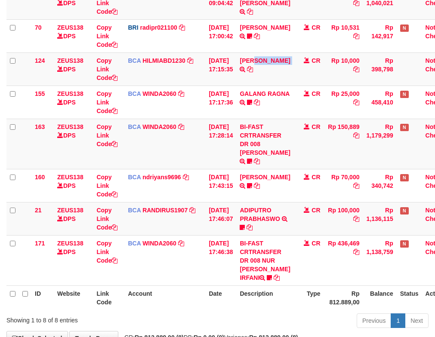
click at [291, 65] on td "DEDY WAHYUDI TRSF E-BANKING CR 3009/FTSCY/WS95031 10000.00DEDY WAHYUDI" at bounding box center [264, 68] width 57 height 33
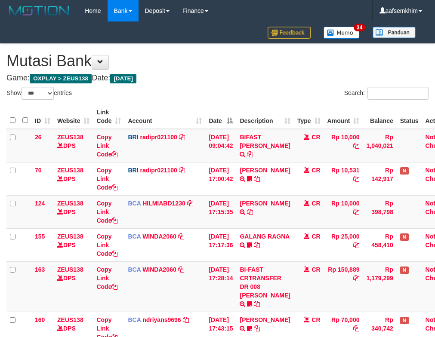
select select "***"
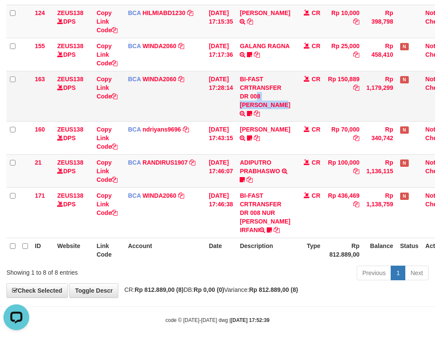
drag, startPoint x: 281, startPoint y: 90, endPoint x: 185, endPoint y: 105, distance: 96.7
click at [246, 108] on td "BI-FAST CRTRANSFER DR 008 ALAN TANOF BELIMBING" at bounding box center [264, 96] width 57 height 50
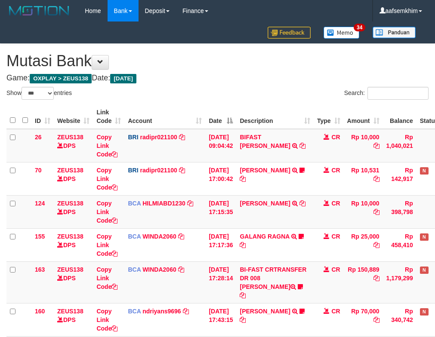
select select "***"
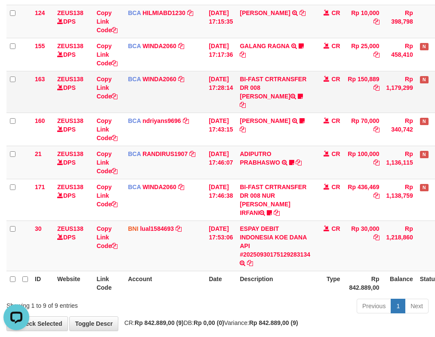
drag, startPoint x: 310, startPoint y: 64, endPoint x: 312, endPoint y: 81, distance: 17.3
click at [310, 64] on td "GALANG RAGNA TRSF E-BANKING CR 3009/FTSCY/WS95051 25000.002025093083332943 TRFD…" at bounding box center [274, 54] width 77 height 33
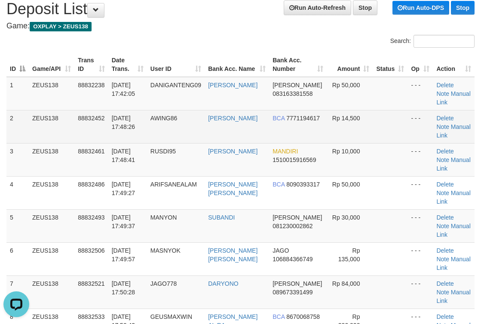
drag, startPoint x: 323, startPoint y: 134, endPoint x: 336, endPoint y: 133, distance: 12.9
click at [335, 133] on td "Rp 14,500" at bounding box center [350, 126] width 46 height 33
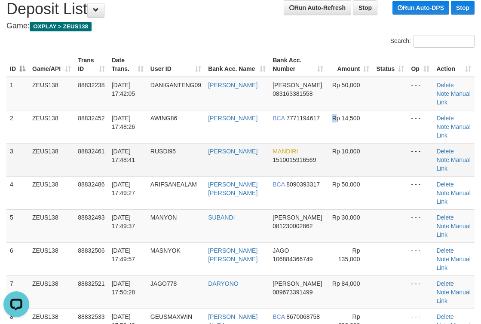
scroll to position [137, 0]
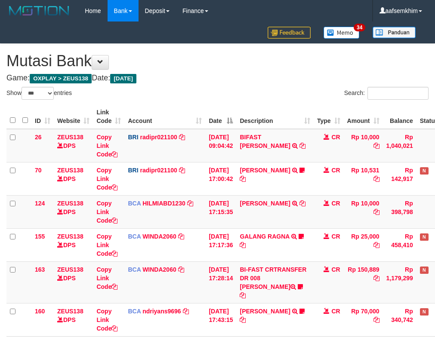
select select "***"
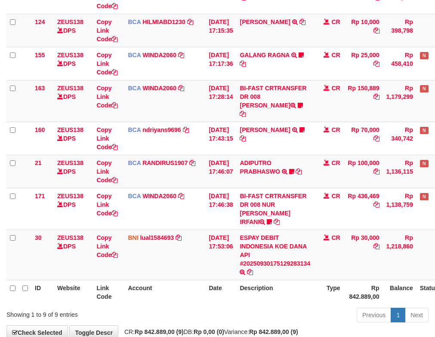
drag, startPoint x: 53, startPoint y: 122, endPoint x: 0, endPoint y: 114, distance: 54.0
click at [55, 122] on tr "160 ZEUS138 DPS Copy Link Code BCA ndriyans9696 DPS ANDRIYANSYAH mutasi_2025093…" at bounding box center [241, 138] width 470 height 33
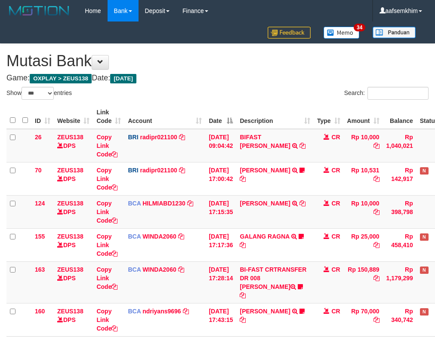
select select "***"
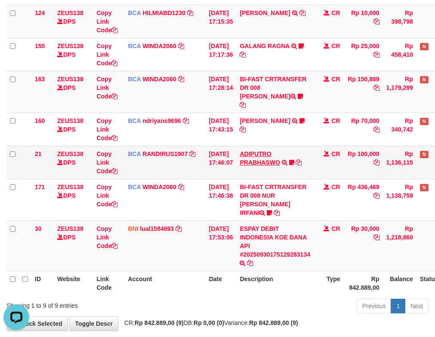
drag, startPoint x: 317, startPoint y: 159, endPoint x: 262, endPoint y: 144, distance: 58.0
click at [314, 160] on td "ADIPUTRO PRABHASWO TRSF E-BANKING CR 3009/FTSCY/WS95271 100000.00ADIPUTRO PRABH…" at bounding box center [274, 162] width 77 height 33
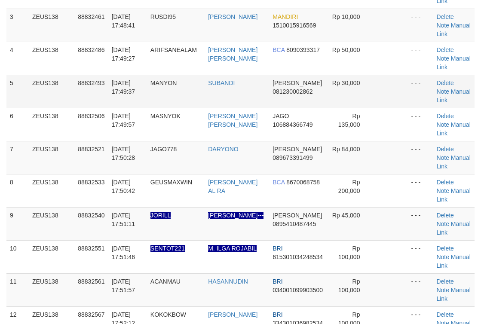
drag, startPoint x: 315, startPoint y: 94, endPoint x: 324, endPoint y: 95, distance: 8.7
click at [323, 95] on td "DANA 081230002862" at bounding box center [298, 91] width 58 height 33
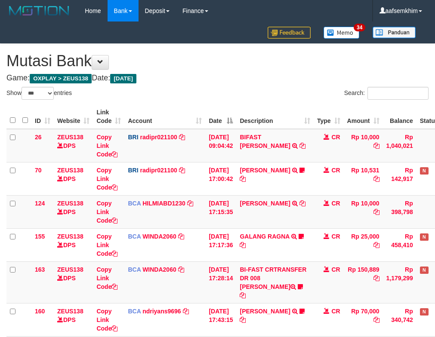
select select "***"
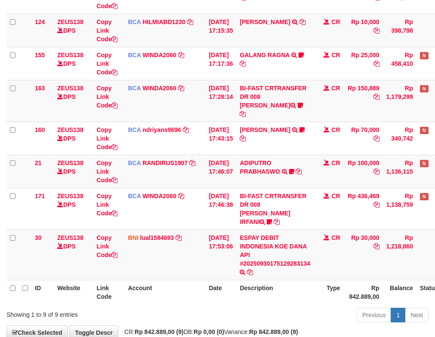
scroll to position [191, 0]
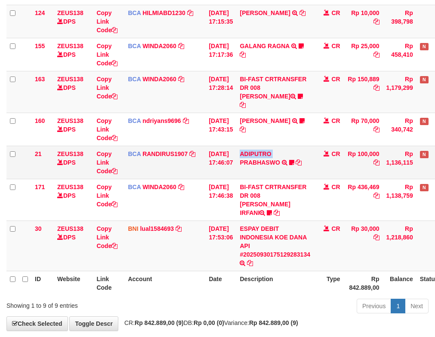
drag, startPoint x: 244, startPoint y: 150, endPoint x: 234, endPoint y: 149, distance: 9.9
click at [239, 149] on tr "21 ZEUS138 DPS Copy Link Code BCA RANDIRUS1907 DPS RANDI RUSTANDI mutasi_202509…" at bounding box center [241, 162] width 470 height 33
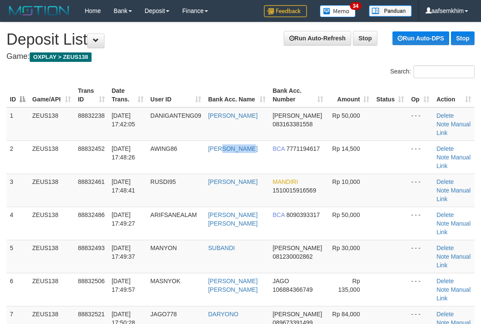
click at [245, 148] on td "[PERSON_NAME]" at bounding box center [237, 157] width 65 height 33
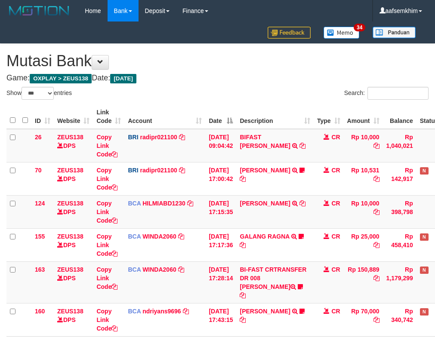
select select "***"
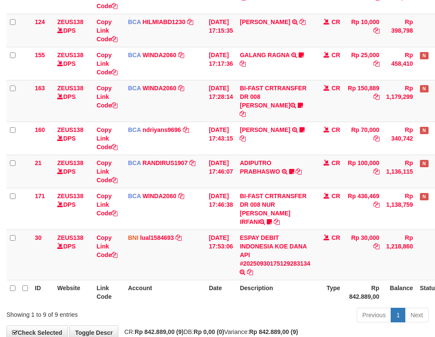
scroll to position [191, 0]
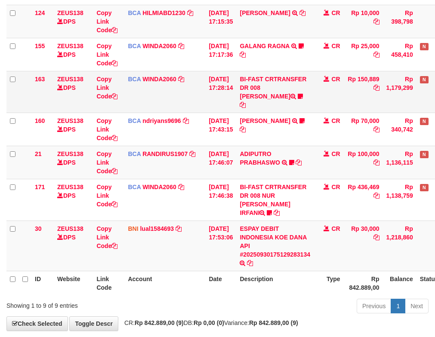
drag, startPoint x: 192, startPoint y: 83, endPoint x: 194, endPoint y: 98, distance: 14.9
click at [194, 89] on td "BCA WINDA2060 DPS WINDA mutasi_20250930_4644 | 163 mutasi_20250930_4644 | 163" at bounding box center [164, 92] width 81 height 42
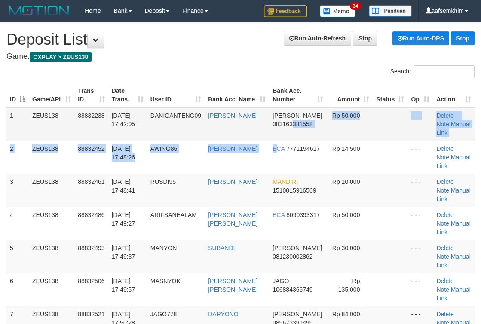
drag, startPoint x: 334, startPoint y: 137, endPoint x: 486, endPoint y: 130, distance: 152.4
click at [371, 134] on tr "1 ZEUS138 88832238 30/09/2025 17:42:05 DANIGANTENG09 DANY ERLANGGA DANA 0831633…" at bounding box center [240, 125] width 468 height 34
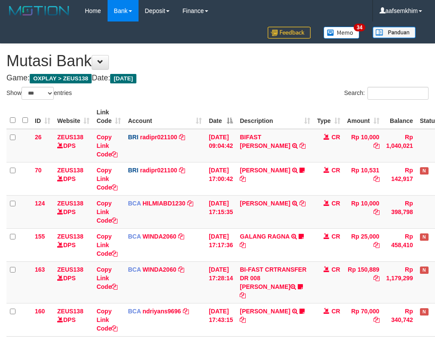
select select "***"
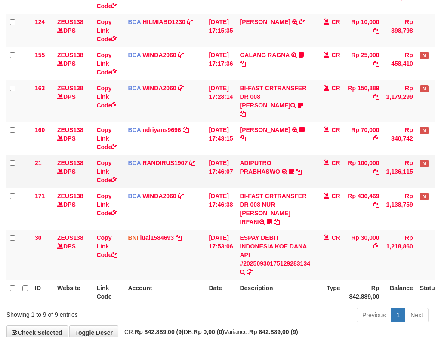
click at [203, 158] on tr "21 ZEUS138 DPS Copy Link Code BCA RANDIRUS1907 DPS [PERSON_NAME] mutasi_2025093…" at bounding box center [241, 171] width 470 height 33
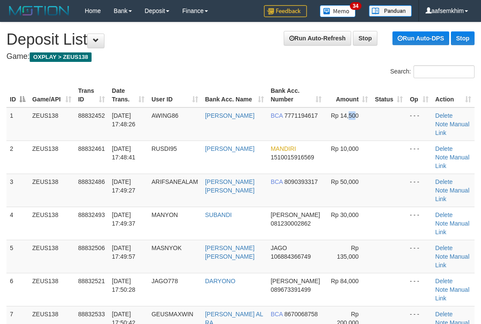
drag, startPoint x: 346, startPoint y: 110, endPoint x: 487, endPoint y: 117, distance: 141.7
click at [382, 110] on tr "1 ZEUS138 88832452 30/09/2025 17:48:26 AWING86 WAWAN SETIAWAN BCA 7771194617 Rp…" at bounding box center [240, 125] width 468 height 34
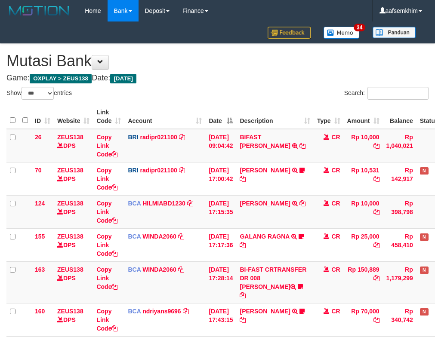
select select "***"
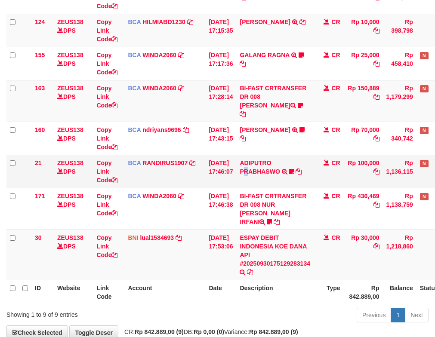
click at [251, 169] on td "ADIPUTRO PRABHASWO TRSF E-BANKING CR 3009/FTSCY/WS95271 100000.00ADIPUTRO PRABH…" at bounding box center [274, 171] width 77 height 33
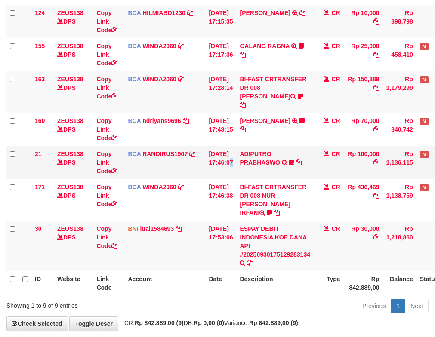
click at [232, 146] on td "30/09/2025 17:46:07" at bounding box center [220, 162] width 31 height 33
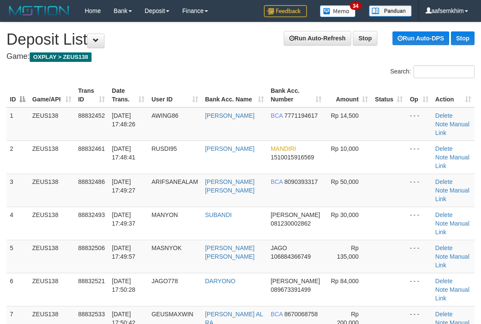
drag, startPoint x: 266, startPoint y: 97, endPoint x: 409, endPoint y: 94, distance: 142.8
click at [301, 96] on th "Bank Acc. Number" at bounding box center [297, 95] width 58 height 25
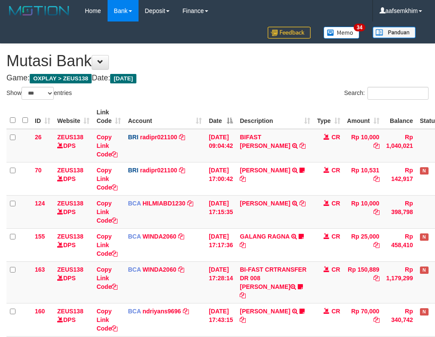
select select "***"
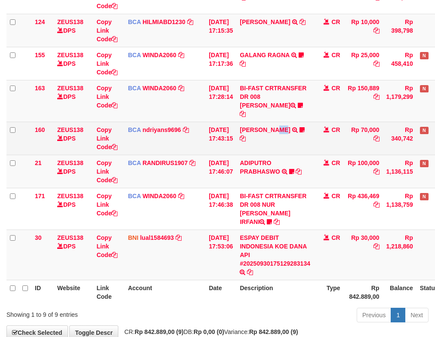
click at [285, 136] on td "HERU SANTOSO TRSF E-BANKING CR 3009/FTSCY/WS95031 70000.00HERU SANTOSO MADARA95" at bounding box center [274, 138] width 77 height 33
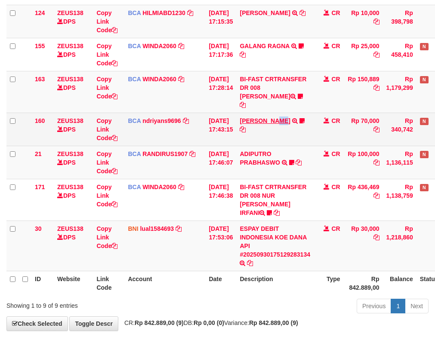
drag, startPoint x: 240, startPoint y: 112, endPoint x: 251, endPoint y: 111, distance: 11.3
click at [251, 113] on tr "160 ZEUS138 DPS Copy Link Code BCA ndriyans9696 DPS ANDRIYANSYAH mutasi_2025093…" at bounding box center [241, 129] width 470 height 33
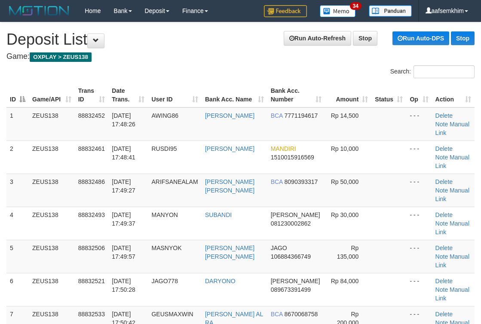
drag, startPoint x: 294, startPoint y: 96, endPoint x: 323, endPoint y: 111, distance: 33.3
click at [302, 101] on th "Bank Acc. Number" at bounding box center [297, 95] width 58 height 25
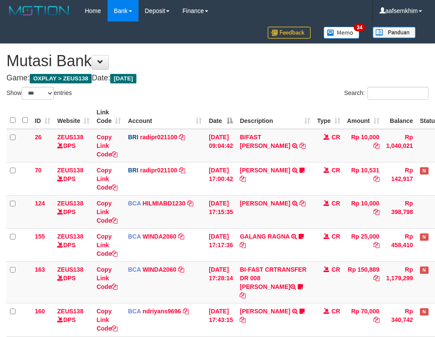
select select "***"
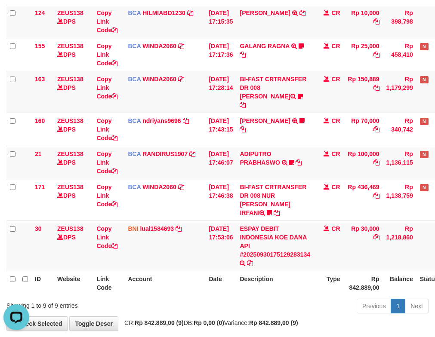
click at [274, 271] on th "Description" at bounding box center [274, 283] width 77 height 25
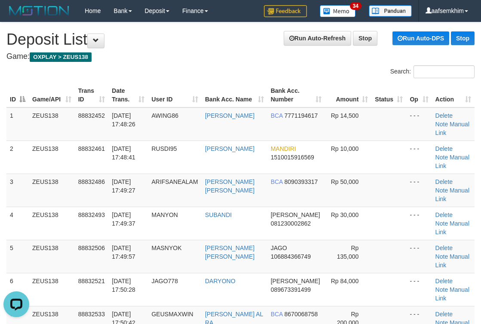
drag, startPoint x: 299, startPoint y: 83, endPoint x: 333, endPoint y: 91, distance: 34.5
click at [322, 88] on th "Bank Acc. Number" at bounding box center [297, 95] width 58 height 25
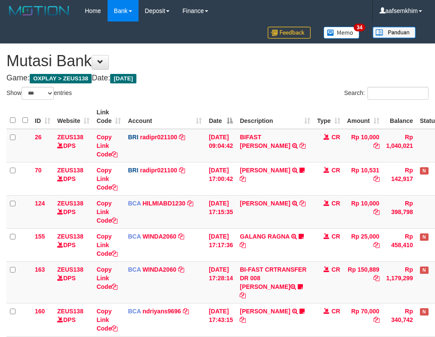
select select "***"
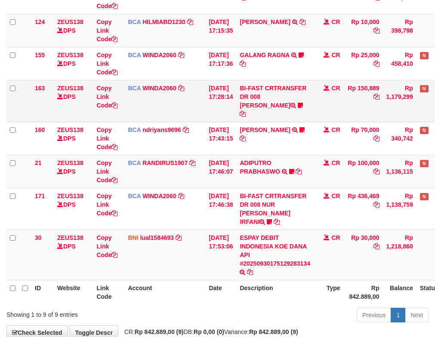
click at [264, 98] on td "BI-FAST CRTRANSFER DR 008 ALAN TANOF BELIMBING" at bounding box center [274, 101] width 77 height 42
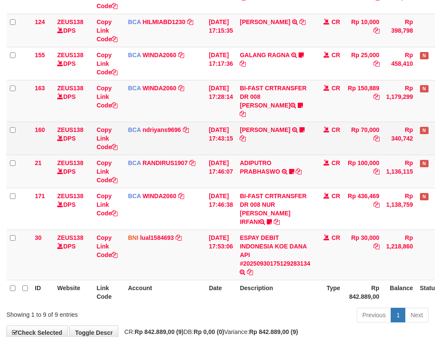
scroll to position [191, 0]
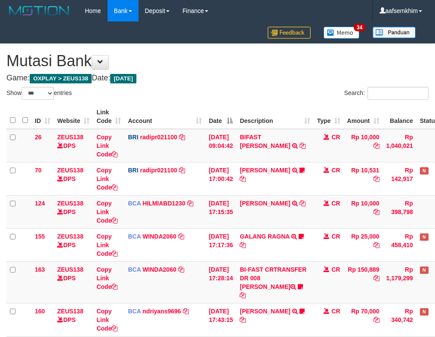
select select "***"
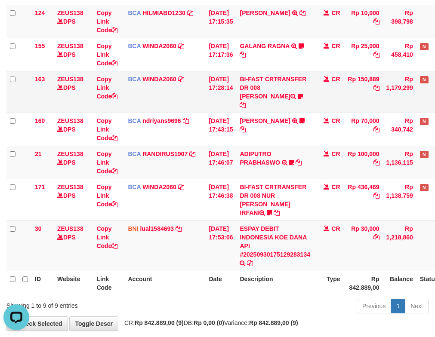
click at [194, 83] on td "BCA WINDA2060 DPS WINDA mutasi_20250930_4644 | 163 mutasi_20250930_4644 | 163" at bounding box center [164, 92] width 81 height 42
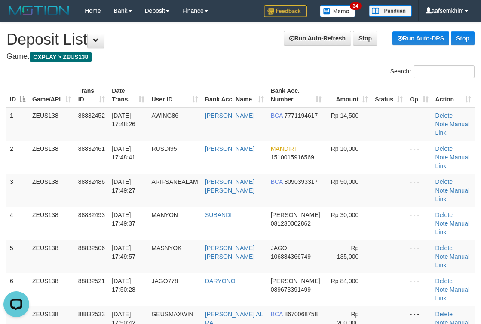
drag, startPoint x: 150, startPoint y: 70, endPoint x: 137, endPoint y: 69, distance: 13.4
click at [137, 70] on div "Search:" at bounding box center [240, 72] width 481 height 15
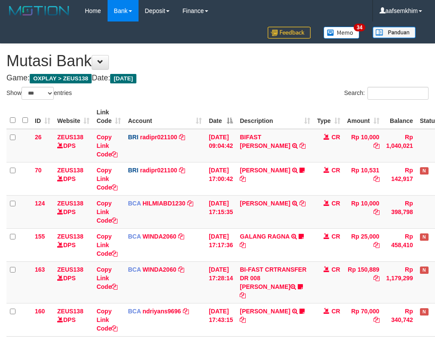
select select "***"
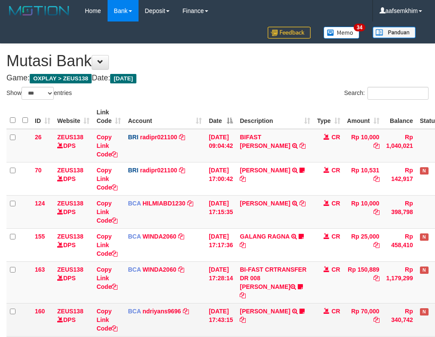
scroll to position [182, 0]
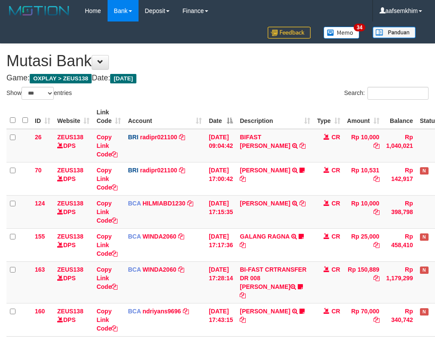
select select "***"
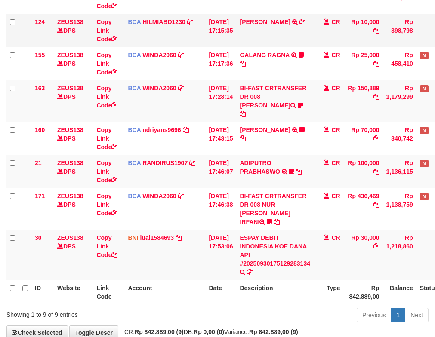
scroll to position [191, 0]
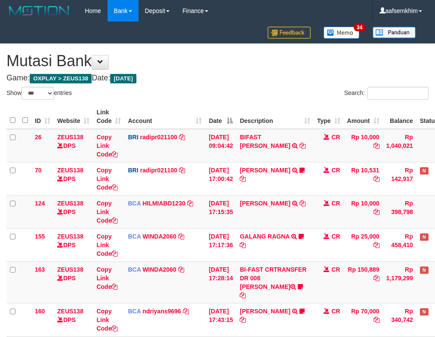
select select "***"
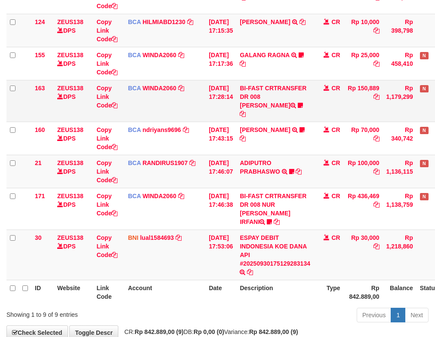
scroll to position [191, 0]
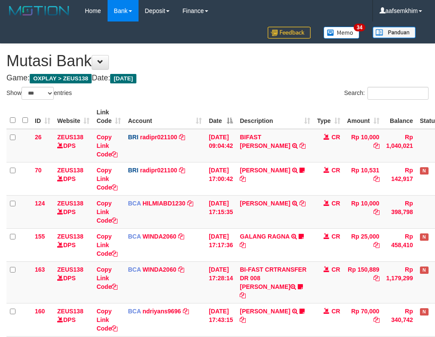
select select "***"
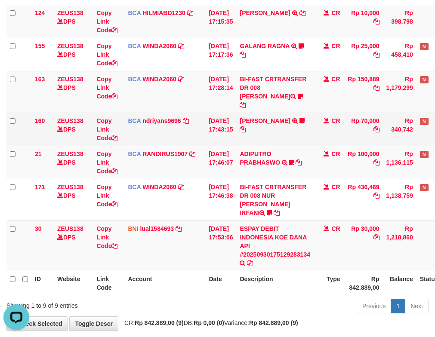
click at [230, 125] on td "30/09/2025 17:43:15" at bounding box center [220, 129] width 31 height 33
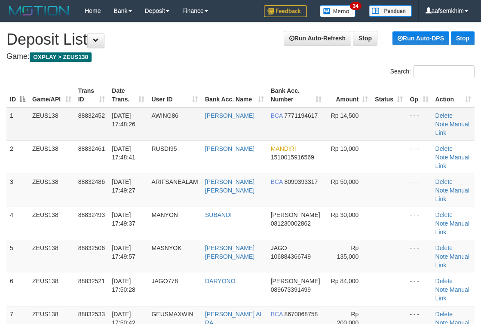
click at [327, 132] on td "Rp 14,500" at bounding box center [348, 125] width 46 height 34
drag, startPoint x: 248, startPoint y: 69, endPoint x: 348, endPoint y: 94, distance: 102.9
click at [248, 69] on div "Search:" at bounding box center [361, 72] width 228 height 15
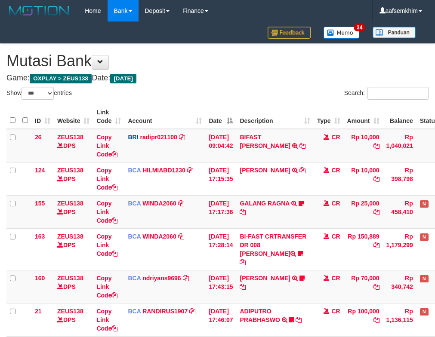
select select "***"
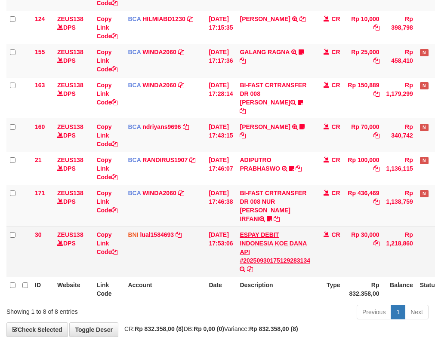
scroll to position [182, 0]
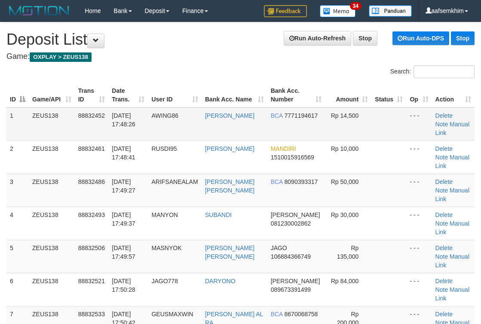
drag, startPoint x: 370, startPoint y: 124, endPoint x: 376, endPoint y: 124, distance: 6.0
click at [370, 124] on td "Rp 14,500" at bounding box center [348, 125] width 46 height 34
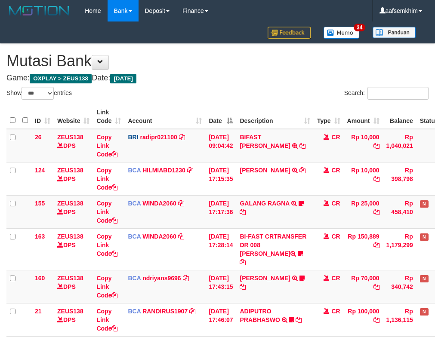
select select "***"
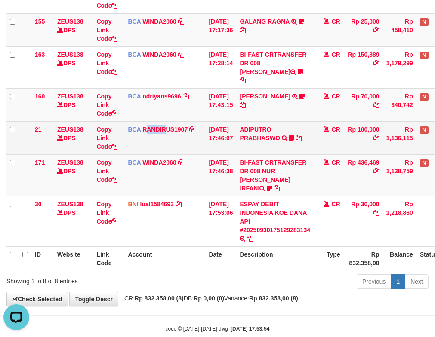
drag, startPoint x: 160, startPoint y: 140, endPoint x: 166, endPoint y: 140, distance: 6.0
click at [166, 140] on td "BCA RANDIRUS1907 DPS RANDI RUSTANDI mutasi_20250930_4645 | 21 mutasi_20250930_4…" at bounding box center [164, 137] width 81 height 33
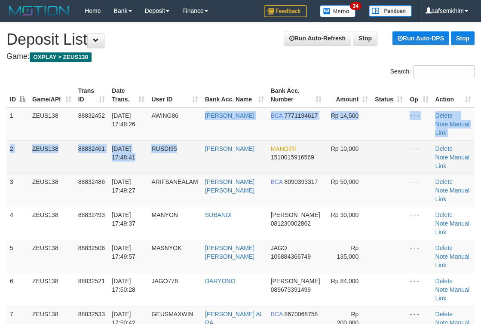
drag, startPoint x: 194, startPoint y: 142, endPoint x: 202, endPoint y: 142, distance: 8.2
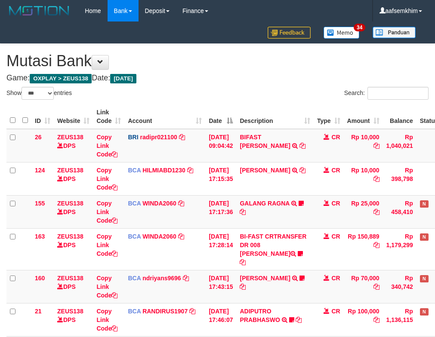
select select "***"
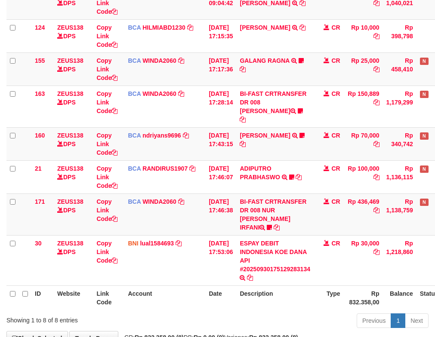
scroll to position [182, 0]
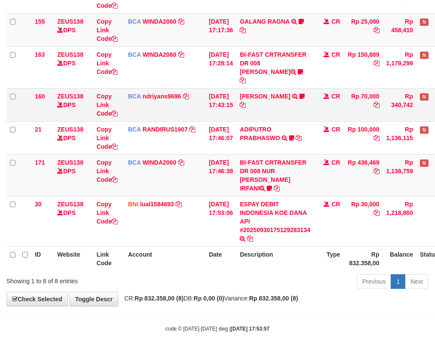
click at [216, 88] on td "[DATE] 17:43:15" at bounding box center [220, 104] width 31 height 33
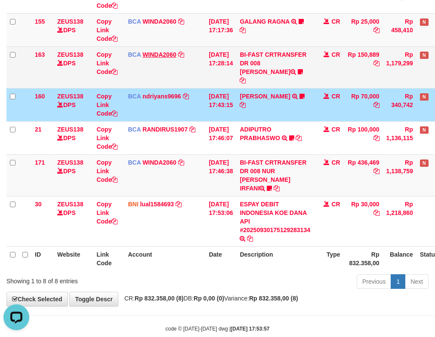
scroll to position [0, 0]
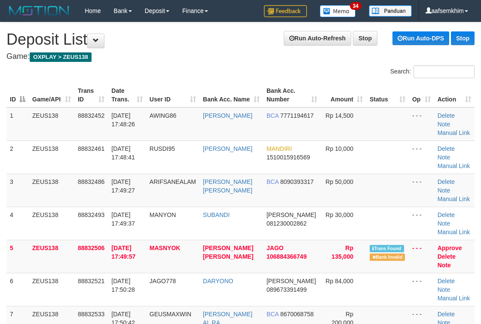
click at [301, 100] on th "Bank Acc. Number" at bounding box center [292, 95] width 58 height 25
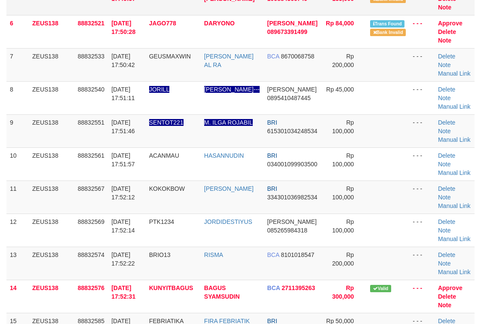
scroll to position [200, 0]
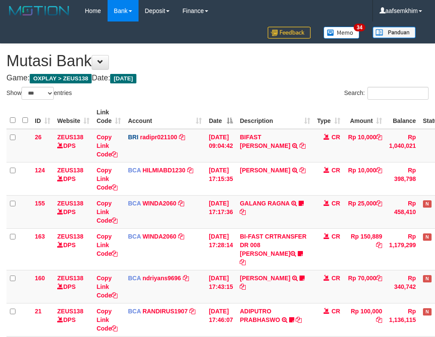
select select "***"
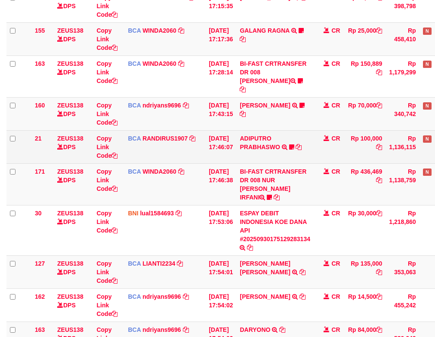
click at [164, 140] on td "BCA RANDIRUS1907 DPS RANDI RUSTANDI mutasi_20250930_4645 | 21 mutasi_20250930_4…" at bounding box center [164, 146] width 81 height 33
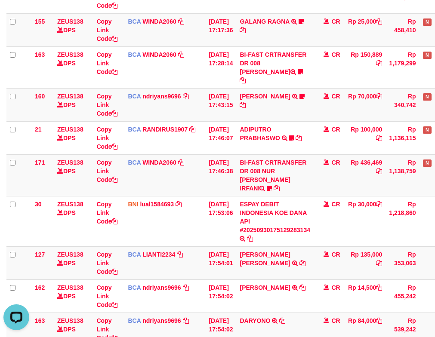
scroll to position [0, 0]
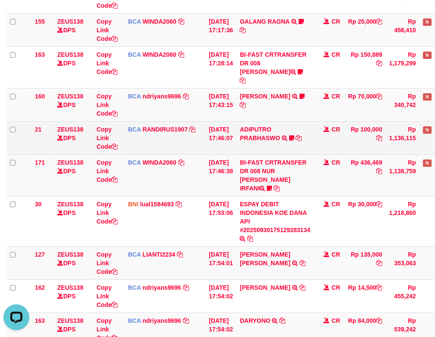
click at [236, 136] on td "[DATE] 17:46:07" at bounding box center [220, 137] width 31 height 33
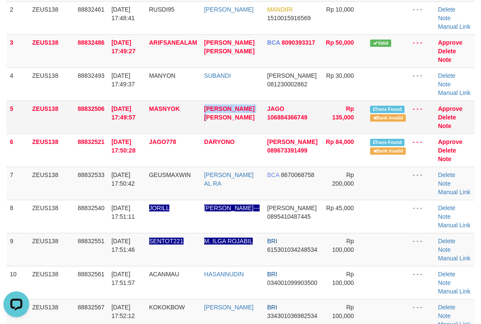
drag, startPoint x: 220, startPoint y: 118, endPoint x: 228, endPoint y: 121, distance: 8.6
click at [228, 121] on tr "5 ZEUS138 88832506 30/09/2025 17:49:57 MASNYOK ZEID AMAR BAHRI JAGO 10688436674…" at bounding box center [240, 117] width 468 height 33
click at [343, 47] on td "Rp 50,000" at bounding box center [344, 50] width 45 height 33
click at [449, 107] on link "Approve" at bounding box center [450, 108] width 25 height 7
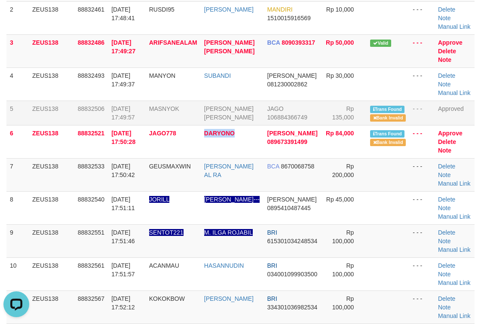
drag, startPoint x: 203, startPoint y: 142, endPoint x: 480, endPoint y: 133, distance: 277.2
click at [263, 142] on tr "6 ZEUS138 88832521 30/09/2025 17:50:28 JAGO778 DARYONO DANA 089673391499 Rp 84,…" at bounding box center [240, 141] width 468 height 33
drag, startPoint x: 440, startPoint y: 133, endPoint x: 287, endPoint y: 105, distance: 155.6
click at [440, 133] on link "Approve" at bounding box center [450, 133] width 25 height 7
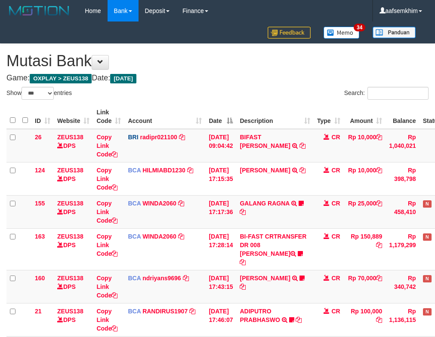
select select "***"
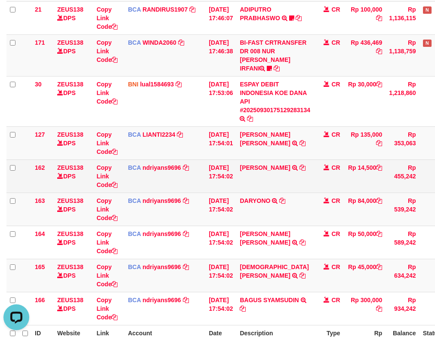
click at [236, 160] on td "30/09/2025 17:54:02" at bounding box center [220, 176] width 31 height 33
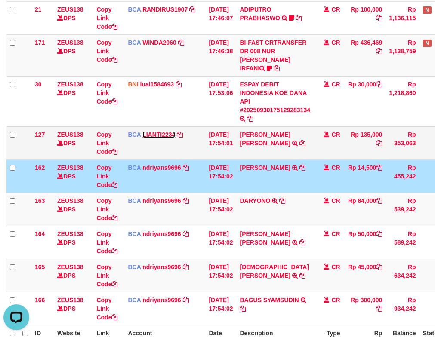
click at [157, 131] on link "LIANTI2234" at bounding box center [158, 134] width 33 height 7
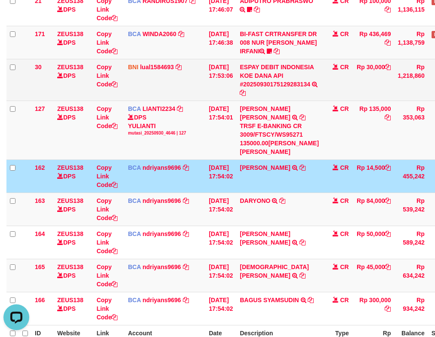
click at [212, 83] on td "[DATE] 17:53:06" at bounding box center [220, 80] width 31 height 42
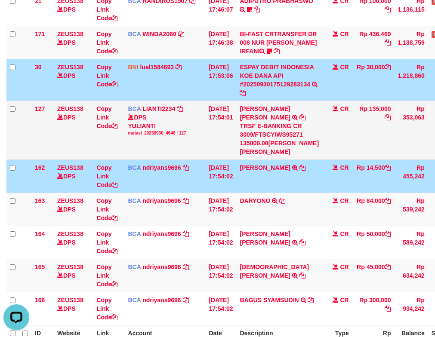
click at [185, 132] on div "DPS YULIANTI mutasi_20250930_4646 | 127" at bounding box center [165, 124] width 74 height 23
click at [161, 200] on link "ndriyans9696" at bounding box center [161, 200] width 39 height 7
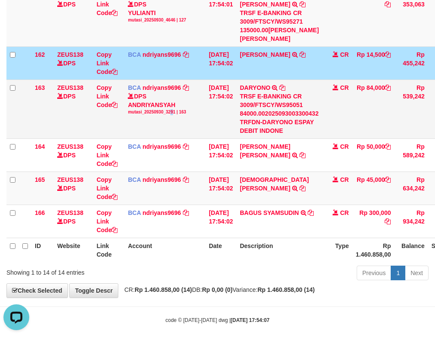
click at [172, 113] on td "BCA ndriyans9696 DPS ANDRIYANSYAH mutasi_20250930_3291 | 163 mutasi_20250930_32…" at bounding box center [164, 109] width 81 height 59
click at [90, 97] on td "ZEUS138 DPS" at bounding box center [73, 109] width 39 height 59
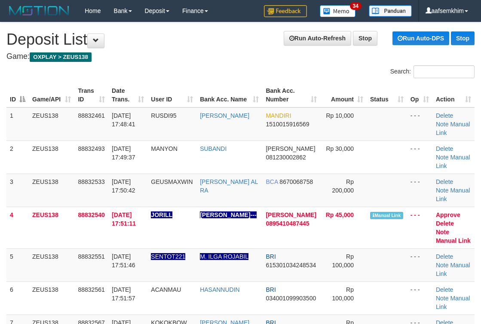
click at [333, 207] on td "Rp 45,000" at bounding box center [343, 228] width 46 height 42
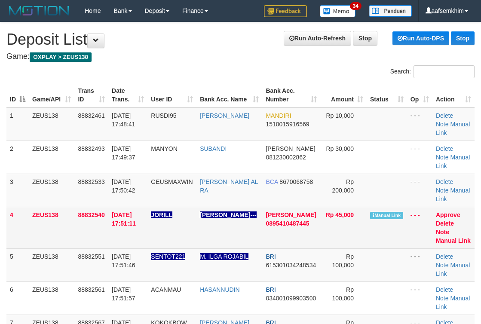
scroll to position [139, 0]
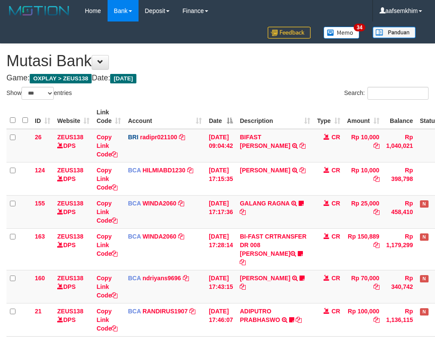
select select "***"
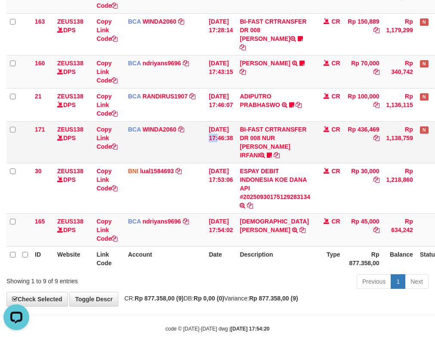
click at [219, 125] on td "[DATE] 17:46:38" at bounding box center [220, 142] width 31 height 42
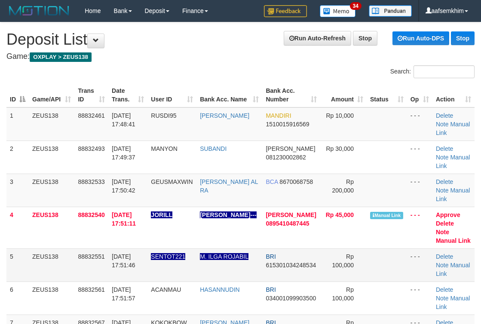
scroll to position [139, 0]
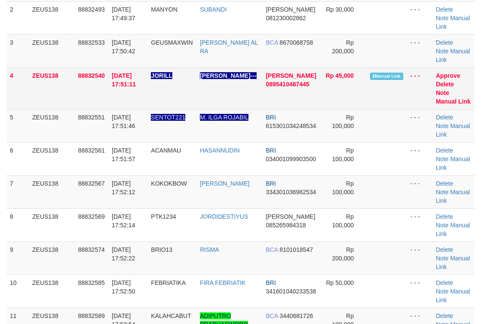
click at [474, 103] on td "Approve Delete Note Manual Link" at bounding box center [454, 89] width 42 height 42
click at [467, 102] on link "Manual Link" at bounding box center [453, 101] width 35 height 7
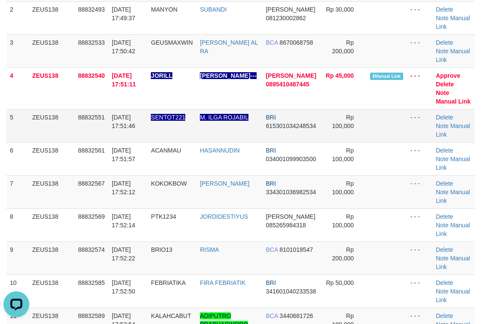
scroll to position [0, 0]
drag, startPoint x: 332, startPoint y: 74, endPoint x: 487, endPoint y: 76, distance: 154.4
click at [370, 70] on tr "4 ZEUS138 88832540 30/09/2025 17:51:11 JORILL MUHAMMAD ILHAM--- DANA 0895410487…" at bounding box center [240, 89] width 468 height 42
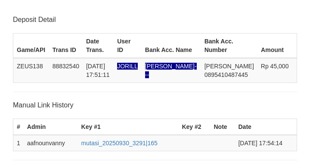
scroll to position [169, 0]
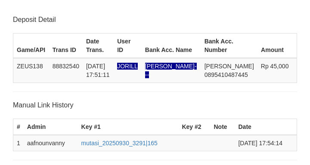
scroll to position [169, 0]
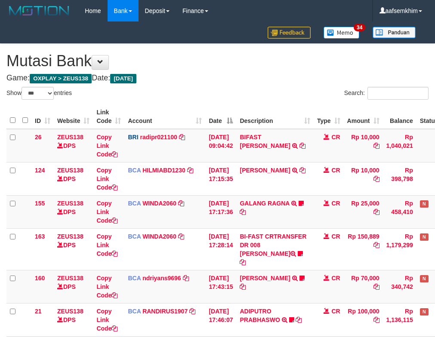
select select "***"
click at [274, 110] on th "Description" at bounding box center [274, 117] width 77 height 25
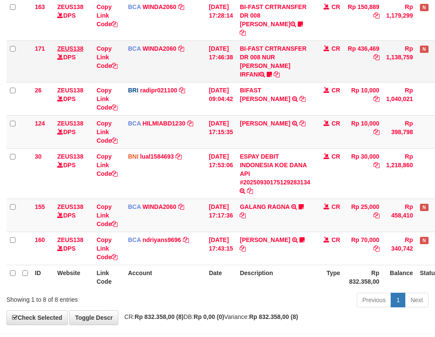
scroll to position [182, 0]
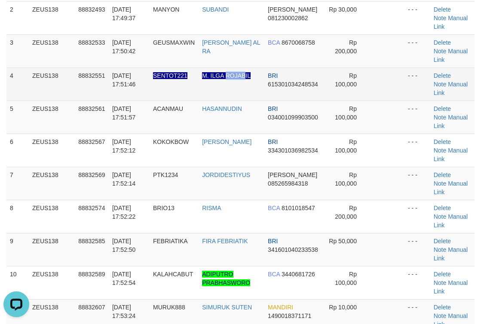
drag, startPoint x: 241, startPoint y: 84, endPoint x: 256, endPoint y: 81, distance: 15.4
click at [253, 82] on td "M. ILGA ROJABIL" at bounding box center [232, 84] width 66 height 33
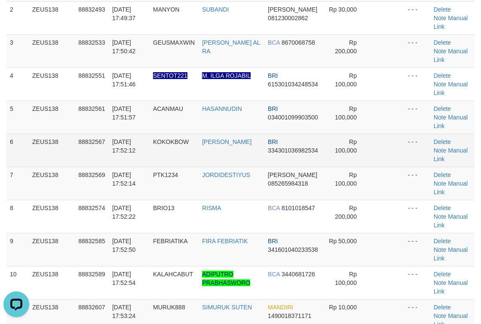
click at [338, 157] on td "Rp 100,000" at bounding box center [346, 150] width 47 height 33
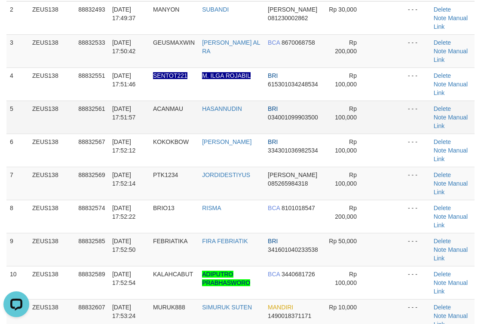
click at [326, 119] on td "Rp 100,000" at bounding box center [346, 117] width 47 height 33
drag, startPoint x: 292, startPoint y: 101, endPoint x: 484, endPoint y: 65, distance: 195.2
click at [314, 99] on td "BRI 615301034248534" at bounding box center [294, 84] width 58 height 33
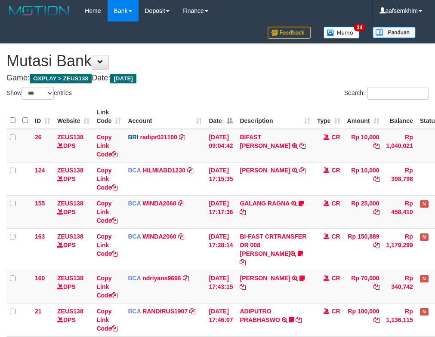
select select "***"
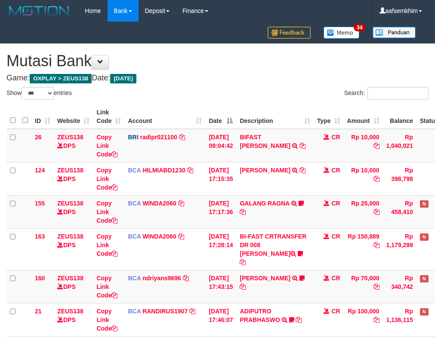
select select "***"
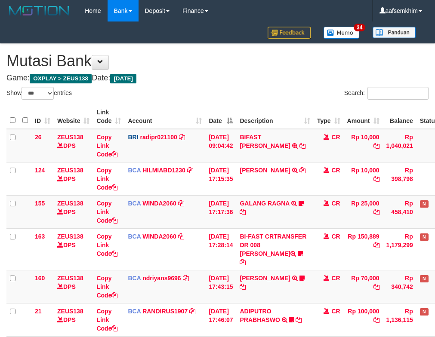
scroll to position [215, 0]
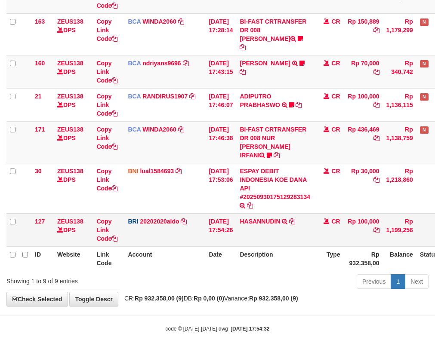
click at [302, 213] on td "HASANNUDIN TRANSFER NBMB HASANNUDIN TO REVALDO SAGITA" at bounding box center [274, 229] width 77 height 33
click at [295, 219] on icon at bounding box center [292, 222] width 6 height 6
click at [272, 152] on icon at bounding box center [269, 155] width 5 height 6
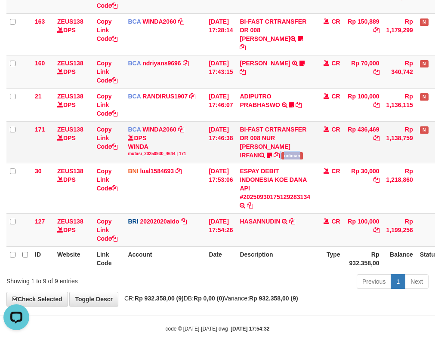
click at [314, 146] on td "BI-FAST CRTRANSFER DR 008 [PERSON_NAME]" at bounding box center [274, 142] width 77 height 42
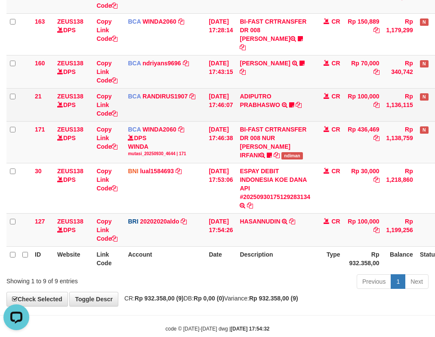
drag, startPoint x: 414, startPoint y: 89, endPoint x: 407, endPoint y: 89, distance: 6.5
click at [414, 89] on td "Rp 1,136,115" at bounding box center [400, 104] width 34 height 33
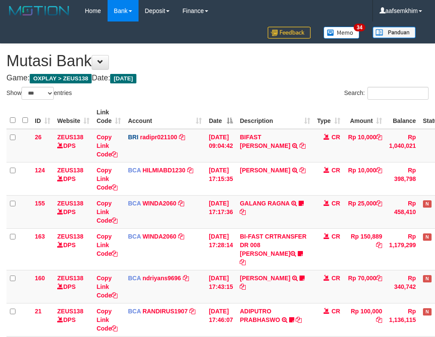
select select "***"
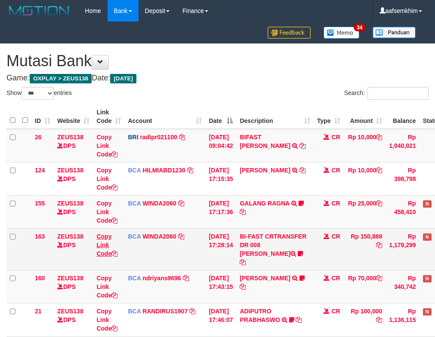
scroll to position [176, 0]
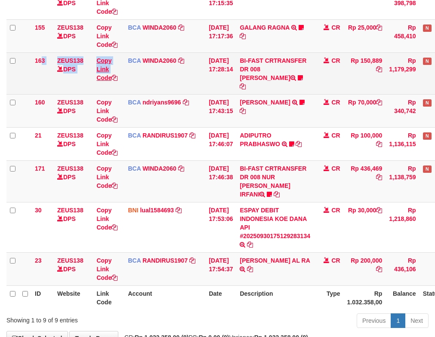
click at [102, 74] on tr "163 ZEUS138 DPS Copy Link Code BCA WINDA2060 DPS WINDA mutasi_20250930_4644 | 1…" at bounding box center [242, 73] width 473 height 42
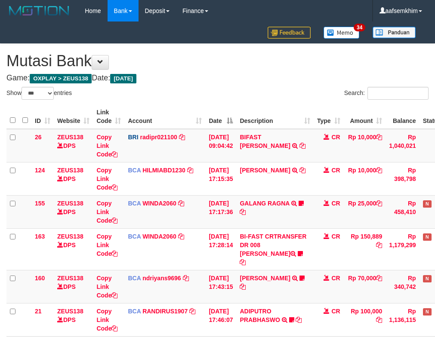
select select "***"
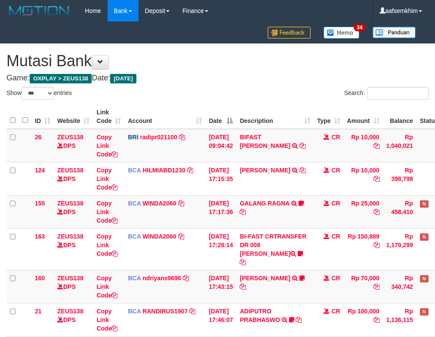
select select "***"
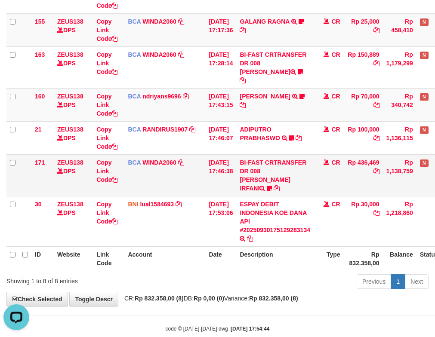
click at [283, 177] on td "BI-FAST CRTRANSFER DR 008 [PERSON_NAME]" at bounding box center [274, 175] width 77 height 42
click at [274, 168] on td "BI-FAST CRTRANSFER DR 008 [PERSON_NAME]" at bounding box center [274, 175] width 77 height 42
click at [272, 185] on icon at bounding box center [269, 188] width 5 height 6
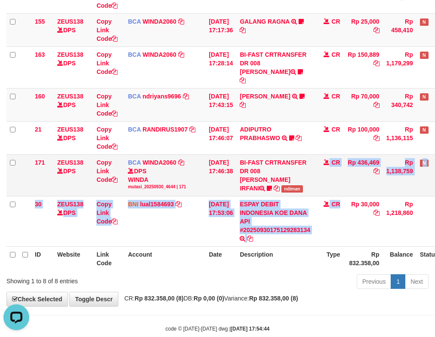
drag, startPoint x: 348, startPoint y: 185, endPoint x: 323, endPoint y: 182, distance: 25.2
click at [348, 186] on tbody "26 ZEUS138 DPS Copy Link Code BRI radipr021100 DPS [PERSON_NAME] mutasi_2025093…" at bounding box center [241, 97] width 470 height 300
click at [311, 178] on td "BI-FAST CRTRANSFER DR 008 [PERSON_NAME]" at bounding box center [274, 175] width 77 height 42
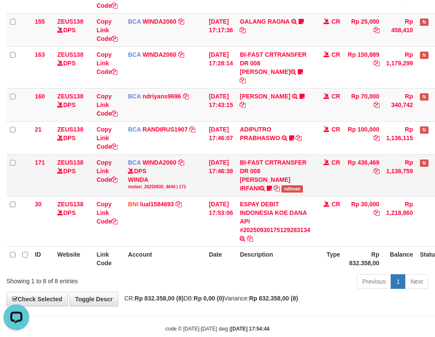
click at [311, 178] on td "BI-FAST CRTRANSFER DR 008 [PERSON_NAME]" at bounding box center [274, 175] width 77 height 42
click at [303, 185] on span "ndiman" at bounding box center [292, 188] width 22 height 7
copy span "ndiman"
click at [303, 185] on span "ndiman" at bounding box center [292, 188] width 22 height 7
click at [206, 98] on td "[DATE] 17:43:15" at bounding box center [220, 104] width 31 height 33
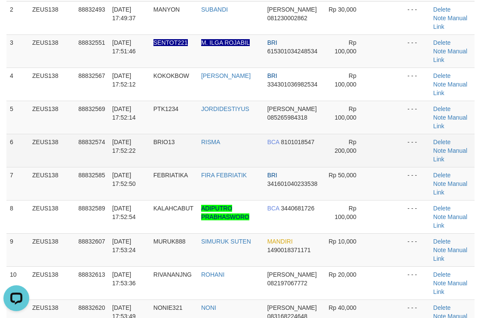
click at [339, 137] on td "Rp 200,000" at bounding box center [345, 150] width 47 height 33
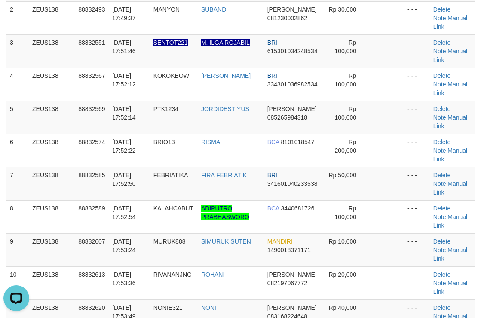
drag, startPoint x: 456, startPoint y: 77, endPoint x: 495, endPoint y: 77, distance: 39.2
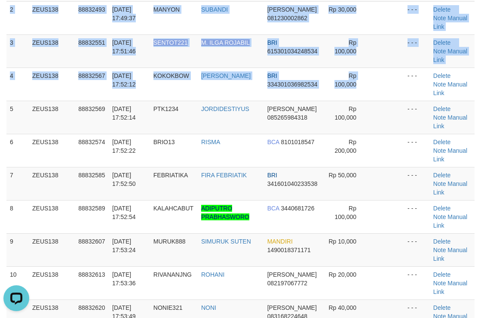
scroll to position [139, 1]
